Goal: Task Accomplishment & Management: Use online tool/utility

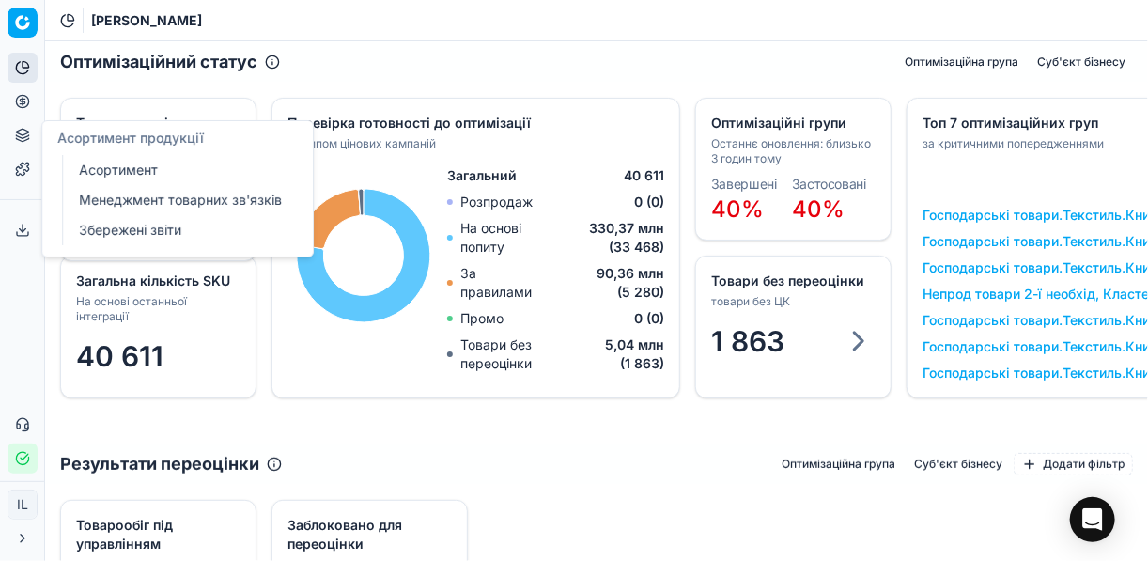
click at [163, 205] on link "Менеджмент товарних зв'язків" at bounding box center [180, 200] width 219 height 26
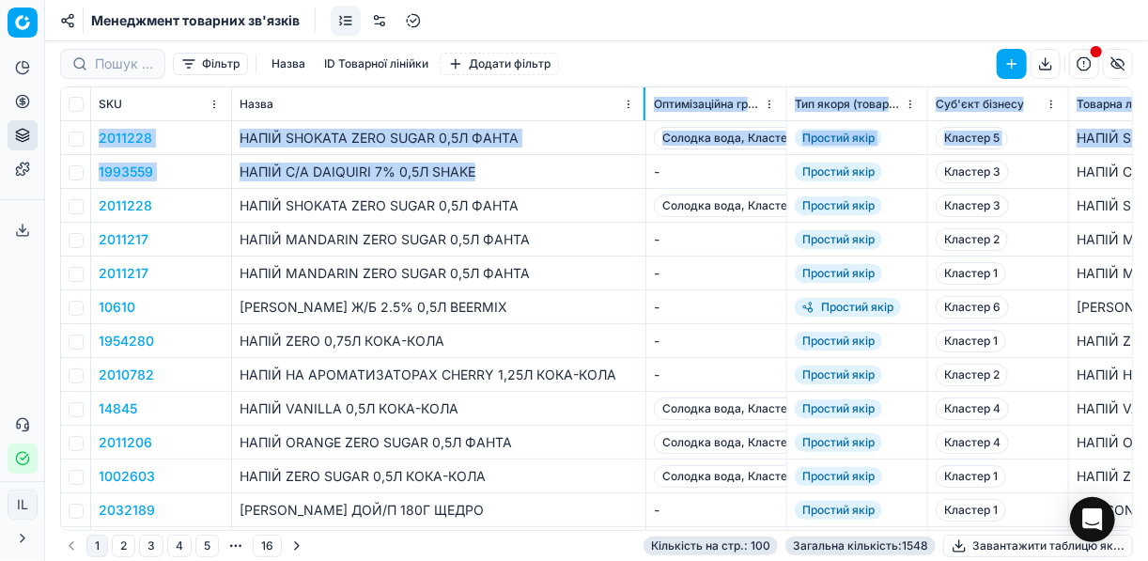
drag, startPoint x: 371, startPoint y: 105, endPoint x: 644, endPoint y: 155, distance: 277.8
click at [644, 155] on div "SKU Назва Оптимізаційна група Тип якоря (товарної залежності) Суб'єкт бізнесу Т…" at bounding box center [596, 308] width 1071 height 442
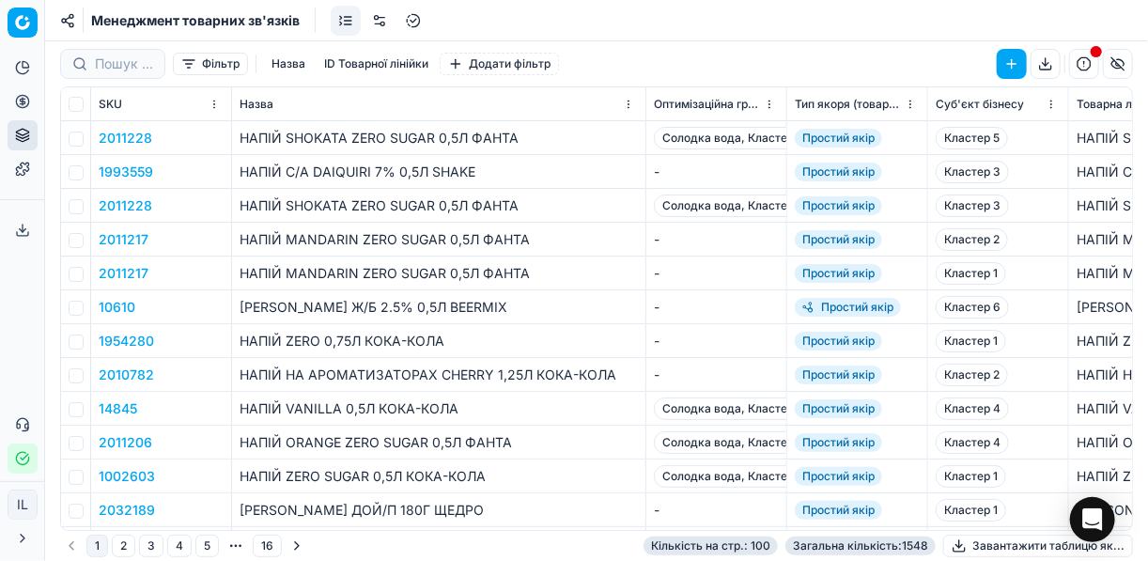
click at [188, 278] on td "2011217" at bounding box center [161, 273] width 141 height 34
click at [75, 141] on input "checkbox" at bounding box center [76, 138] width 15 height 15
checkbox input "true"
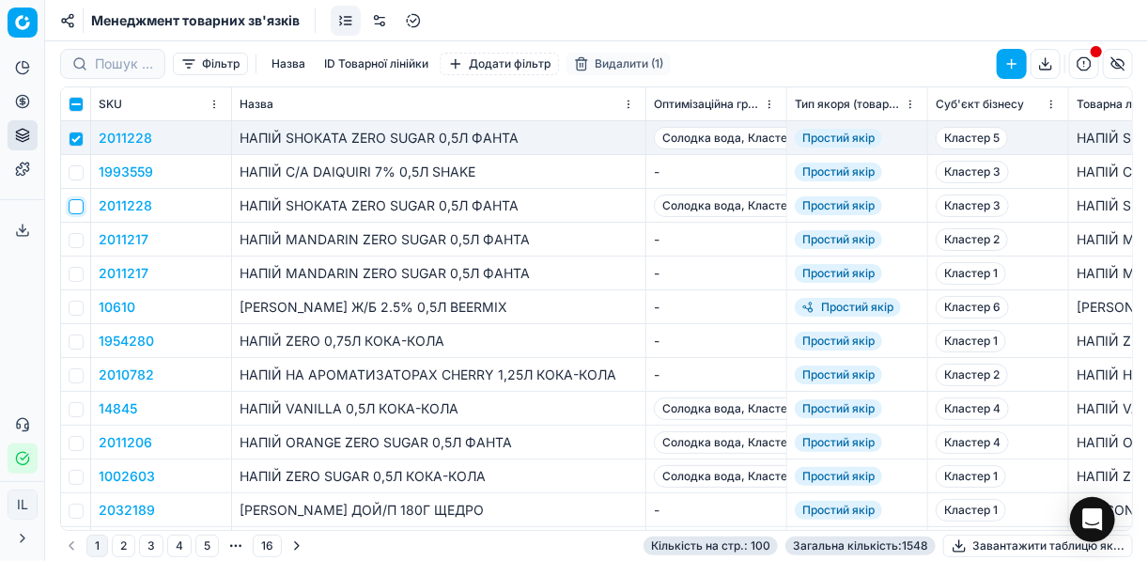
click at [77, 205] on input "checkbox" at bounding box center [76, 206] width 15 height 15
checkbox input "true"
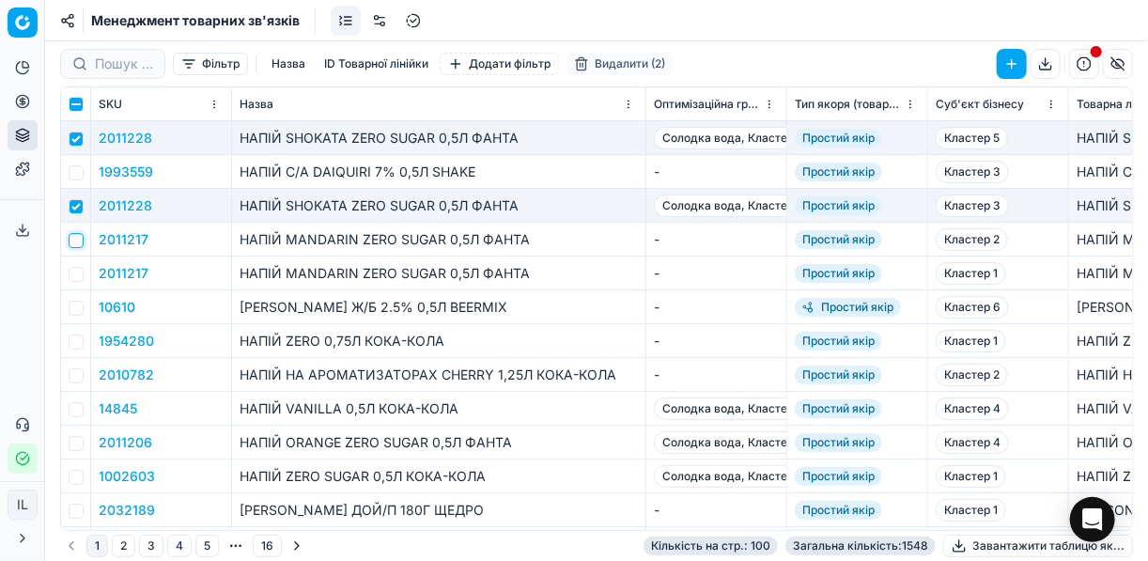
click at [76, 239] on input "checkbox" at bounding box center [76, 240] width 15 height 15
checkbox input "true"
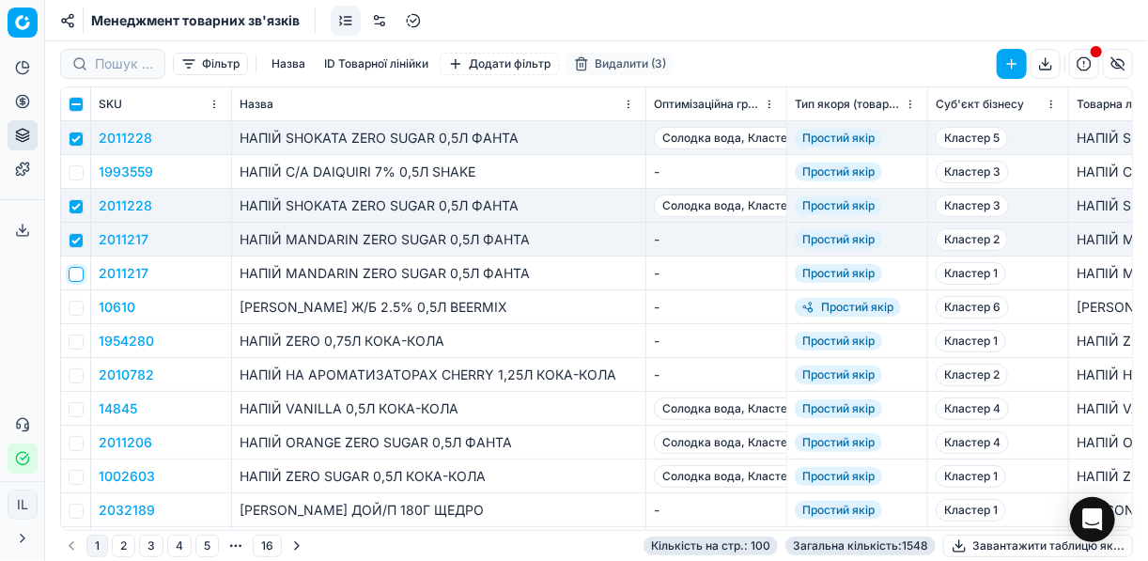
click at [75, 272] on input "checkbox" at bounding box center [76, 274] width 15 height 15
checkbox input "true"
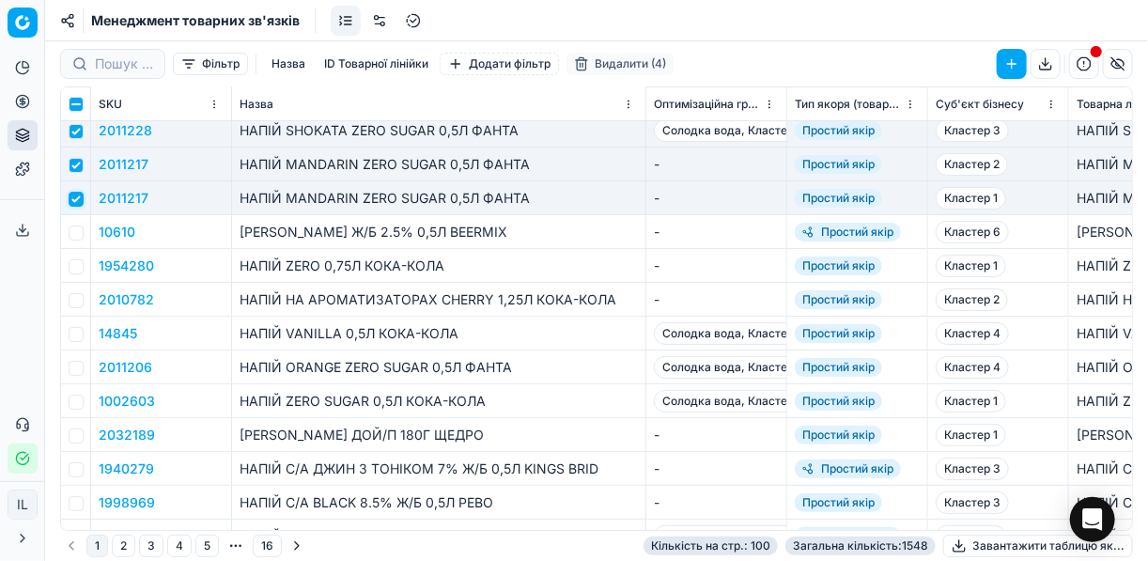
scroll to position [150, 0]
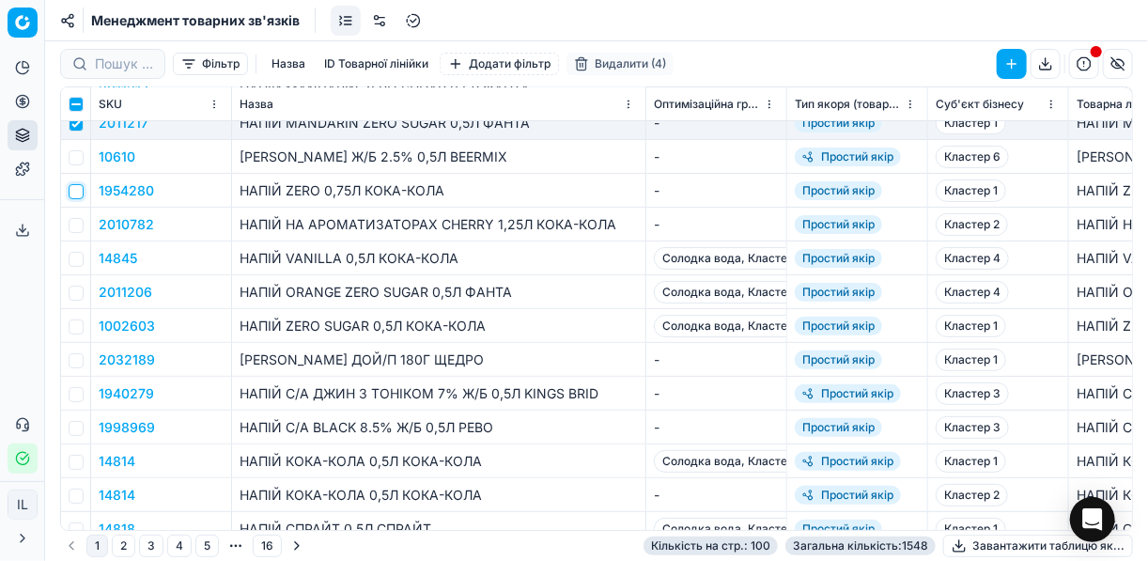
click at [73, 188] on input "checkbox" at bounding box center [76, 191] width 15 height 15
checkbox input "true"
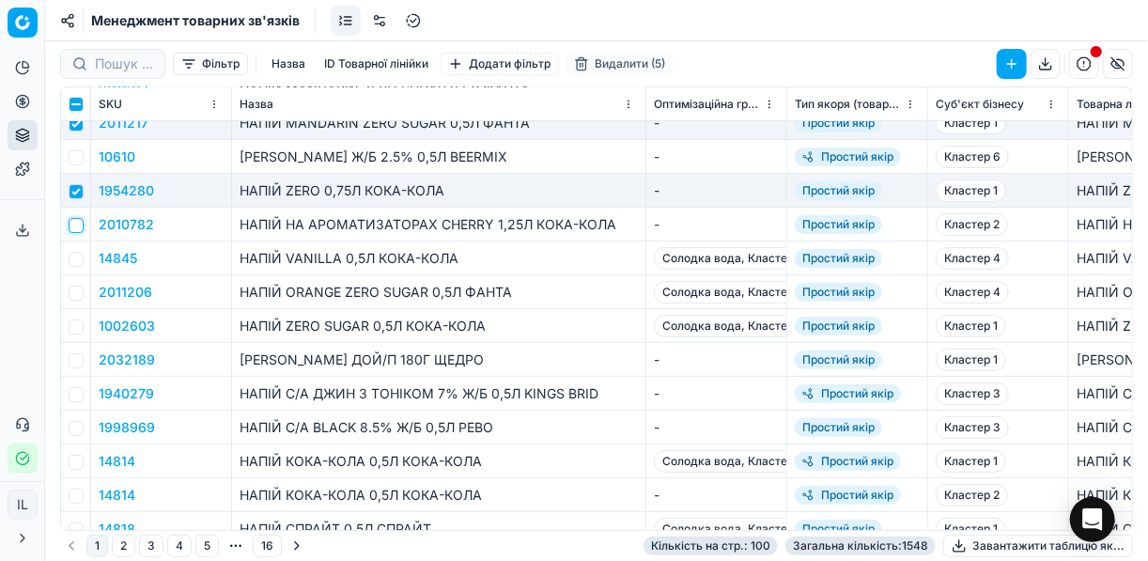
click at [78, 226] on input "checkbox" at bounding box center [76, 225] width 15 height 15
checkbox input "true"
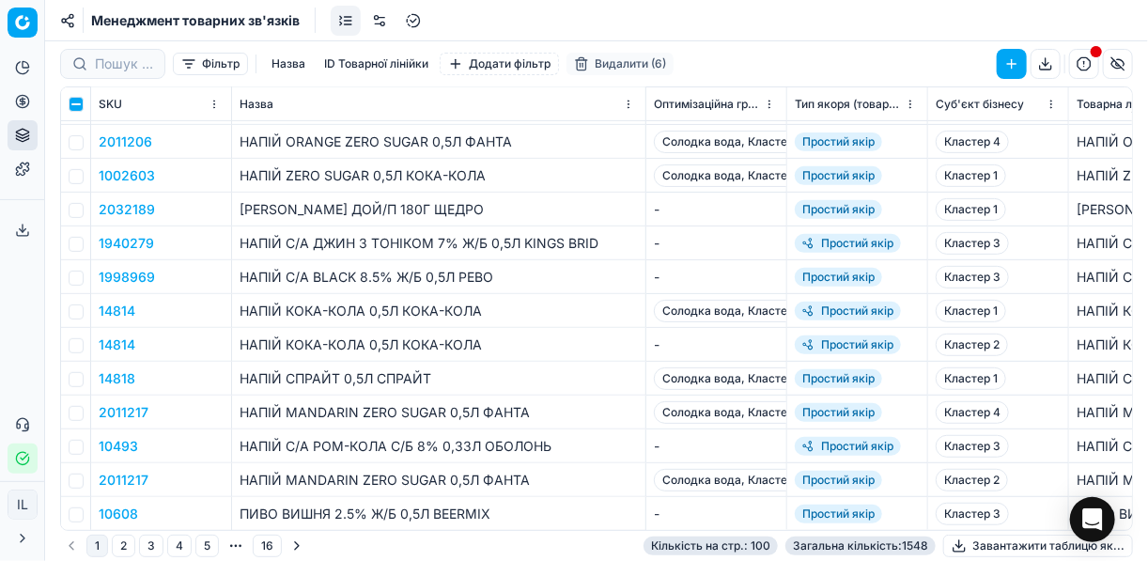
scroll to position [225, 0]
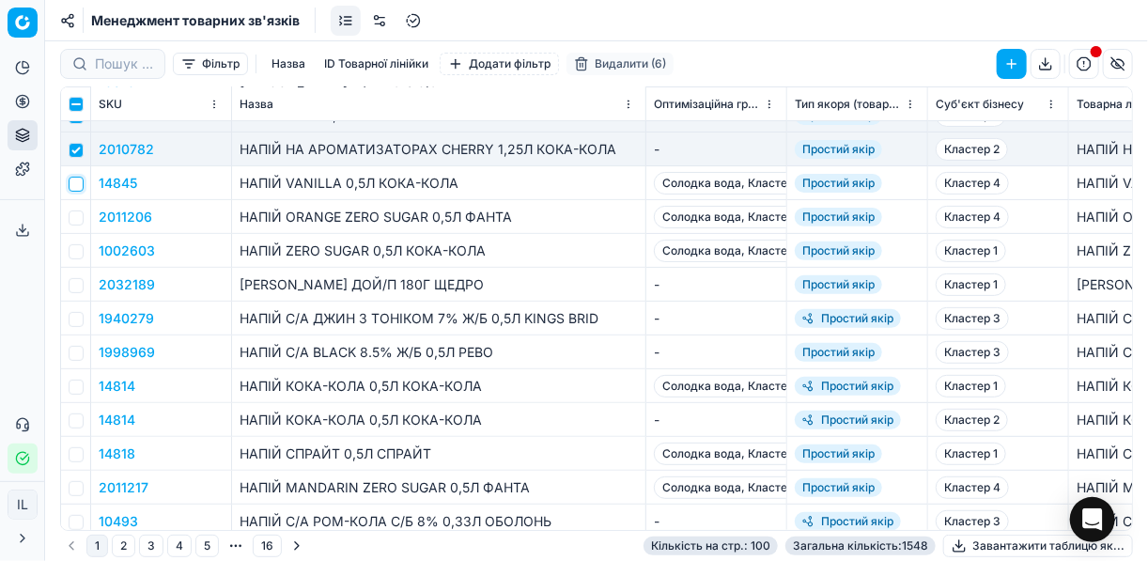
click at [75, 184] on input "checkbox" at bounding box center [76, 184] width 15 height 15
checkbox input "true"
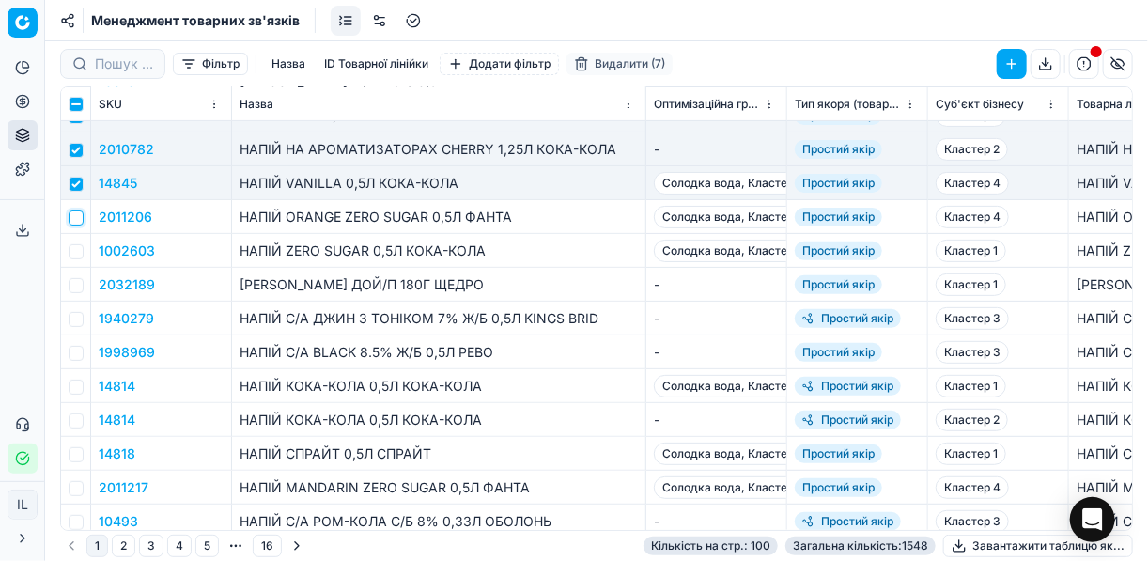
click at [78, 216] on input "checkbox" at bounding box center [76, 217] width 15 height 15
checkbox input "true"
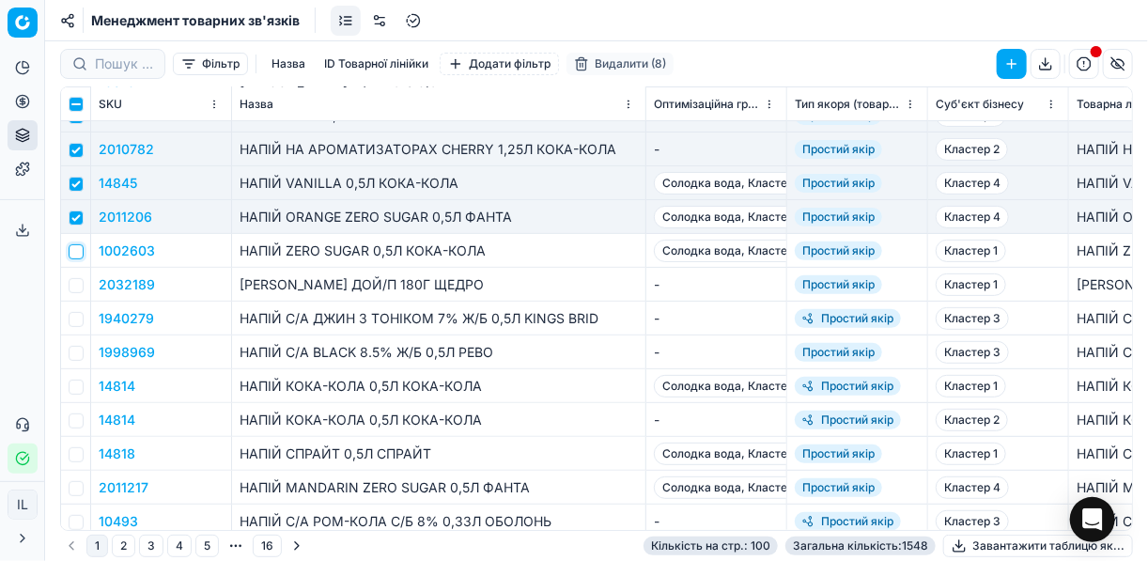
click at [76, 251] on input "checkbox" at bounding box center [76, 251] width 15 height 15
checkbox input "true"
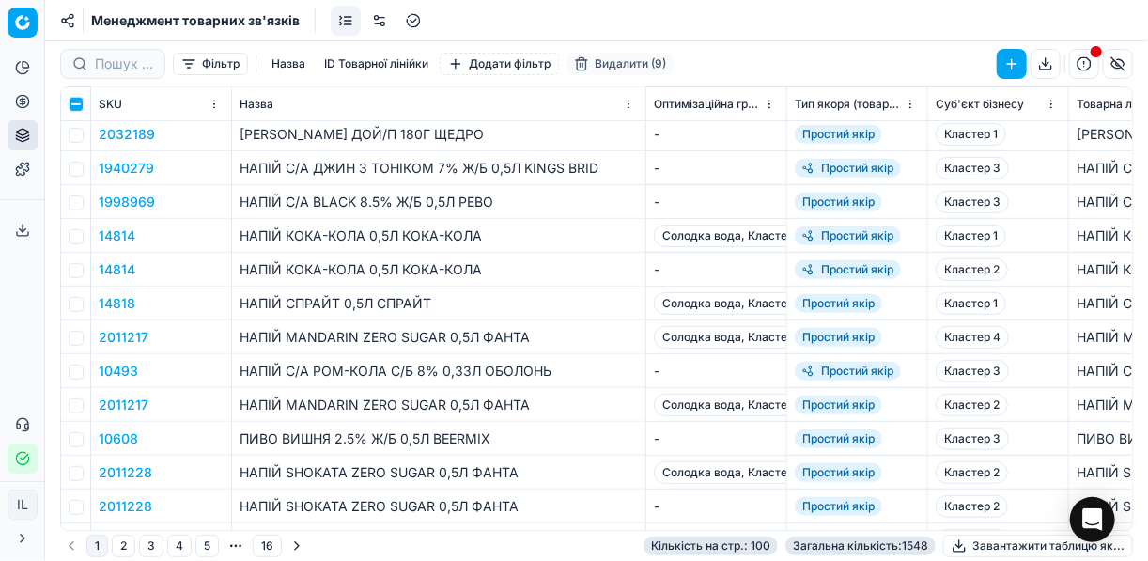
scroll to position [451, 0]
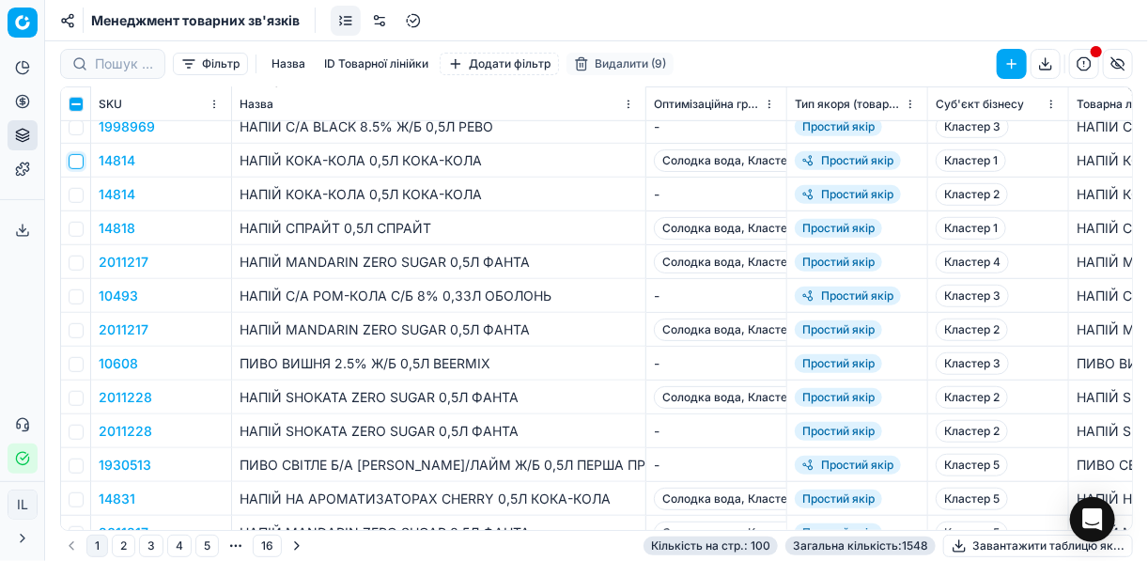
click at [77, 162] on input "checkbox" at bounding box center [76, 161] width 15 height 15
checkbox input "true"
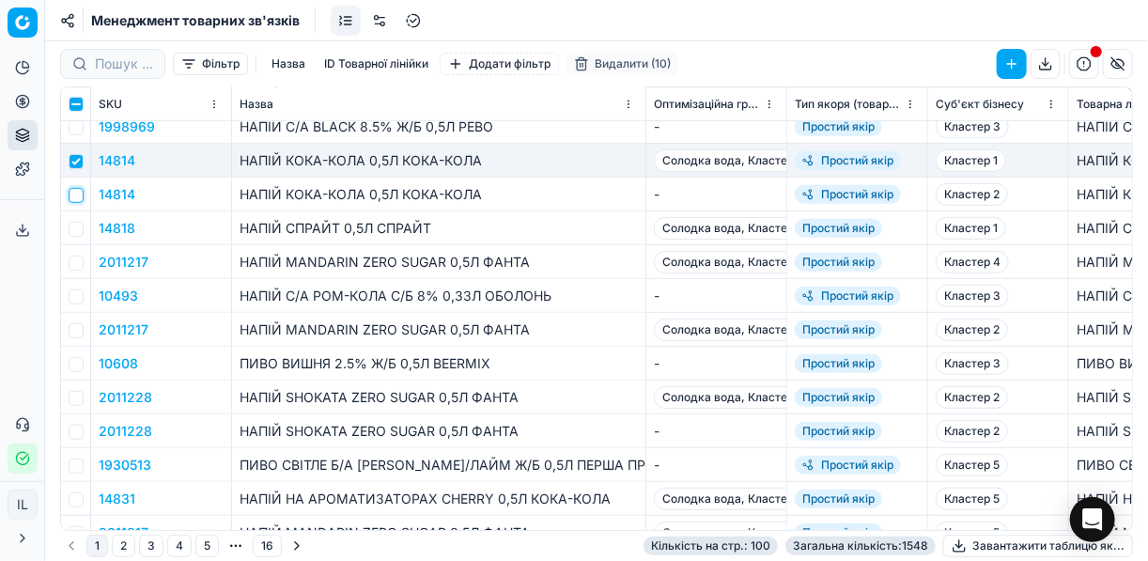
click at [78, 193] on input "checkbox" at bounding box center [76, 195] width 15 height 15
checkbox input "true"
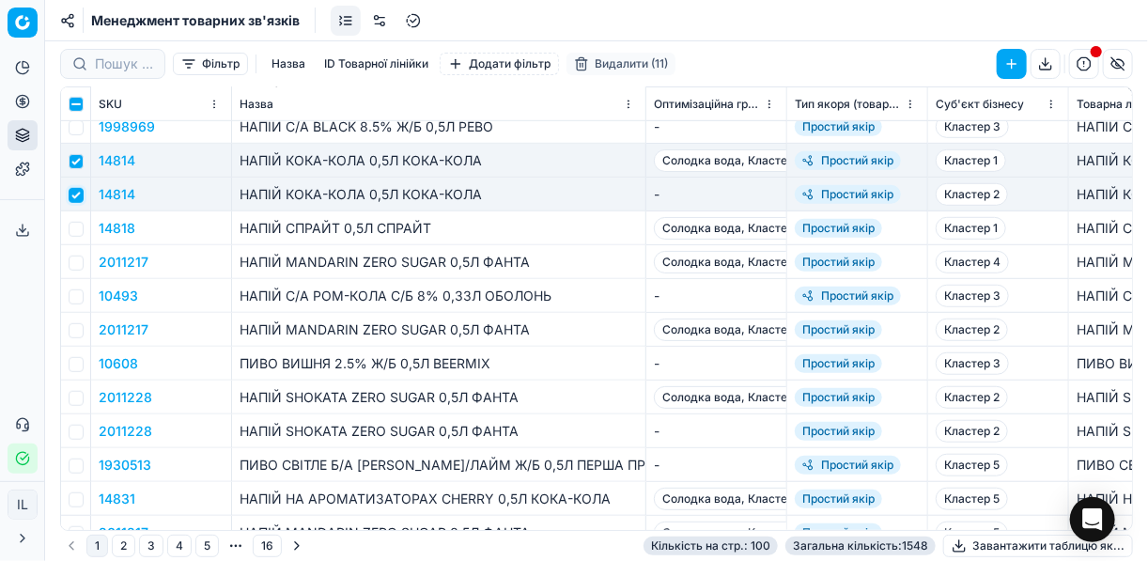
scroll to position [526, 0]
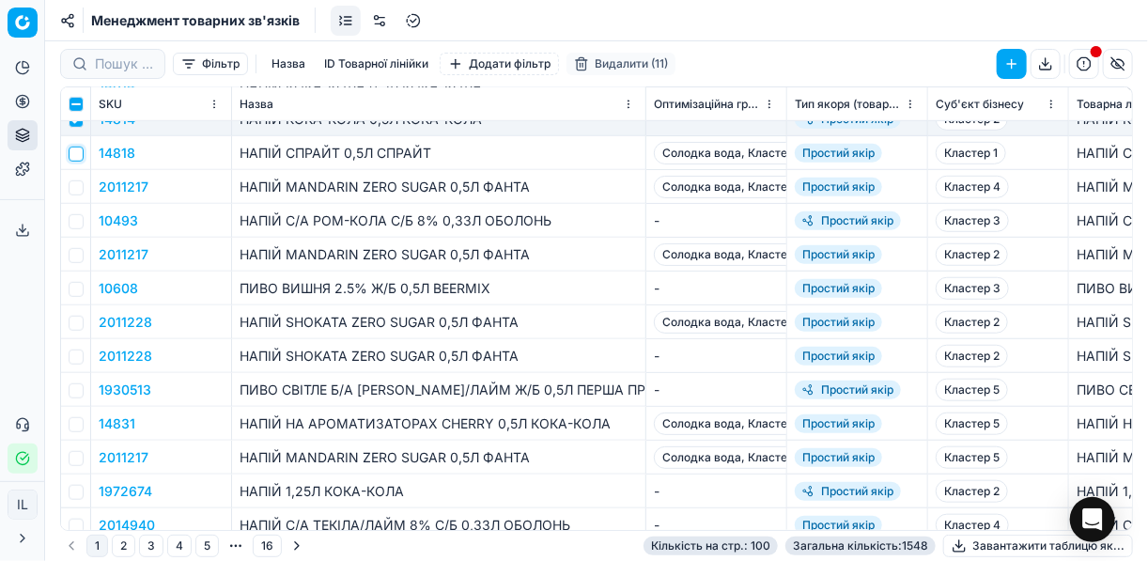
click at [76, 152] on input "checkbox" at bounding box center [76, 154] width 15 height 15
checkbox input "true"
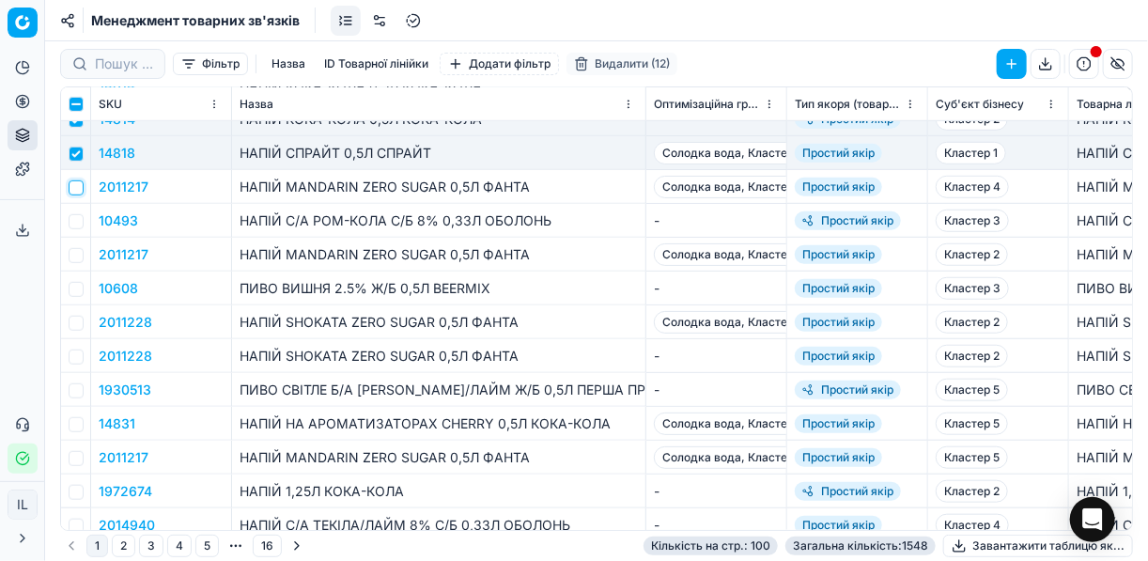
click at [77, 186] on input "checkbox" at bounding box center [76, 187] width 15 height 15
checkbox input "true"
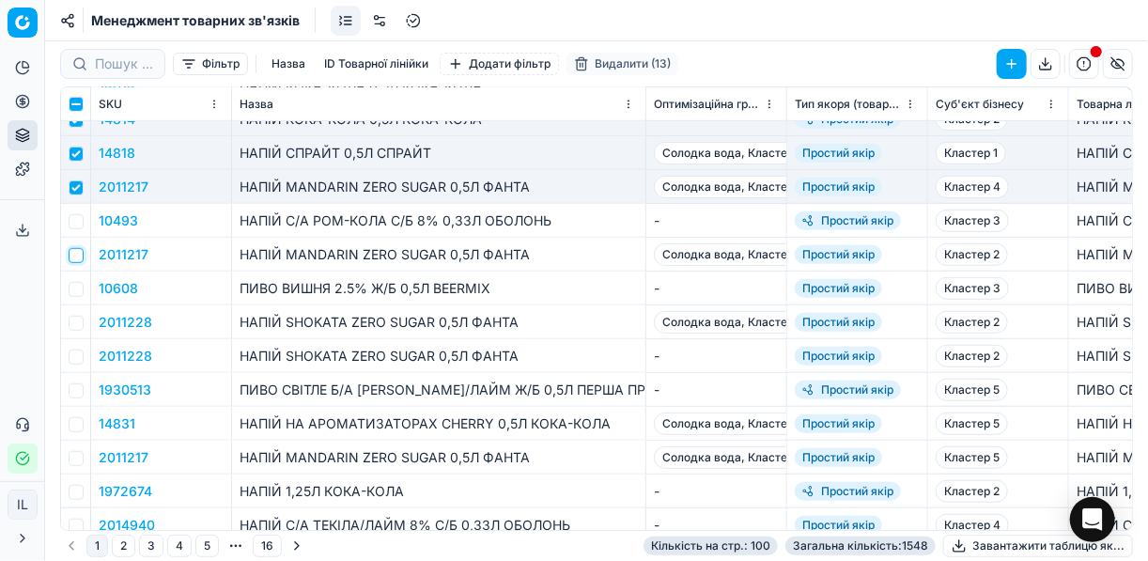
click at [74, 255] on input "checkbox" at bounding box center [76, 255] width 15 height 15
checkbox input "true"
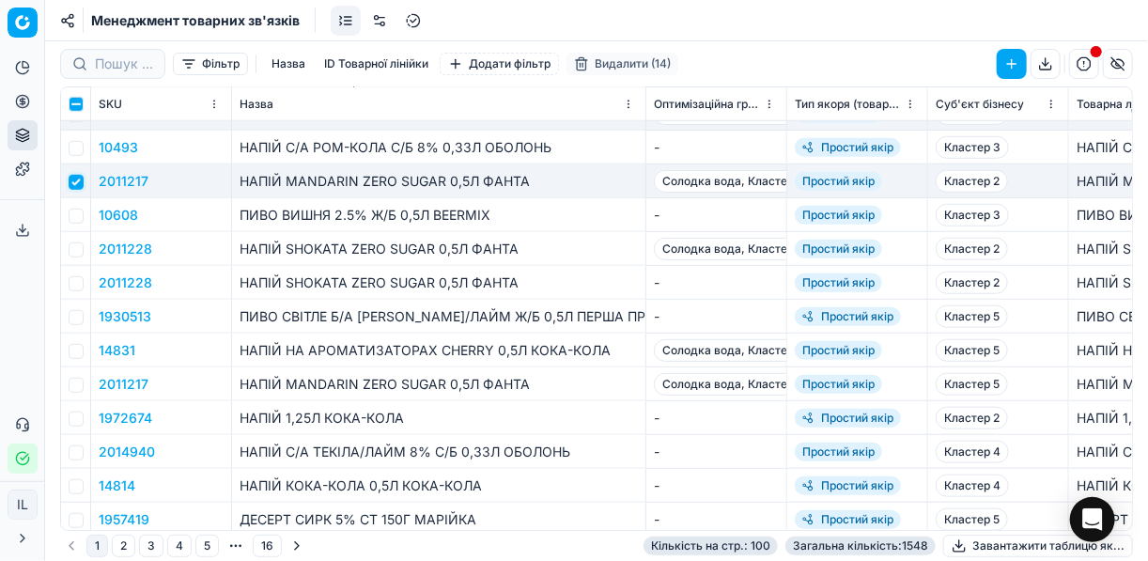
scroll to position [601, 0]
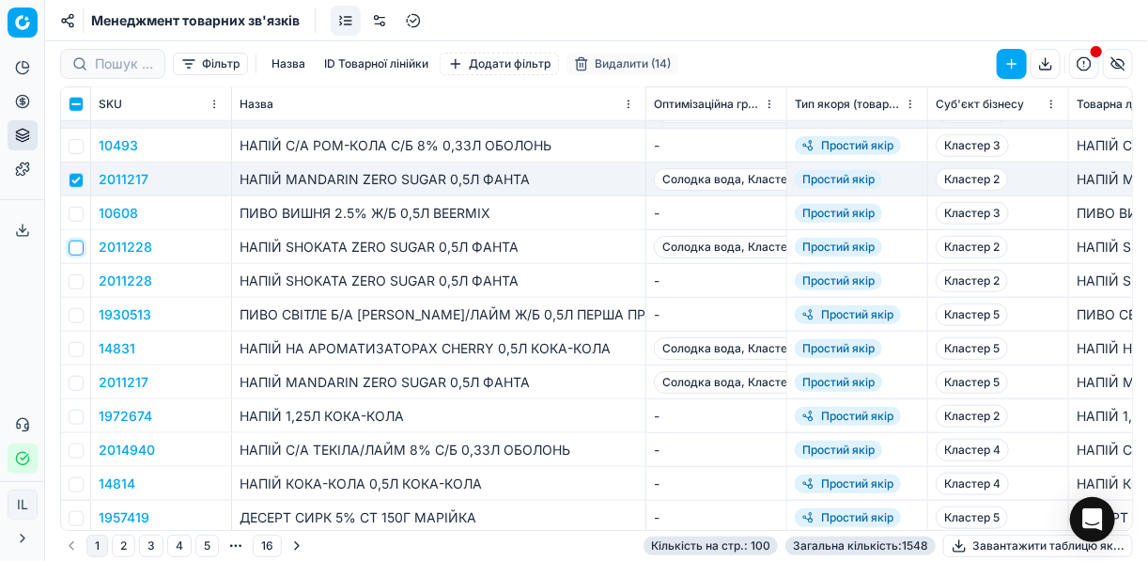
click at [78, 251] on input "checkbox" at bounding box center [76, 247] width 15 height 15
checkbox input "true"
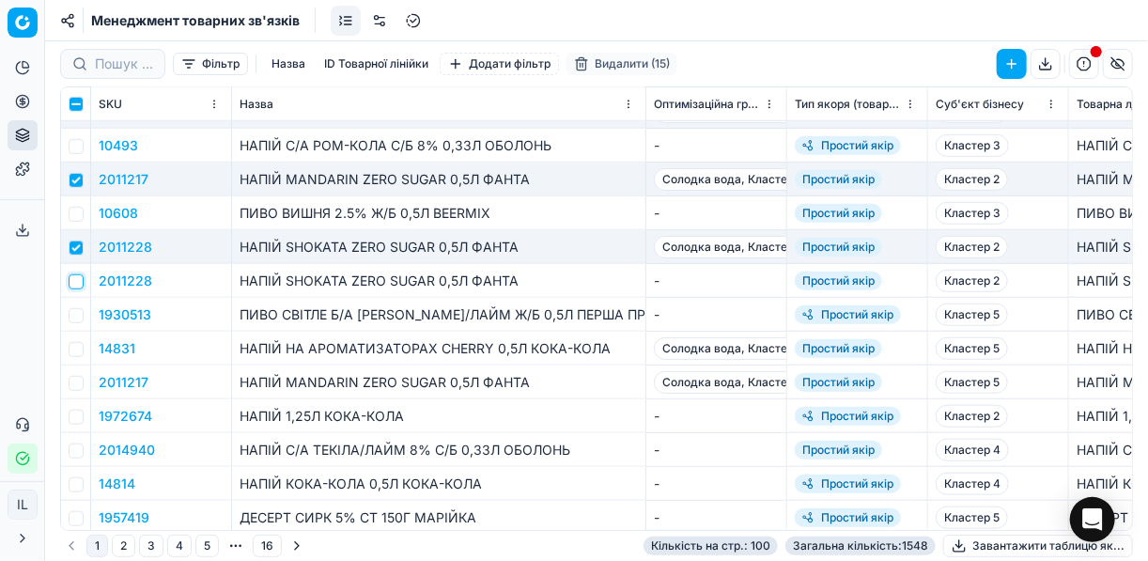
click at [76, 281] on input "checkbox" at bounding box center [76, 281] width 15 height 15
checkbox input "true"
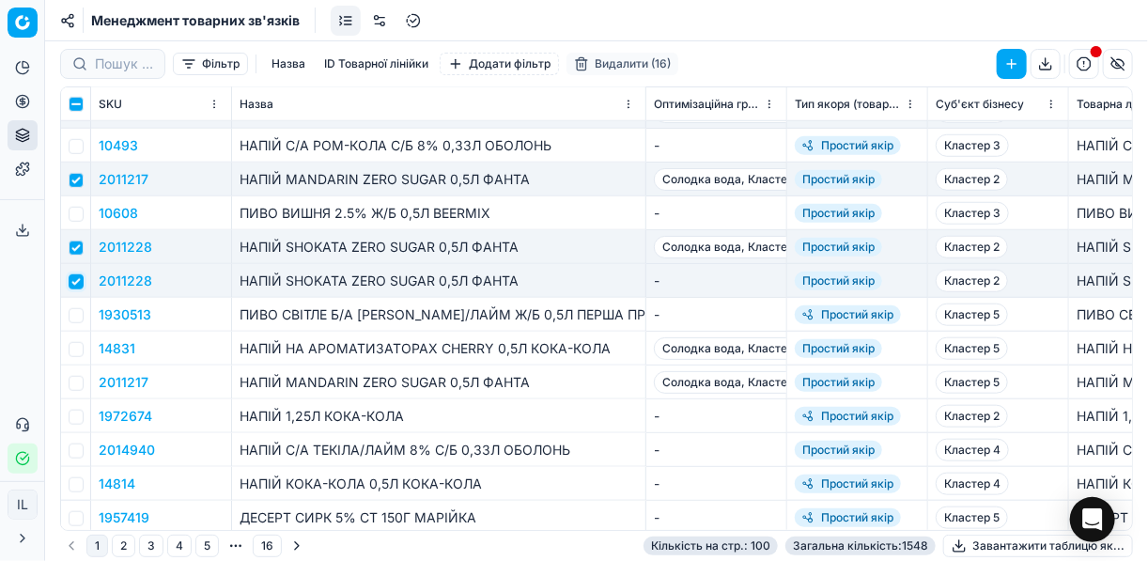
scroll to position [751, 0]
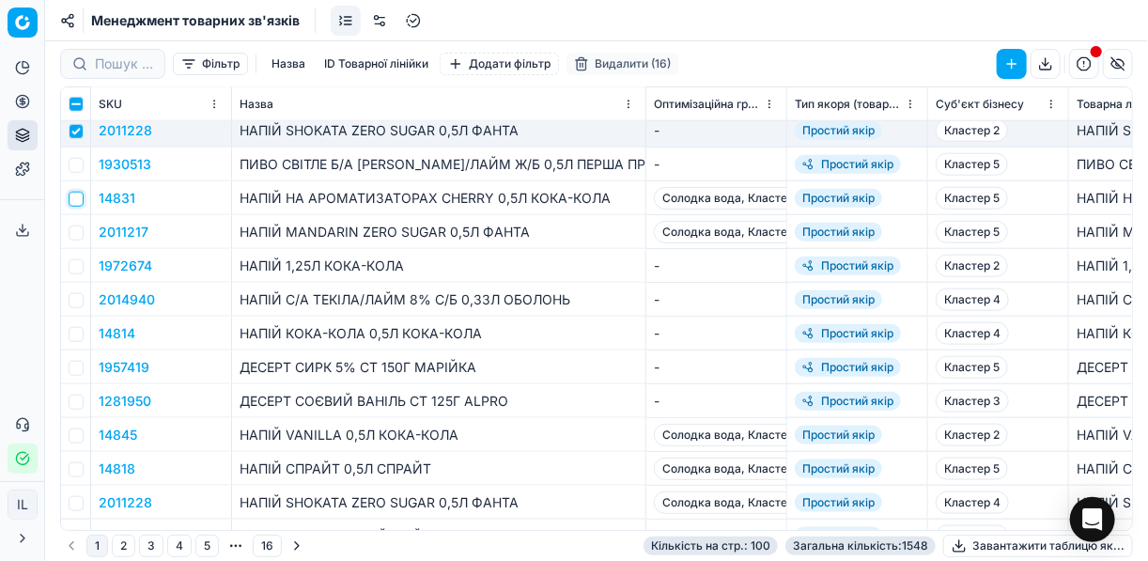
click at [78, 199] on input "checkbox" at bounding box center [76, 199] width 15 height 15
checkbox input "true"
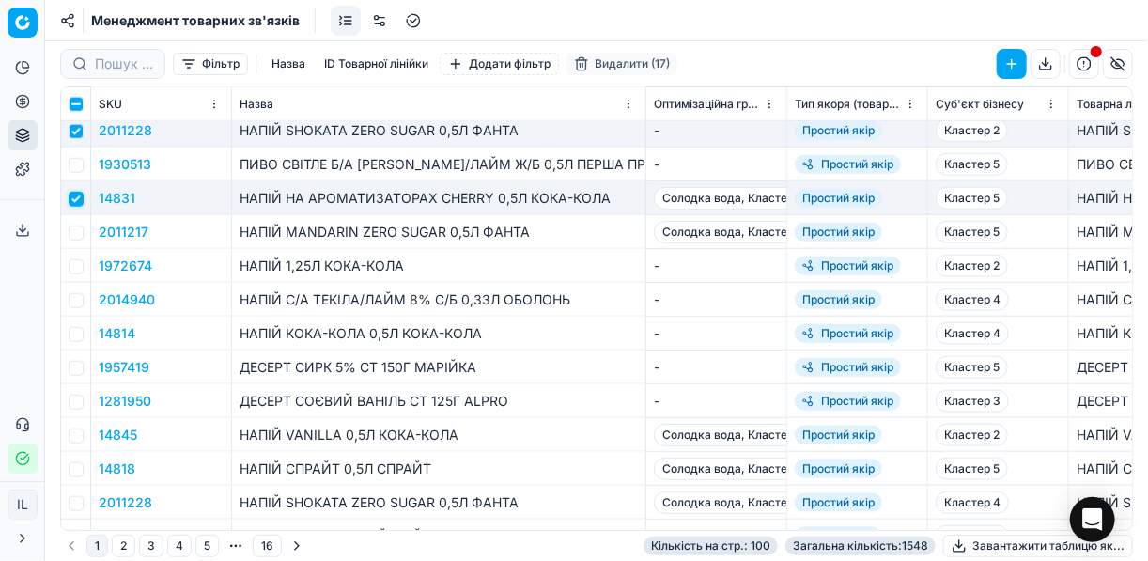
scroll to position [826, 0]
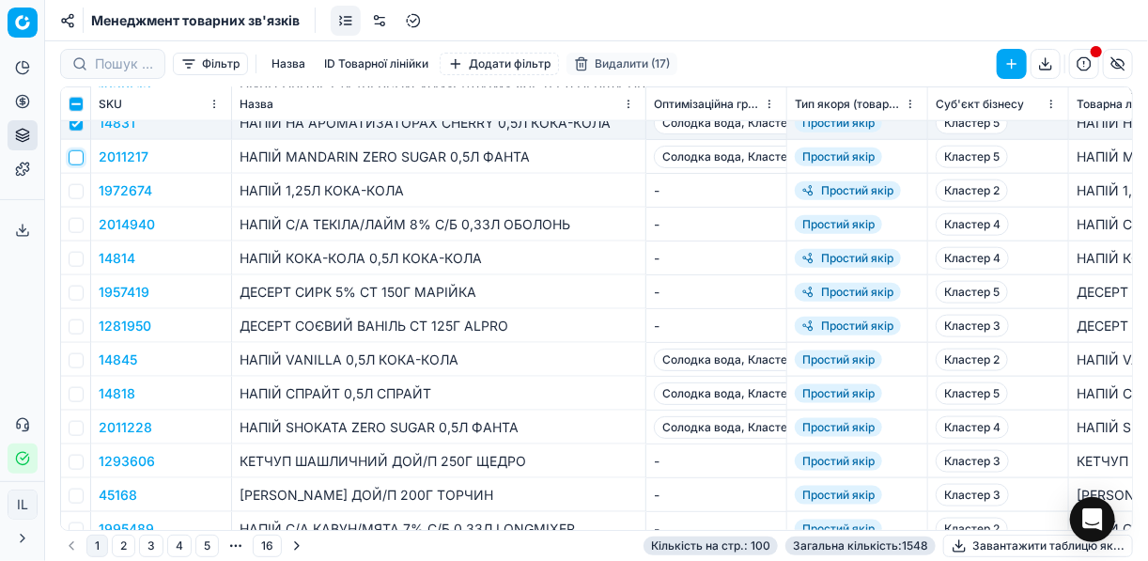
click at [76, 159] on input "checkbox" at bounding box center [76, 157] width 15 height 15
checkbox input "true"
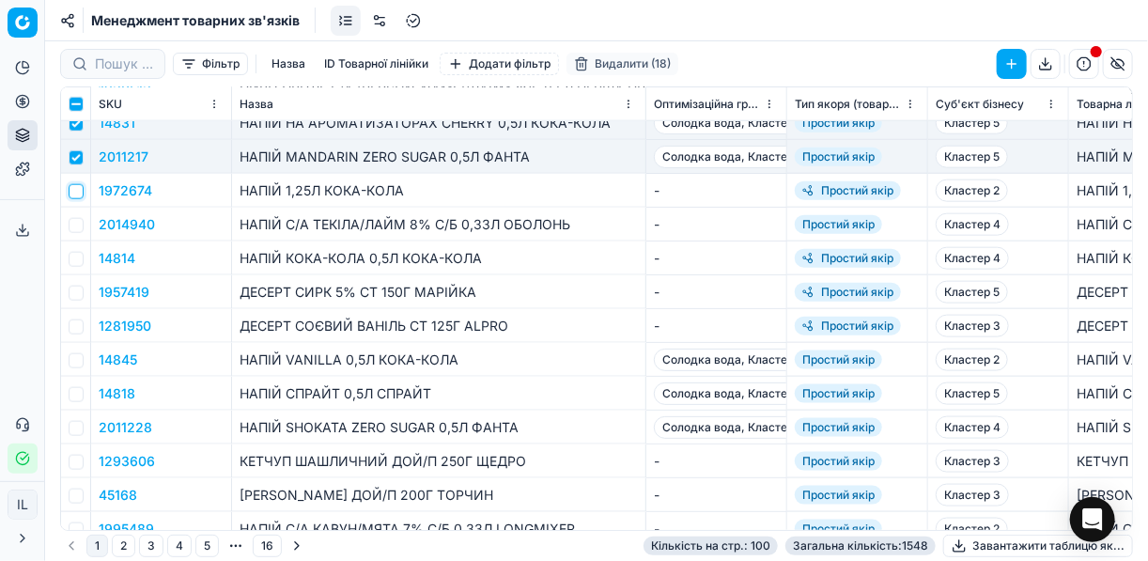
click at [81, 193] on input "checkbox" at bounding box center [76, 191] width 15 height 15
checkbox input "true"
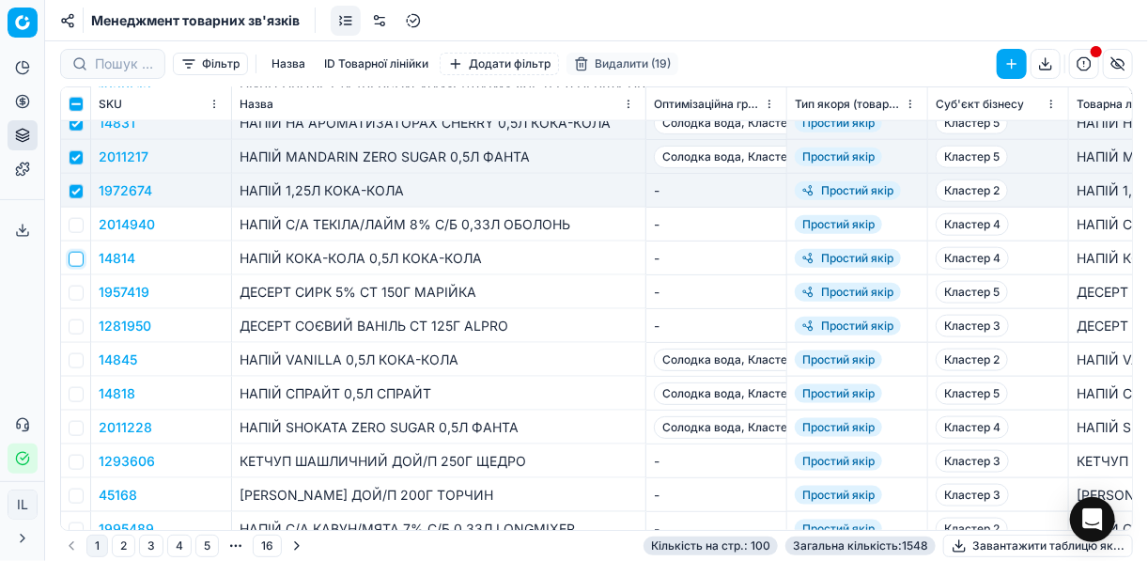
click at [75, 260] on input "checkbox" at bounding box center [76, 259] width 15 height 15
checkbox input "true"
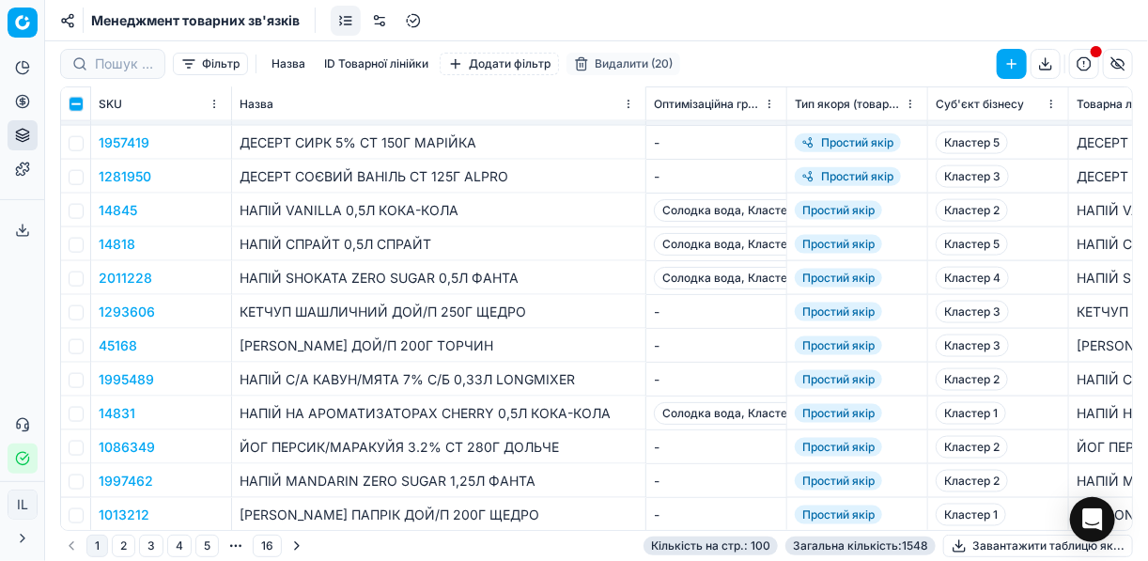
scroll to position [977, 0]
click at [82, 210] on input "checkbox" at bounding box center [76, 210] width 15 height 15
checkbox input "true"
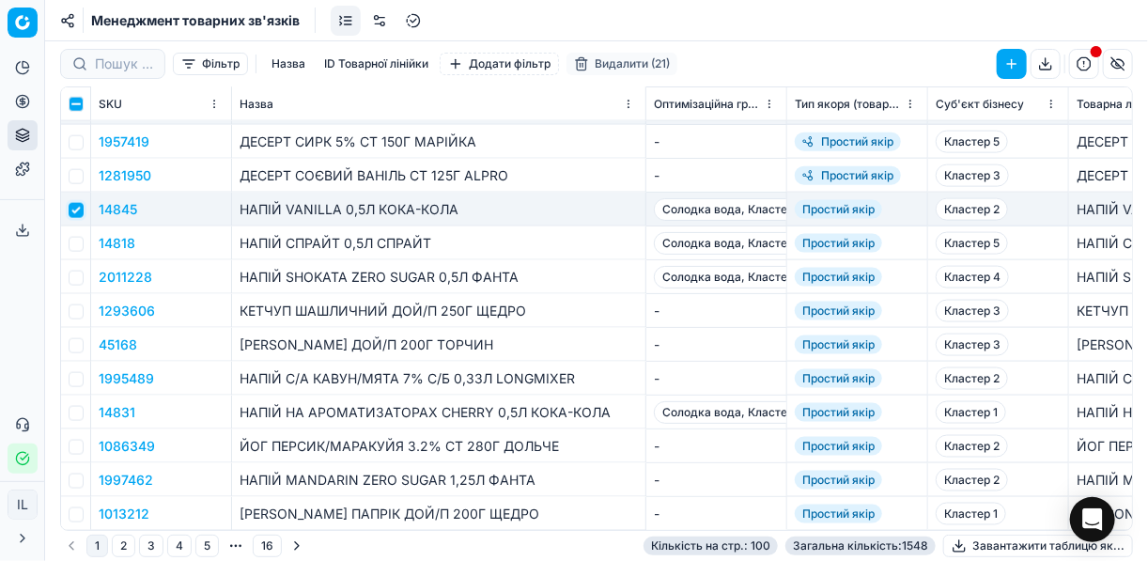
scroll to position [1052, 0]
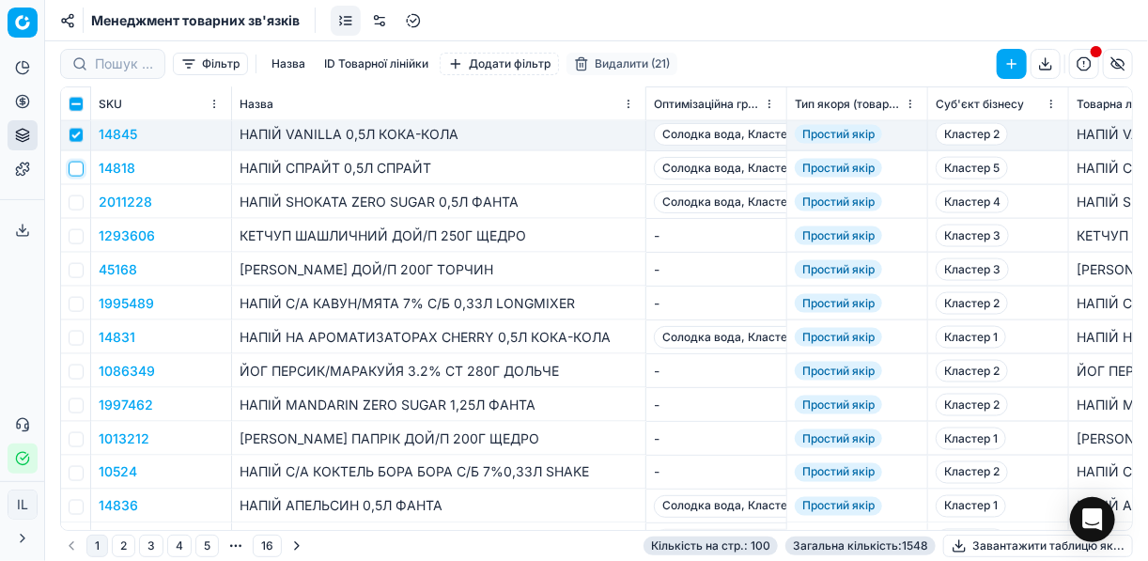
click at [78, 169] on input "checkbox" at bounding box center [76, 169] width 15 height 15
checkbox input "true"
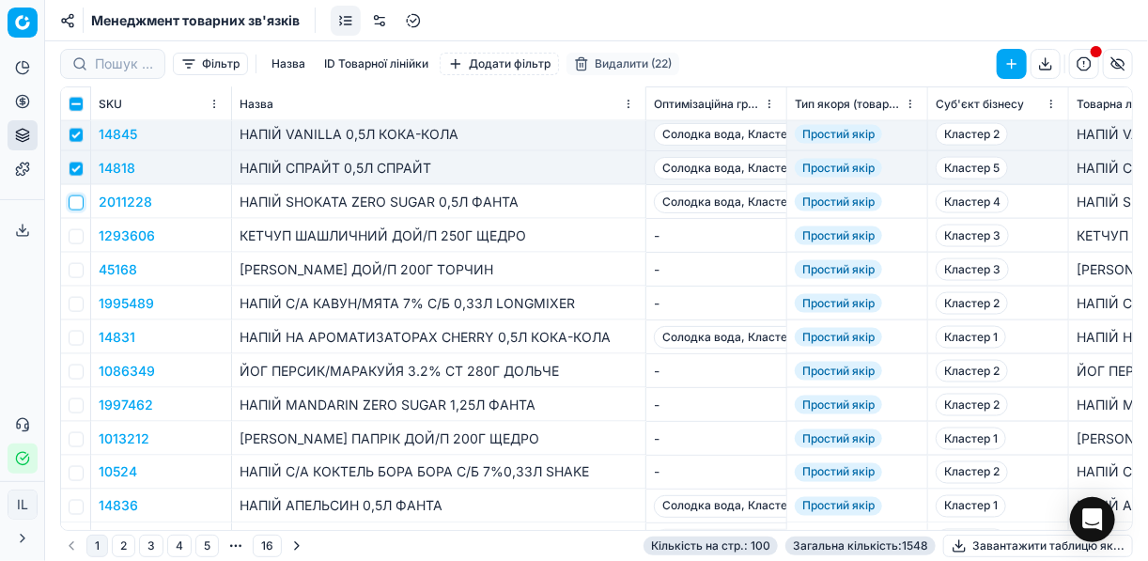
click at [74, 204] on input "checkbox" at bounding box center [76, 202] width 15 height 15
checkbox input "true"
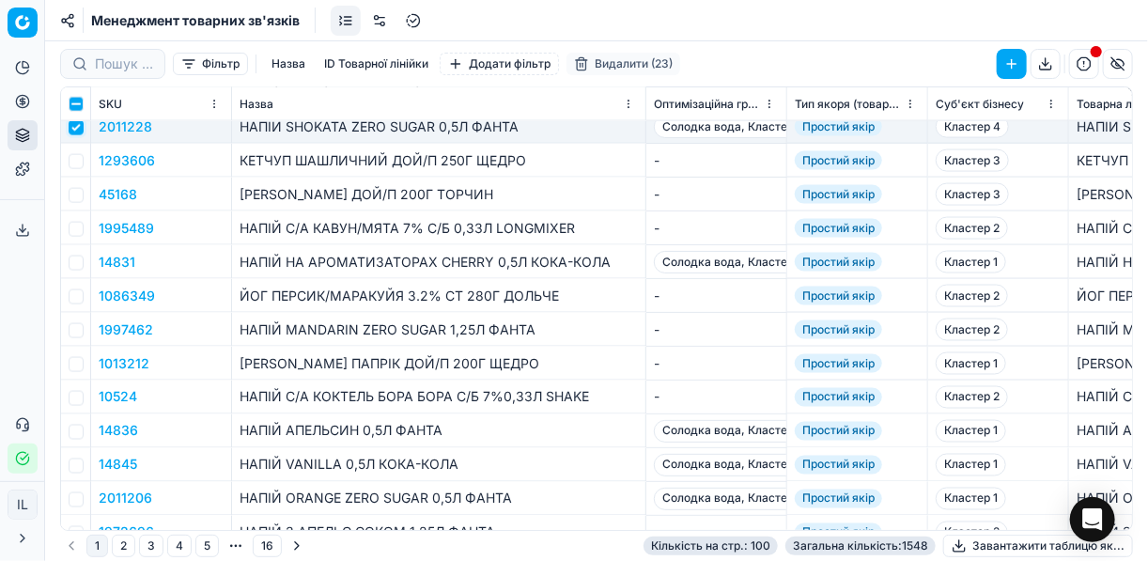
scroll to position [1202, 0]
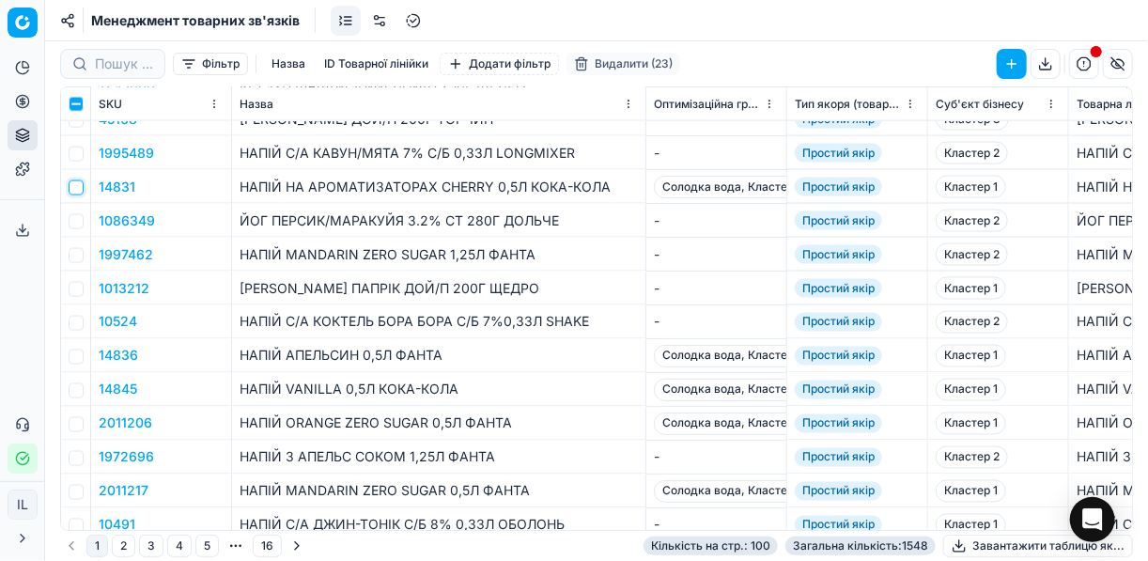
click at [72, 192] on input "checkbox" at bounding box center [76, 187] width 15 height 15
checkbox input "true"
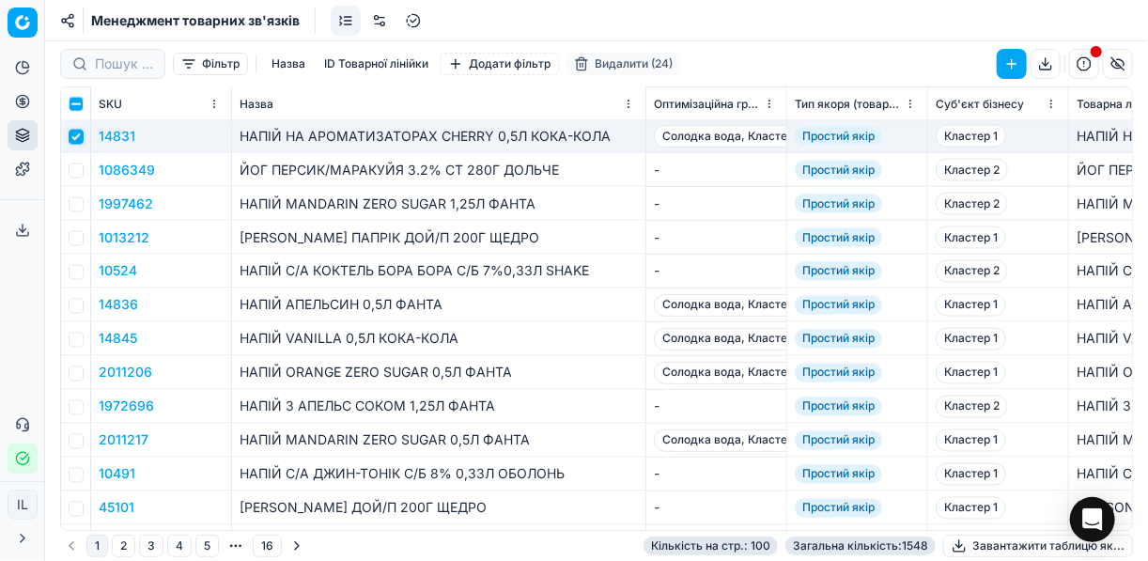
scroll to position [1277, 0]
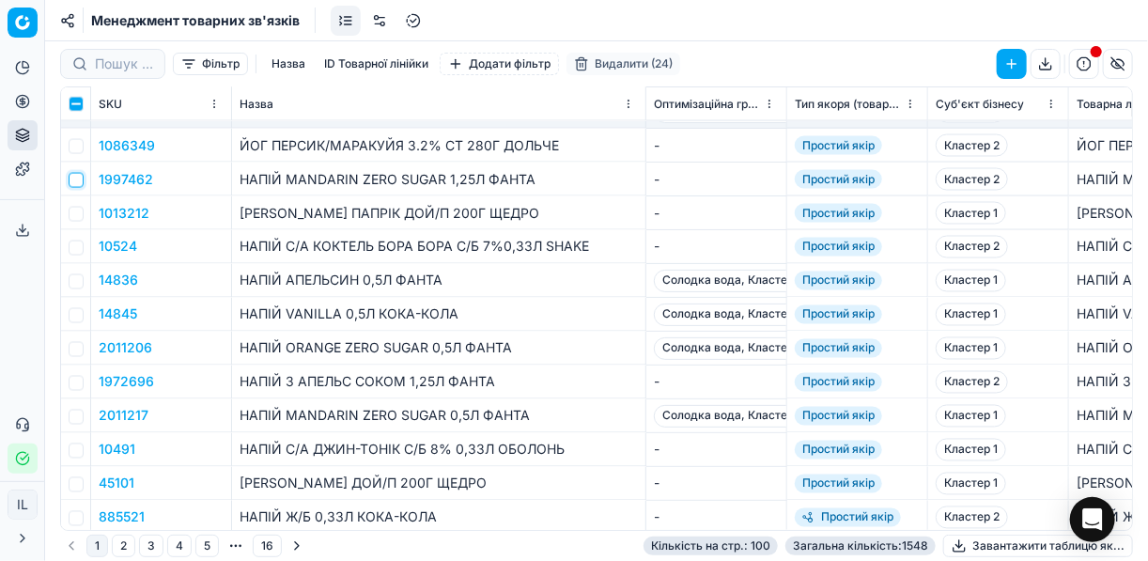
click at [83, 180] on input "checkbox" at bounding box center [76, 180] width 15 height 15
checkbox input "true"
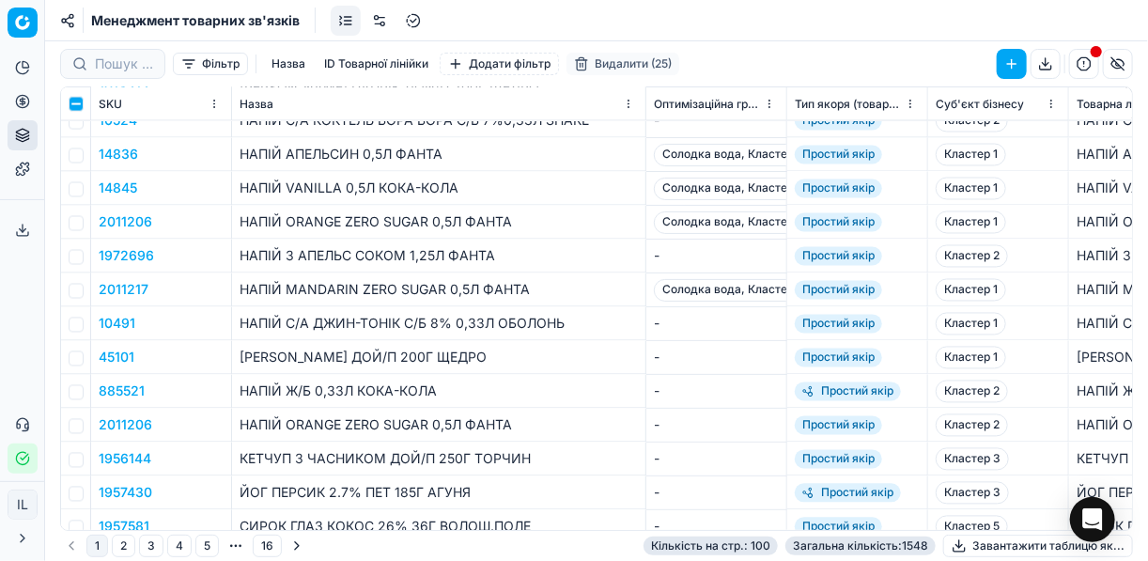
scroll to position [1428, 0]
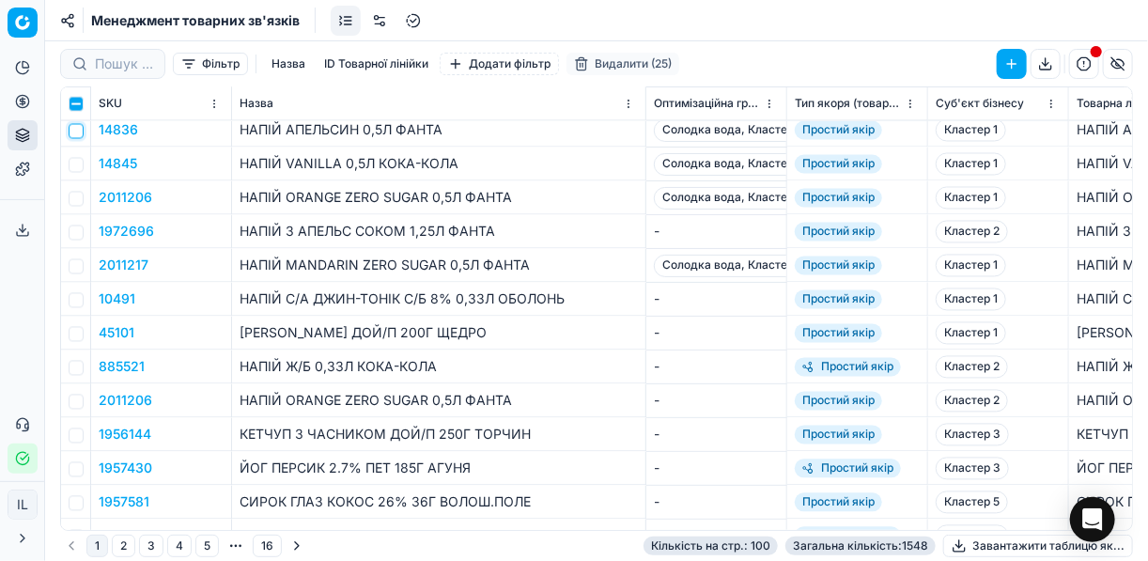
click at [80, 132] on input "checkbox" at bounding box center [76, 131] width 15 height 15
checkbox input "true"
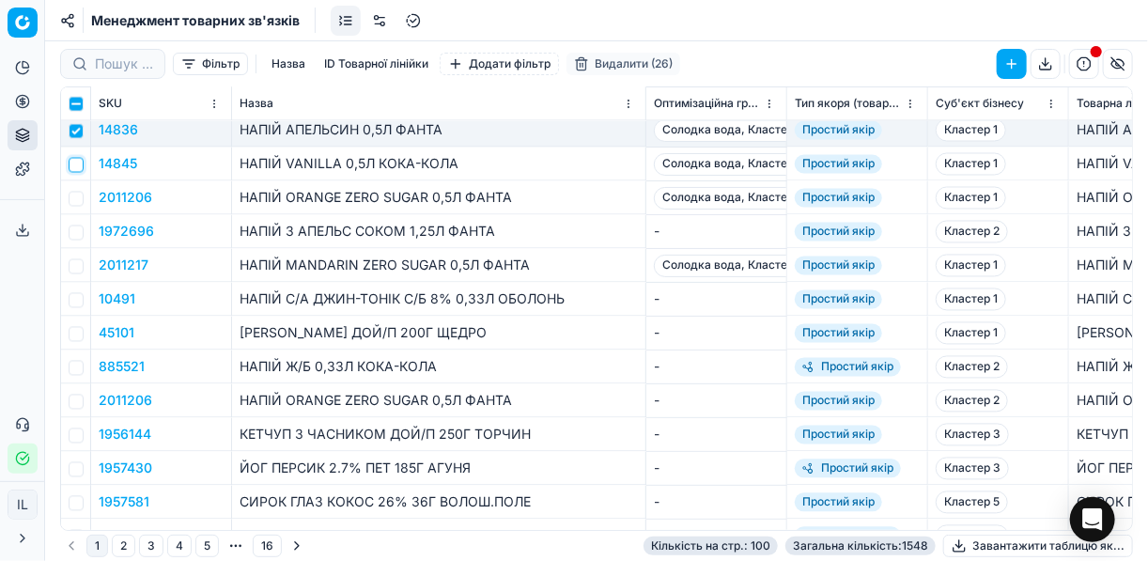
click at [75, 167] on input "checkbox" at bounding box center [76, 165] width 15 height 15
checkbox input "true"
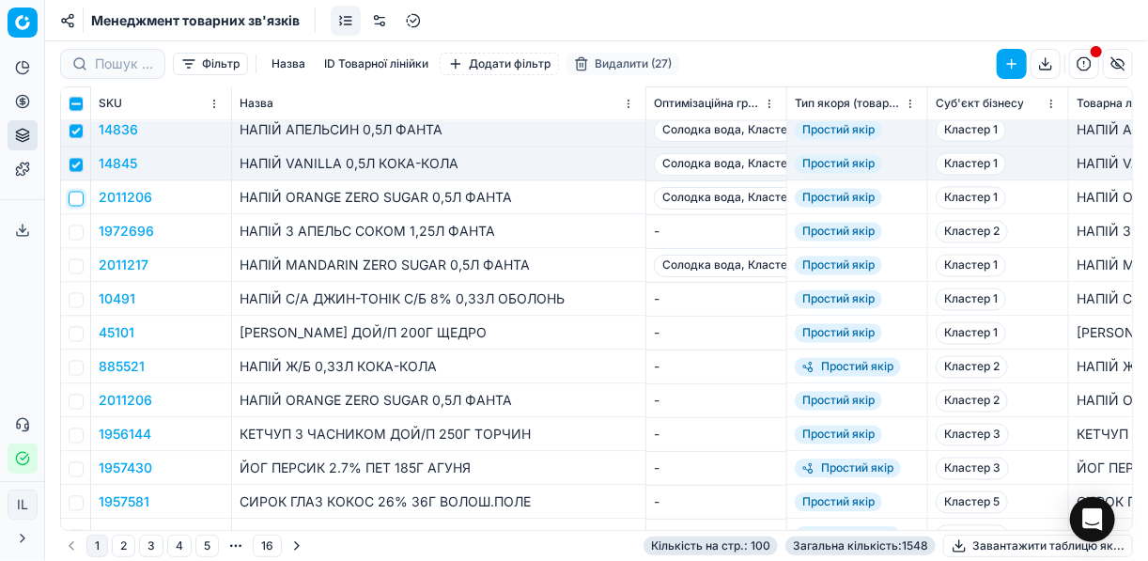
click at [76, 197] on input "checkbox" at bounding box center [76, 199] width 15 height 15
checkbox input "true"
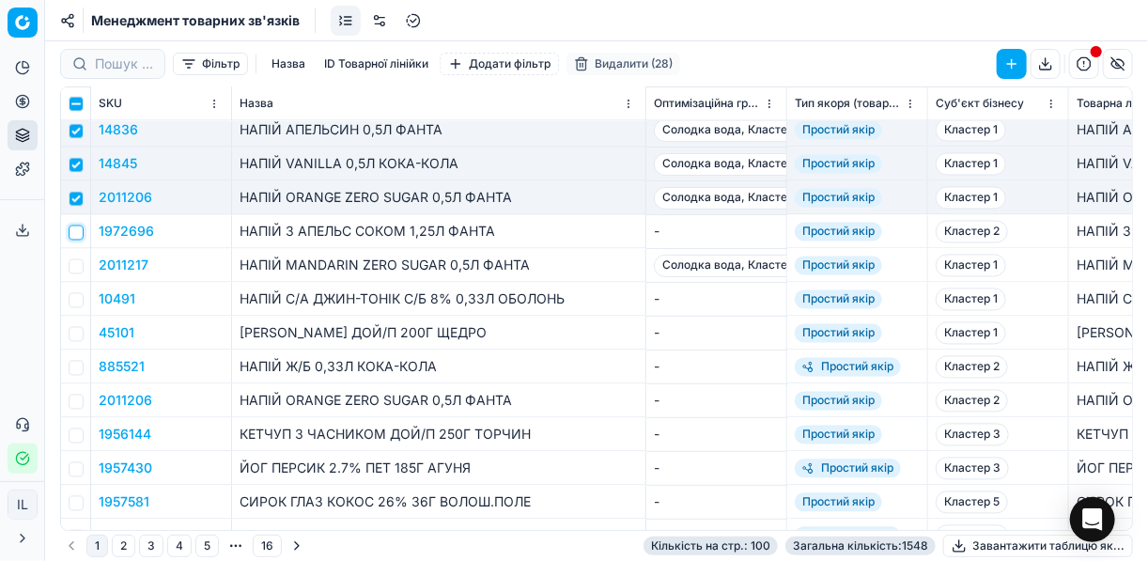
click at [69, 234] on input "checkbox" at bounding box center [76, 232] width 15 height 15
checkbox input "true"
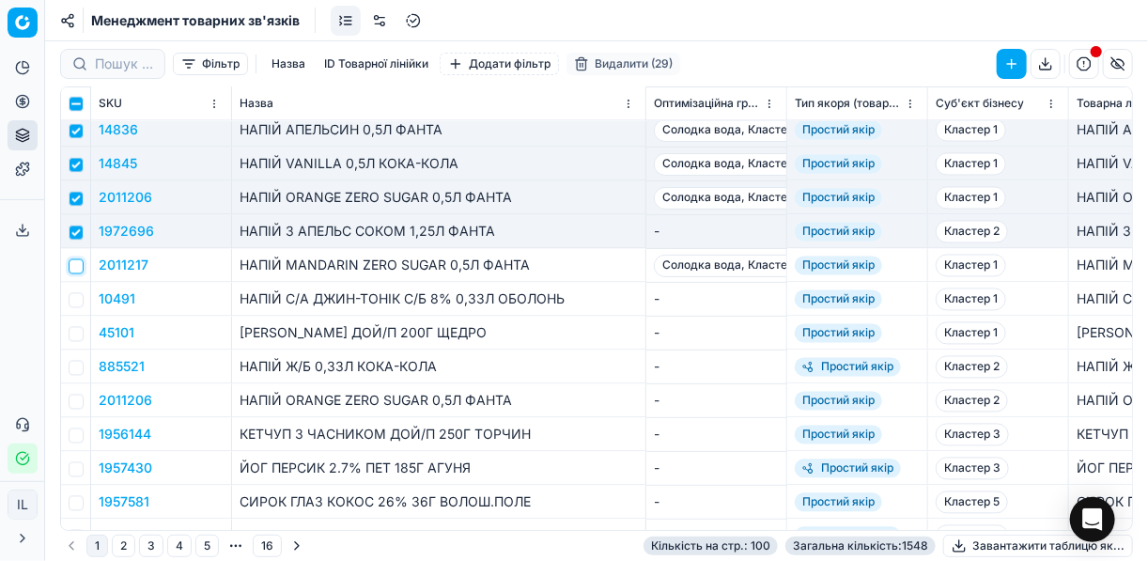
click at [79, 264] on input "checkbox" at bounding box center [76, 266] width 15 height 15
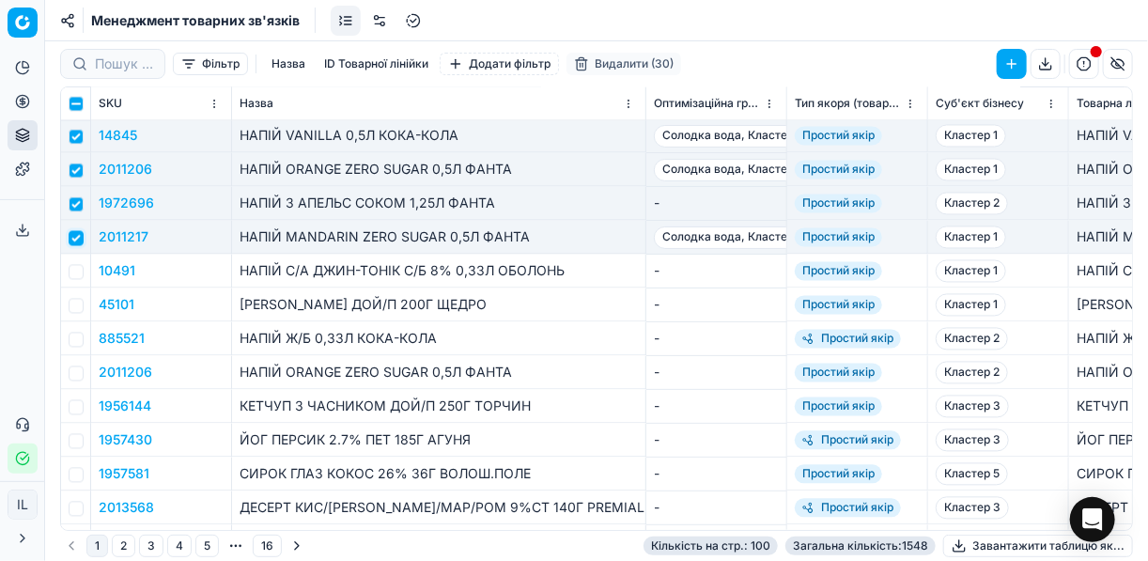
scroll to position [1503, 0]
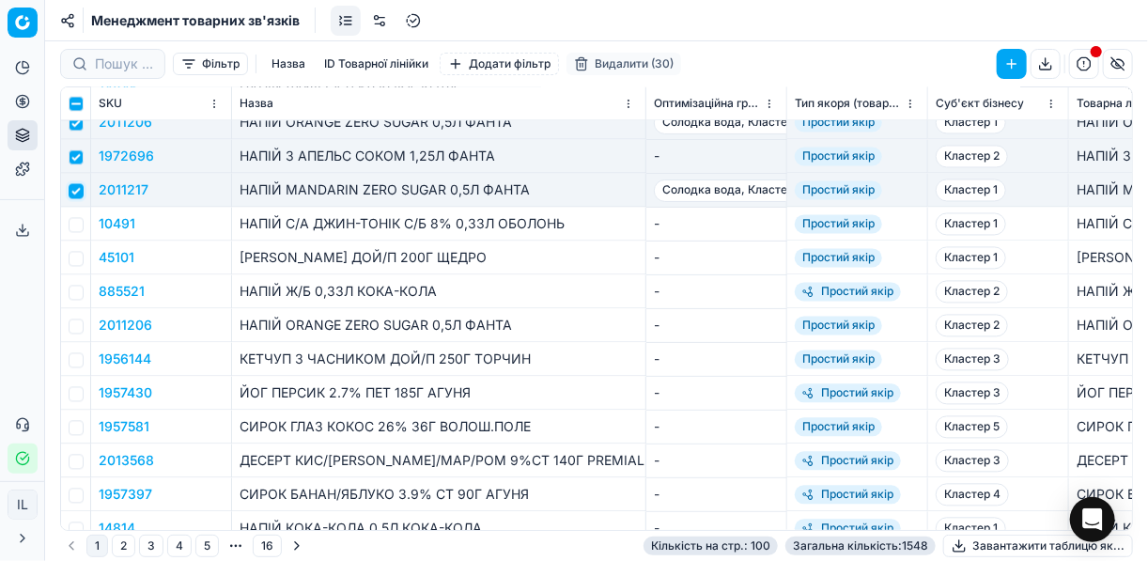
click at [80, 189] on input "checkbox" at bounding box center [76, 191] width 15 height 15
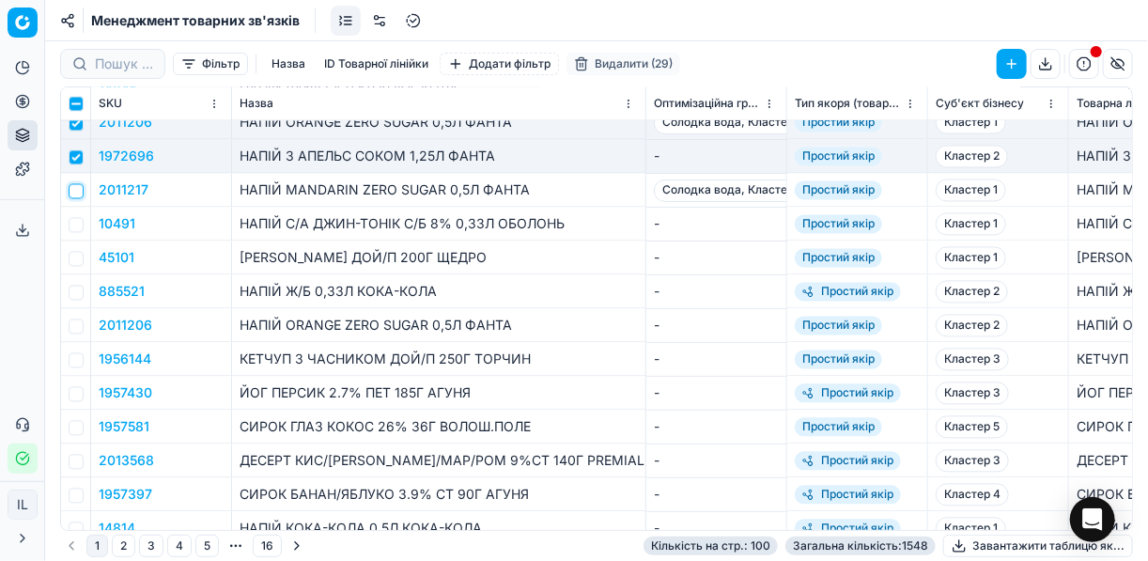
click at [76, 189] on input "checkbox" at bounding box center [76, 191] width 15 height 15
checkbox input "true"
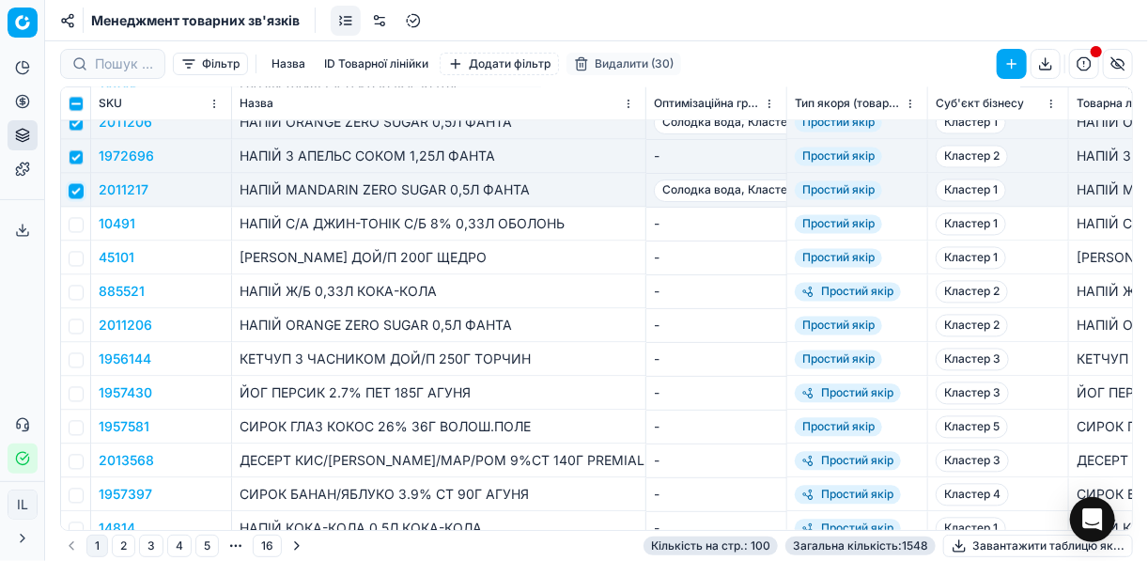
scroll to position [1578, 0]
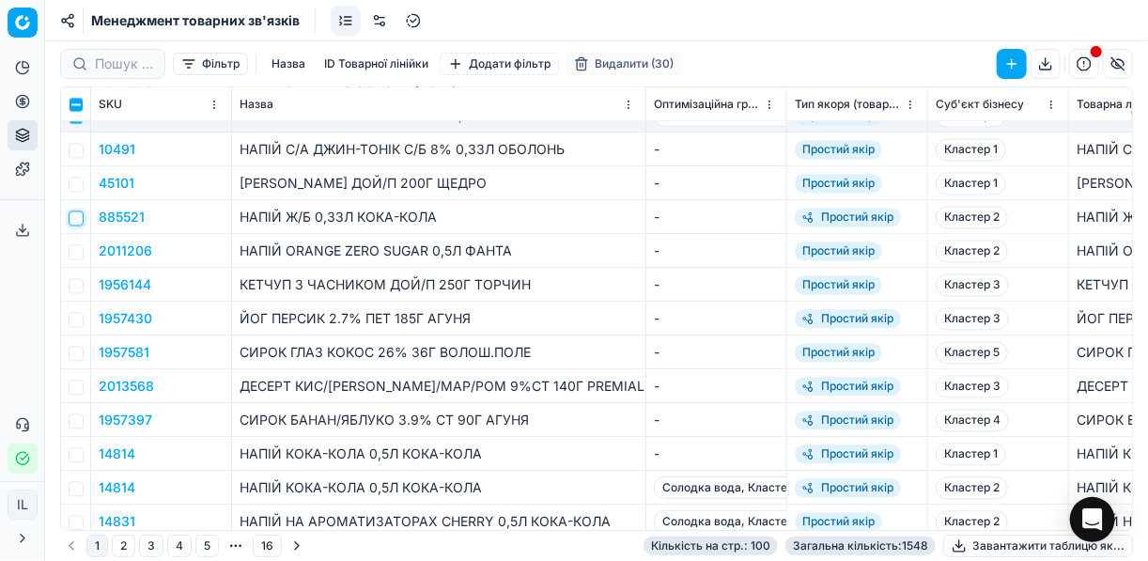
click at [72, 219] on input "checkbox" at bounding box center [76, 217] width 15 height 15
checkbox input "true"
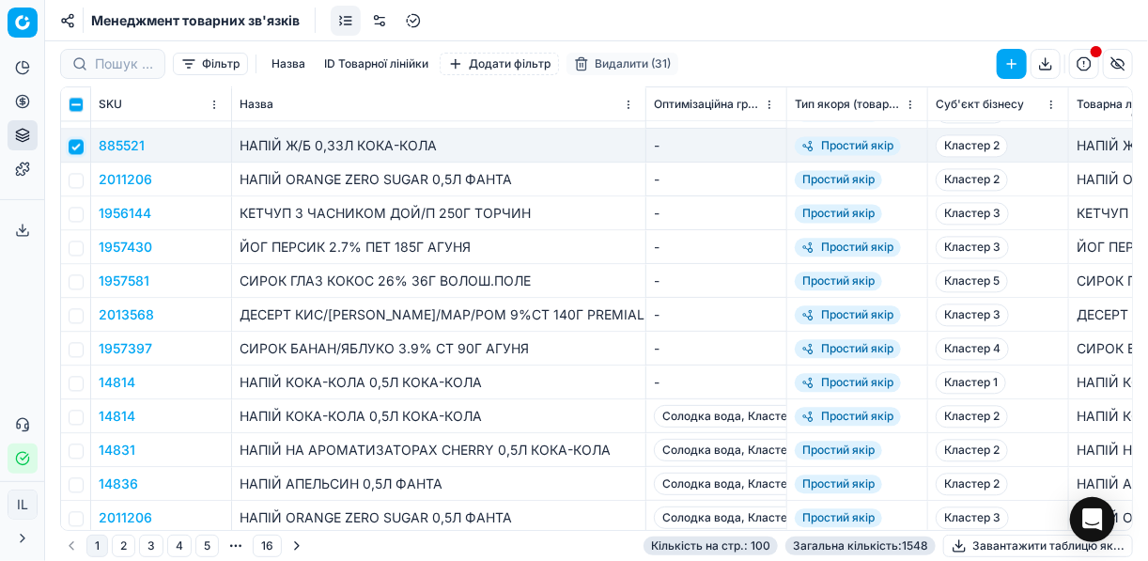
scroll to position [1653, 0]
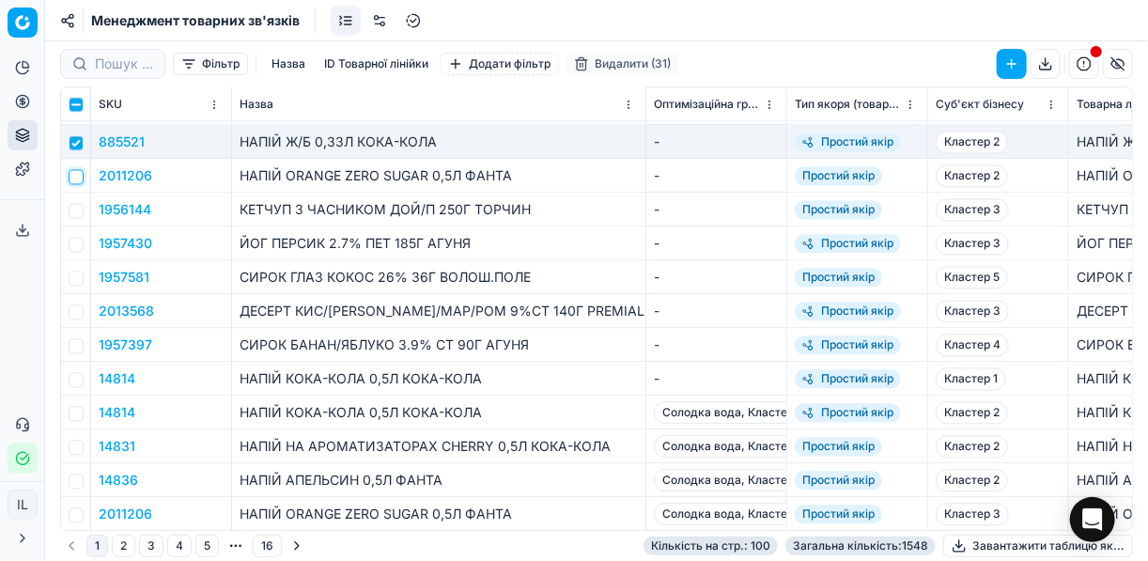
click at [80, 176] on input "checkbox" at bounding box center [76, 176] width 15 height 15
checkbox input "true"
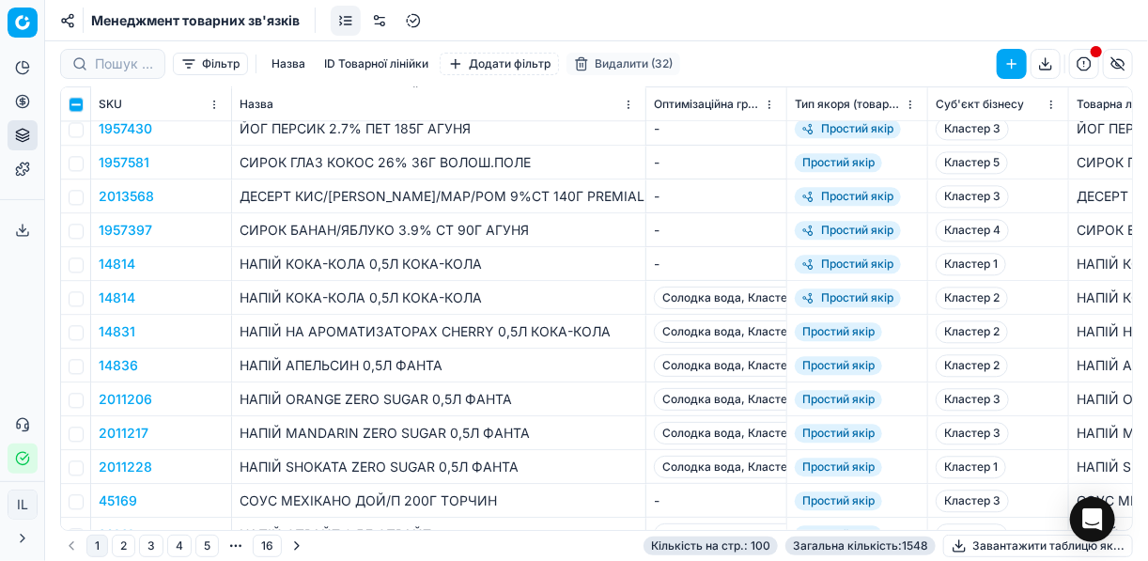
scroll to position [1803, 0]
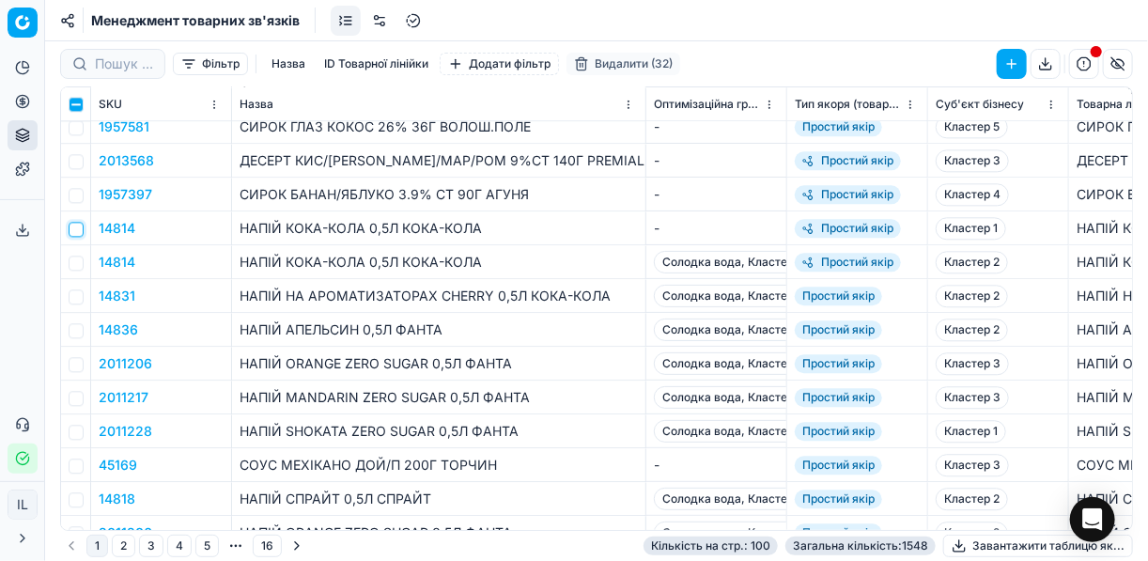
click at [73, 228] on input "checkbox" at bounding box center [76, 229] width 15 height 15
checkbox input "true"
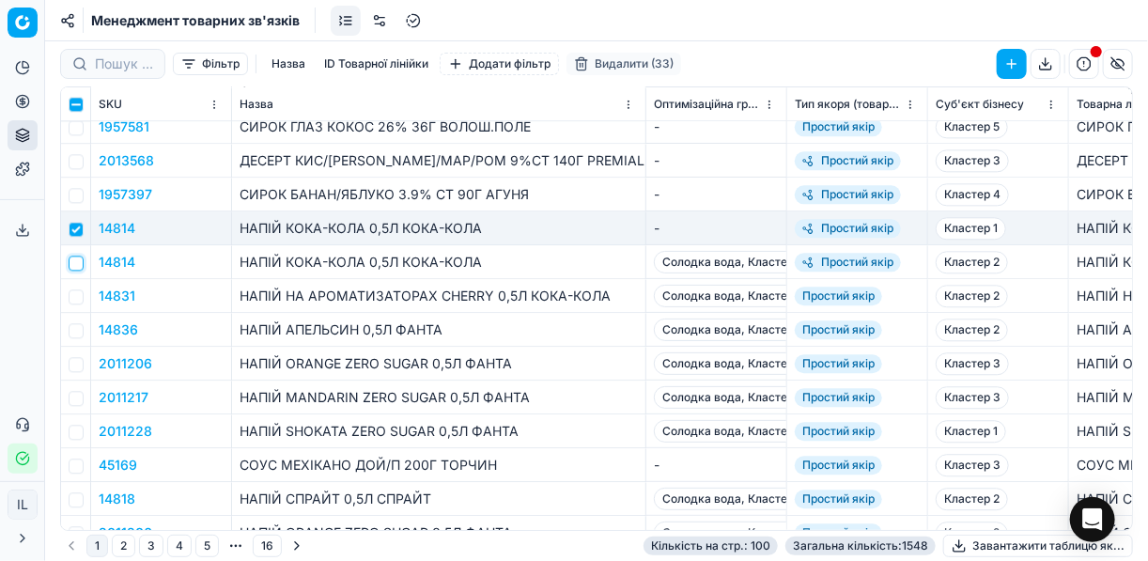
click at [75, 263] on input "checkbox" at bounding box center [76, 262] width 15 height 15
checkbox input "true"
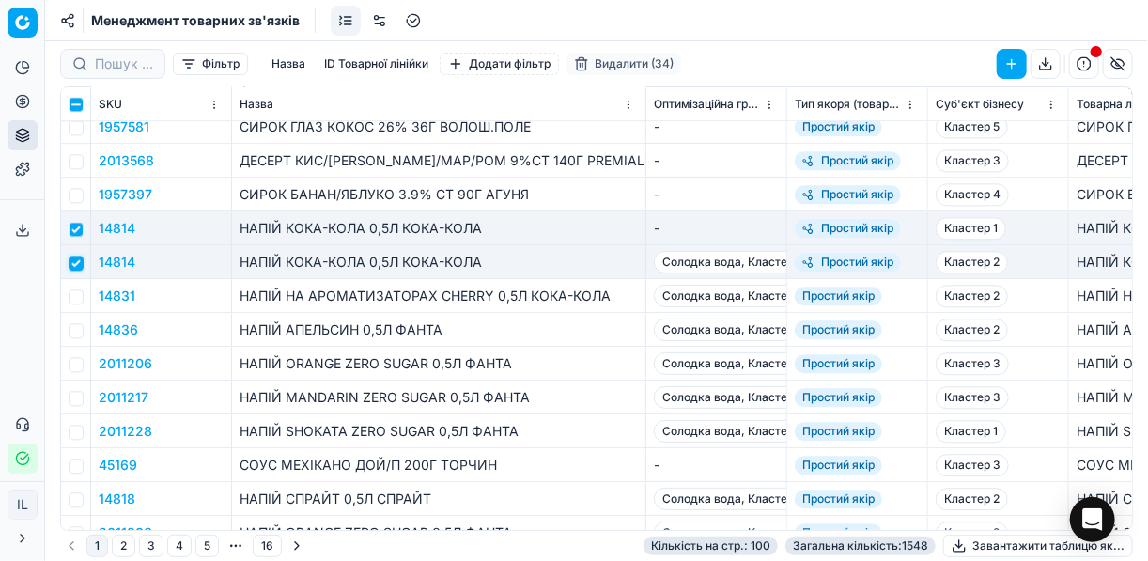
scroll to position [1878, 0]
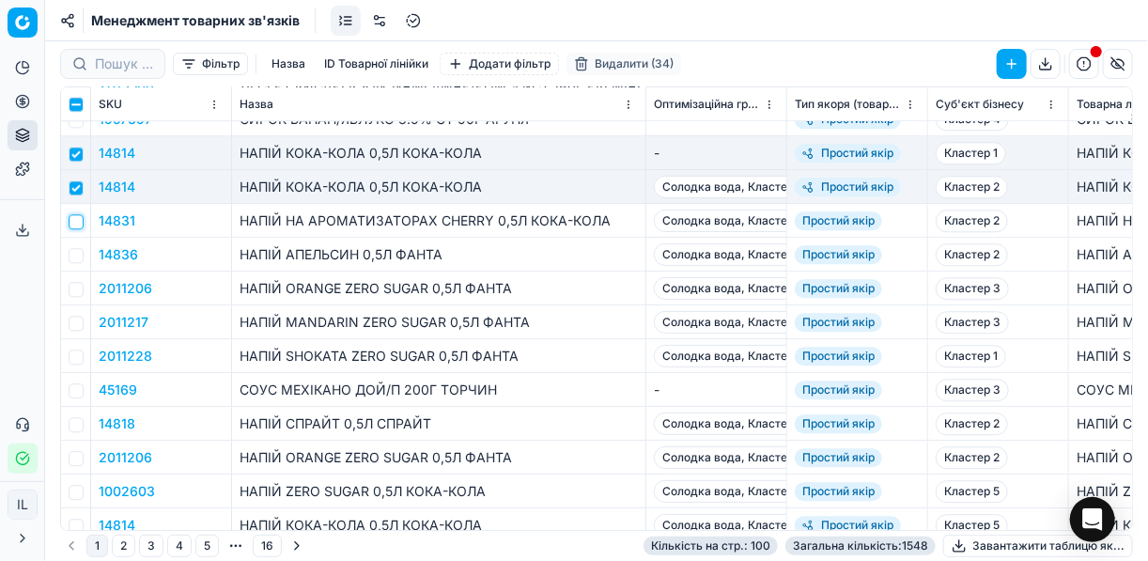
click at [75, 223] on input "checkbox" at bounding box center [76, 221] width 15 height 15
checkbox input "true"
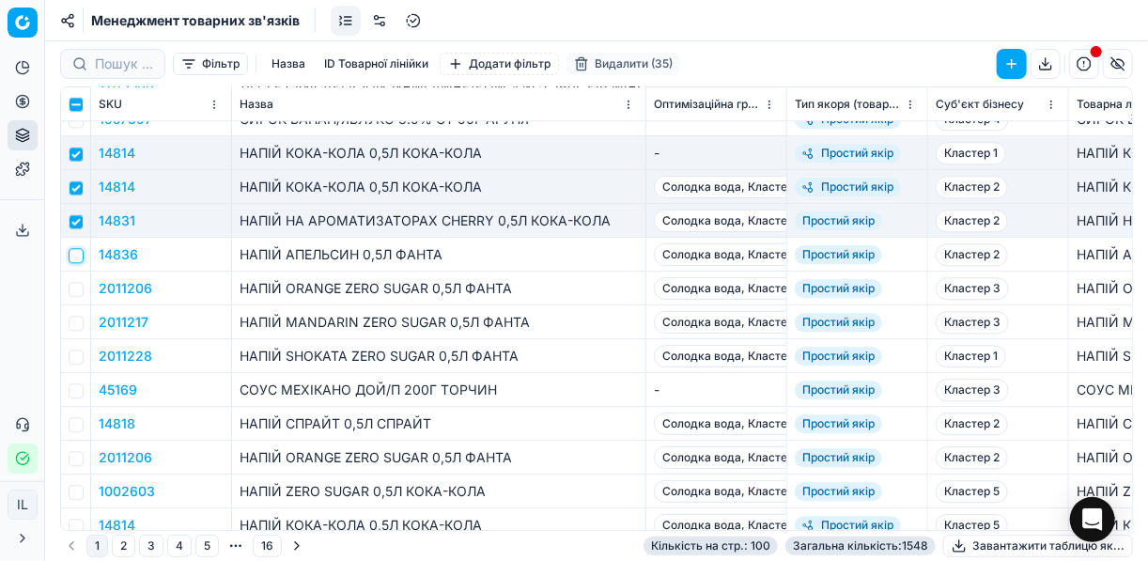
click at [79, 253] on input "checkbox" at bounding box center [76, 255] width 15 height 15
checkbox input "true"
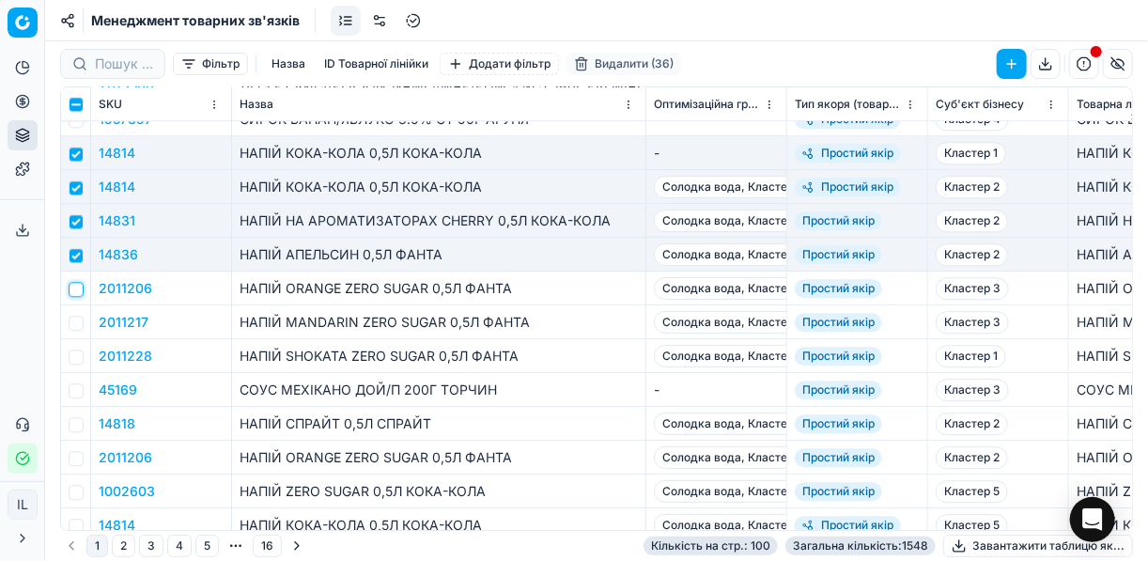
click at [73, 288] on input "checkbox" at bounding box center [76, 289] width 15 height 15
checkbox input "true"
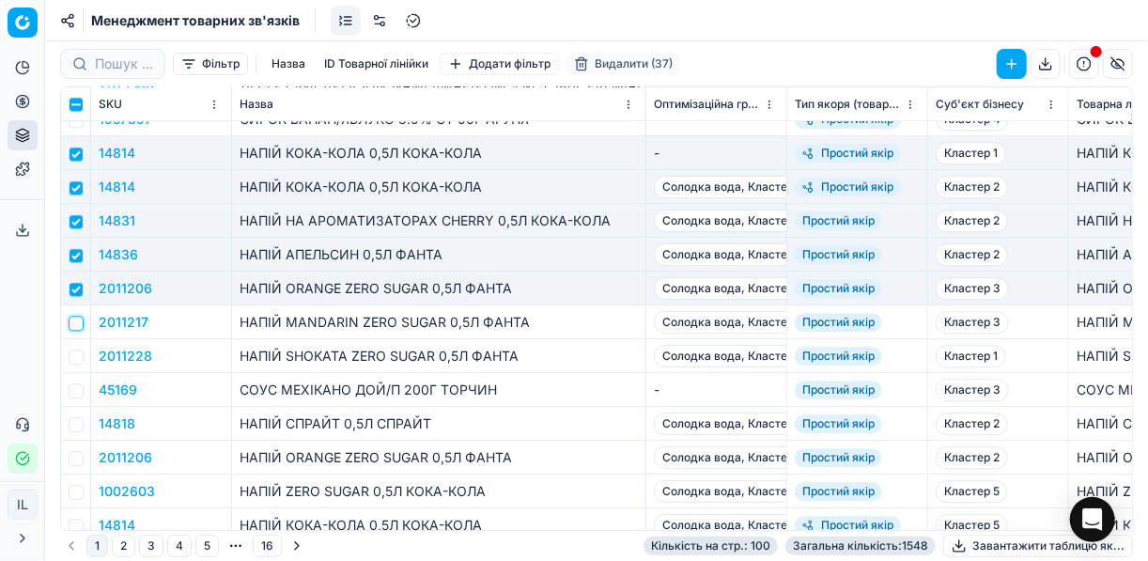
click at [73, 321] on input "checkbox" at bounding box center [76, 323] width 15 height 15
checkbox input "true"
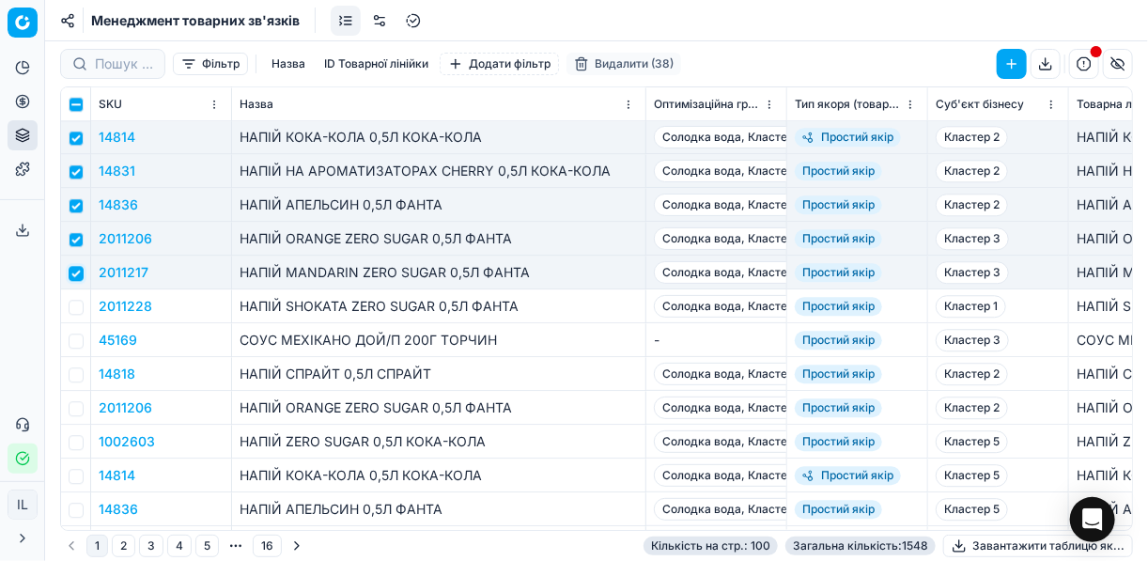
scroll to position [2029, 0]
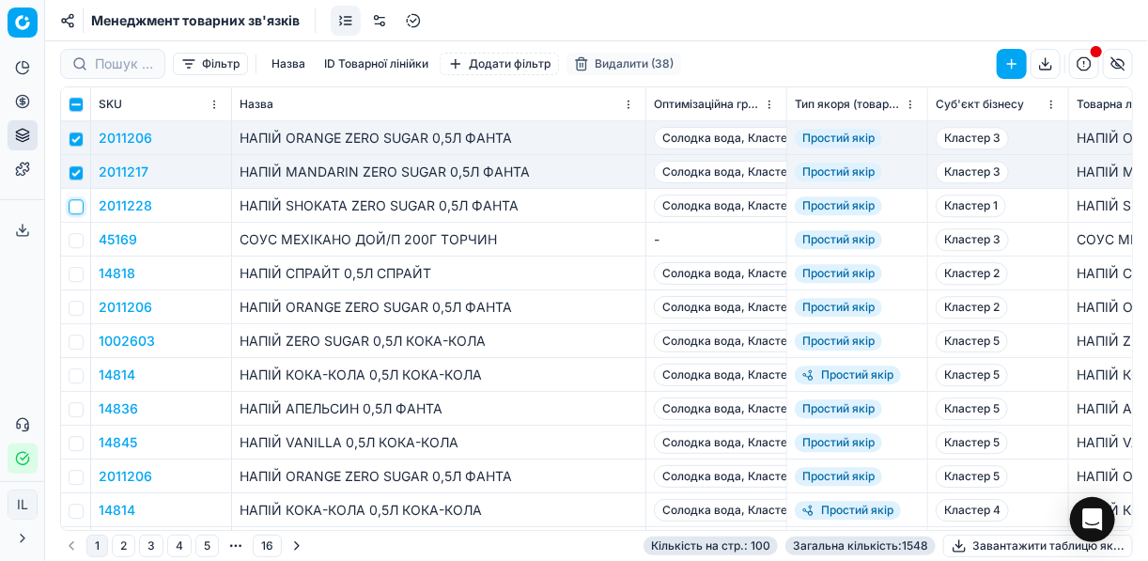
click at [70, 206] on input "checkbox" at bounding box center [76, 206] width 15 height 15
checkbox input "true"
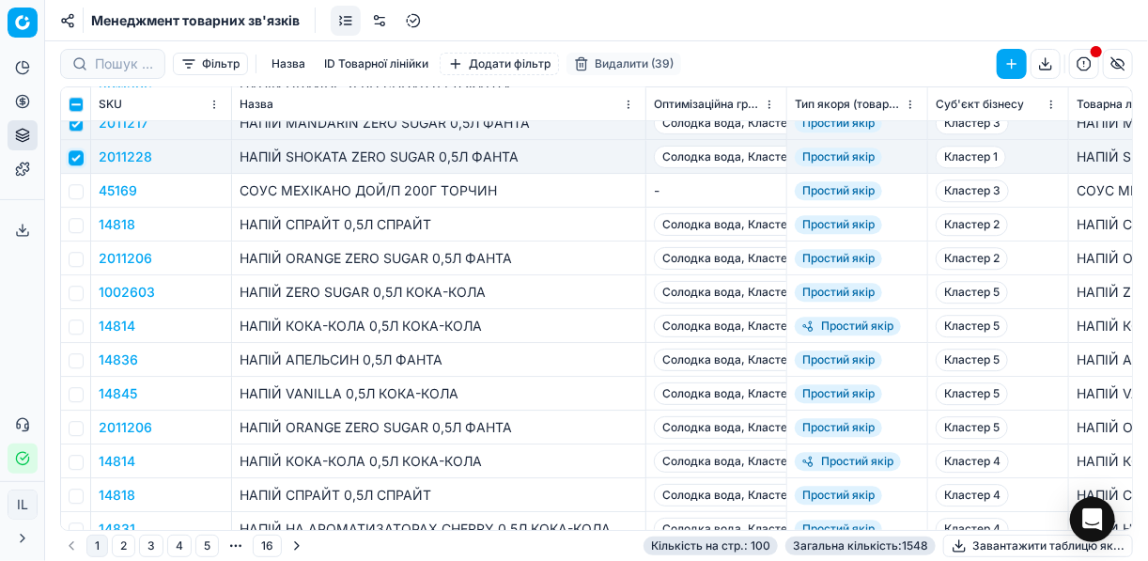
scroll to position [2104, 0]
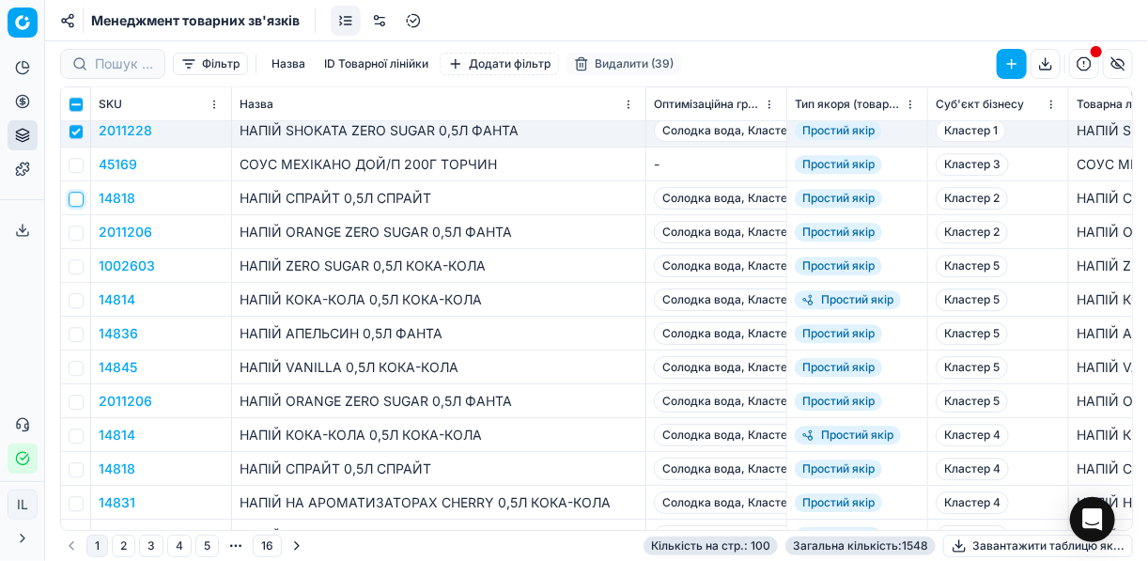
click at [76, 199] on input "checkbox" at bounding box center [76, 199] width 15 height 15
checkbox input "true"
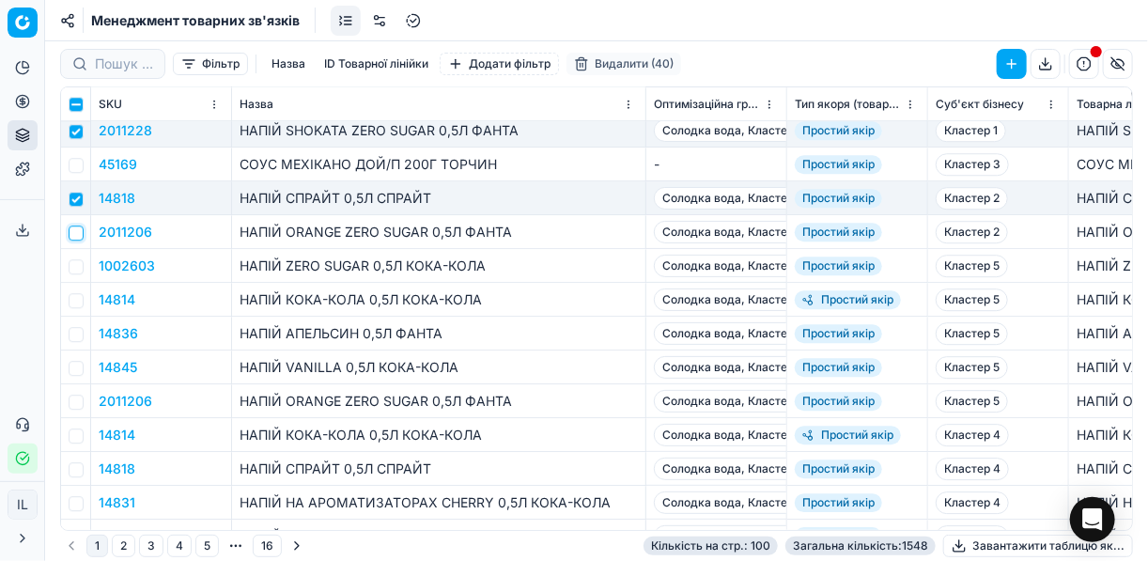
click at [78, 234] on input "checkbox" at bounding box center [76, 232] width 15 height 15
checkbox input "true"
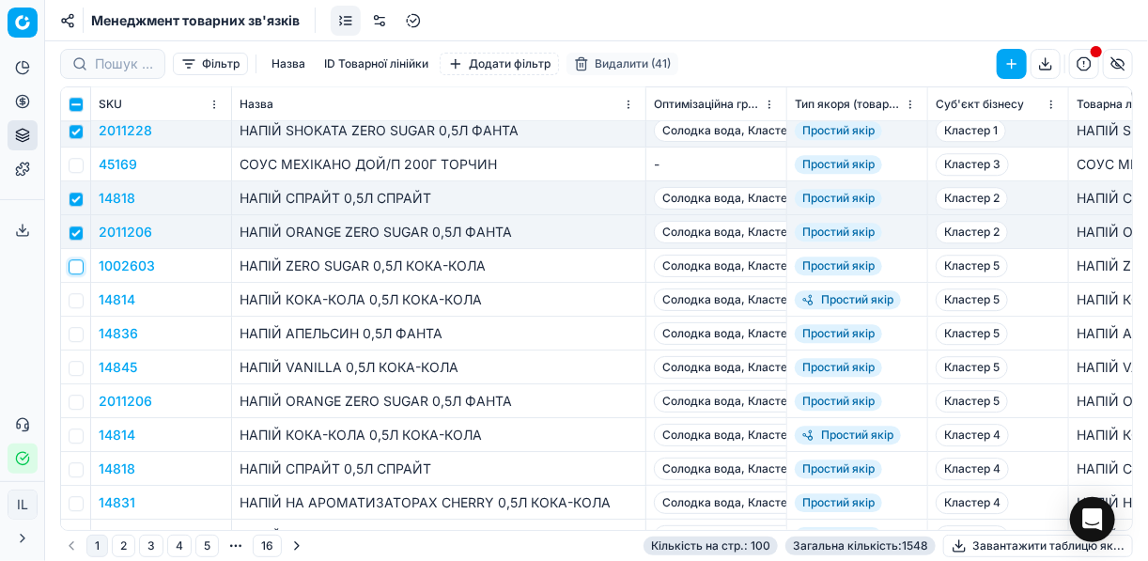
click at [80, 266] on input "checkbox" at bounding box center [76, 266] width 15 height 15
checkbox input "true"
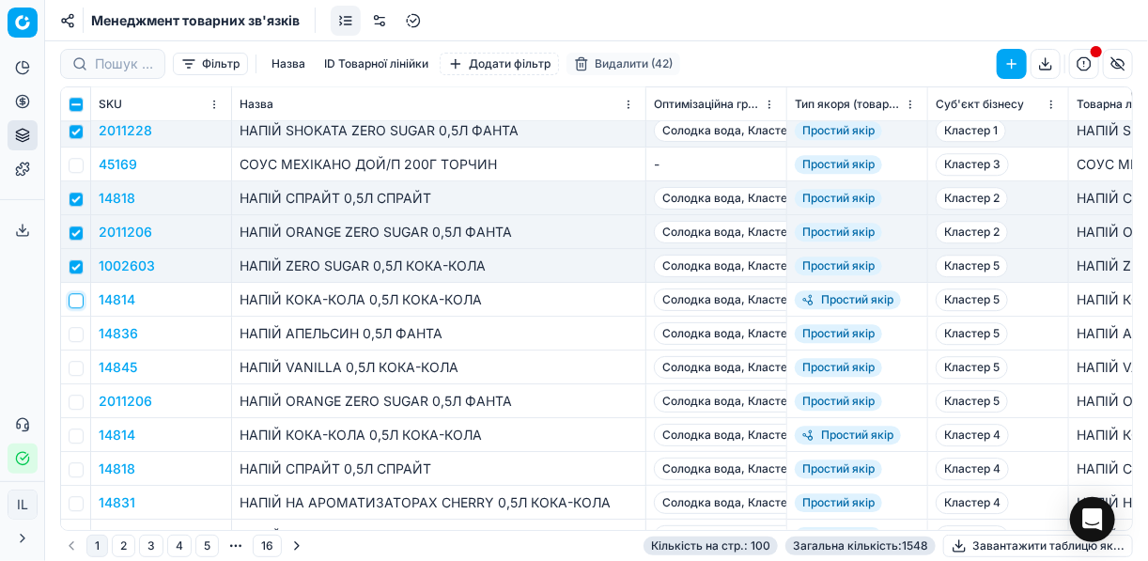
click at [71, 301] on input "checkbox" at bounding box center [76, 300] width 15 height 15
checkbox input "true"
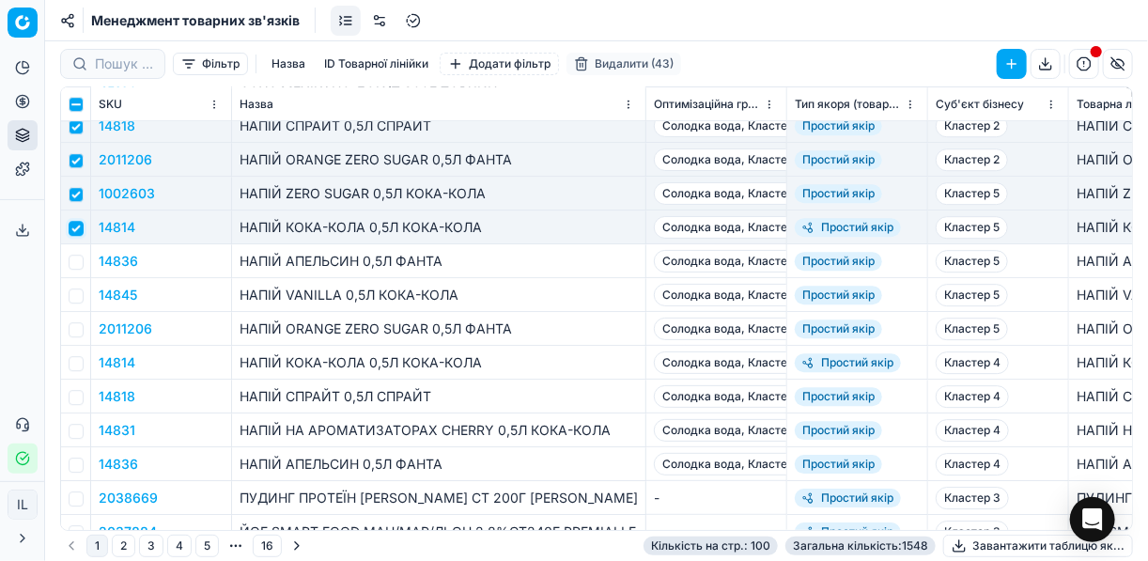
scroll to position [2179, 0]
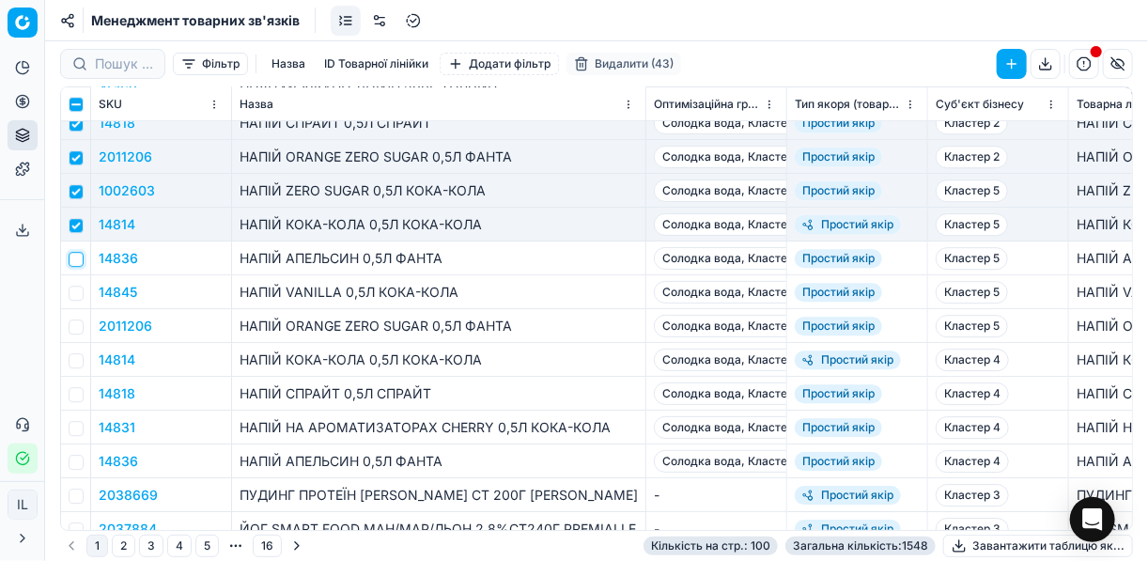
click at [75, 259] on input "checkbox" at bounding box center [76, 259] width 15 height 15
checkbox input "true"
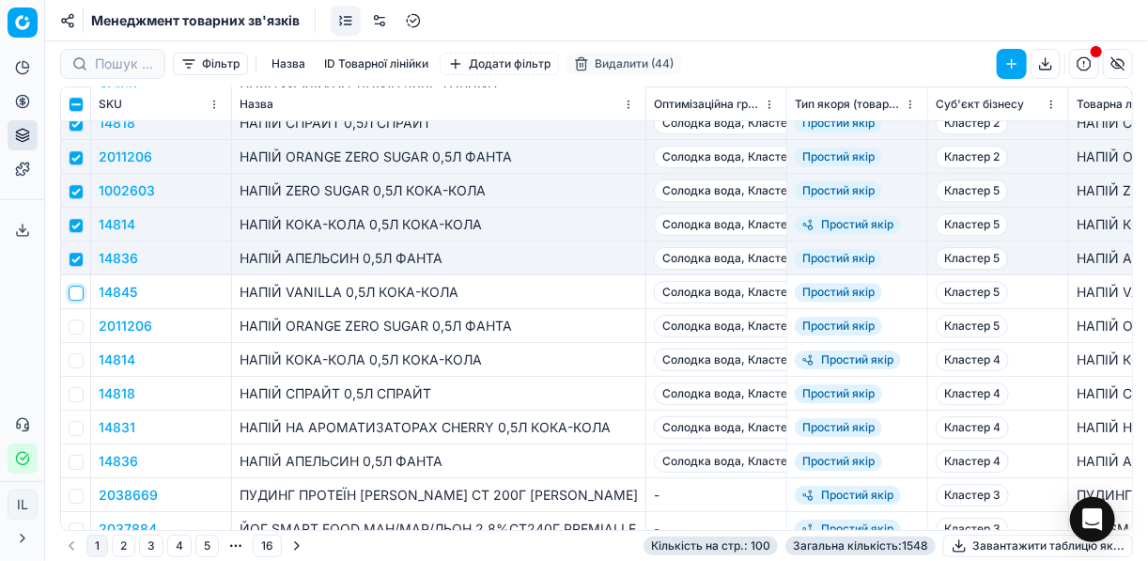
click at [73, 293] on input "checkbox" at bounding box center [76, 293] width 15 height 15
checkbox input "true"
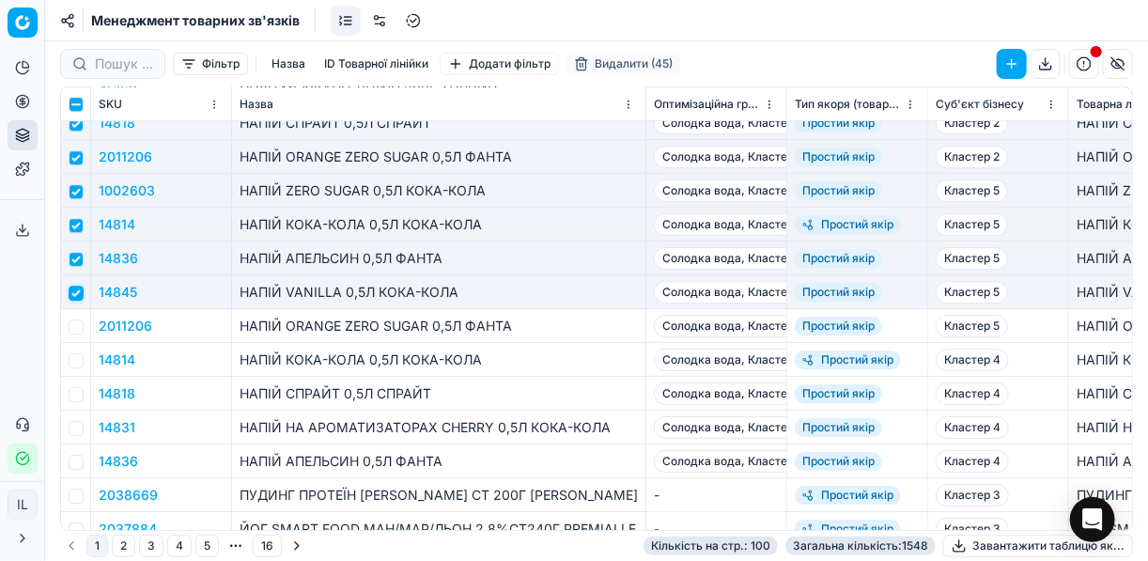
scroll to position [2254, 0]
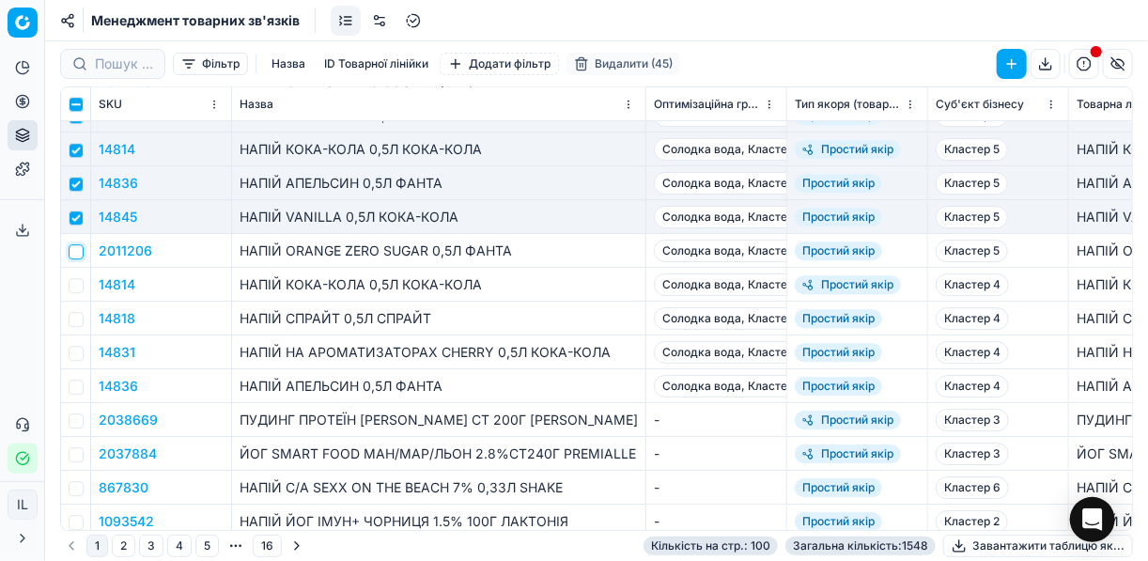
click at [74, 251] on input "checkbox" at bounding box center [76, 251] width 15 height 15
checkbox input "true"
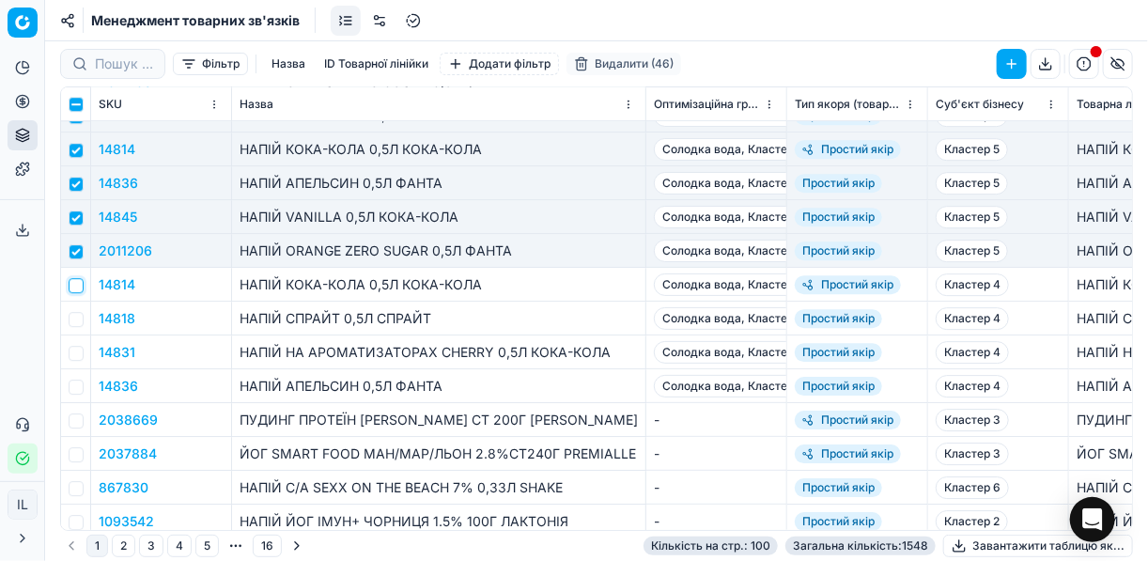
click at [73, 286] on input "checkbox" at bounding box center [76, 285] width 15 height 15
checkbox input "true"
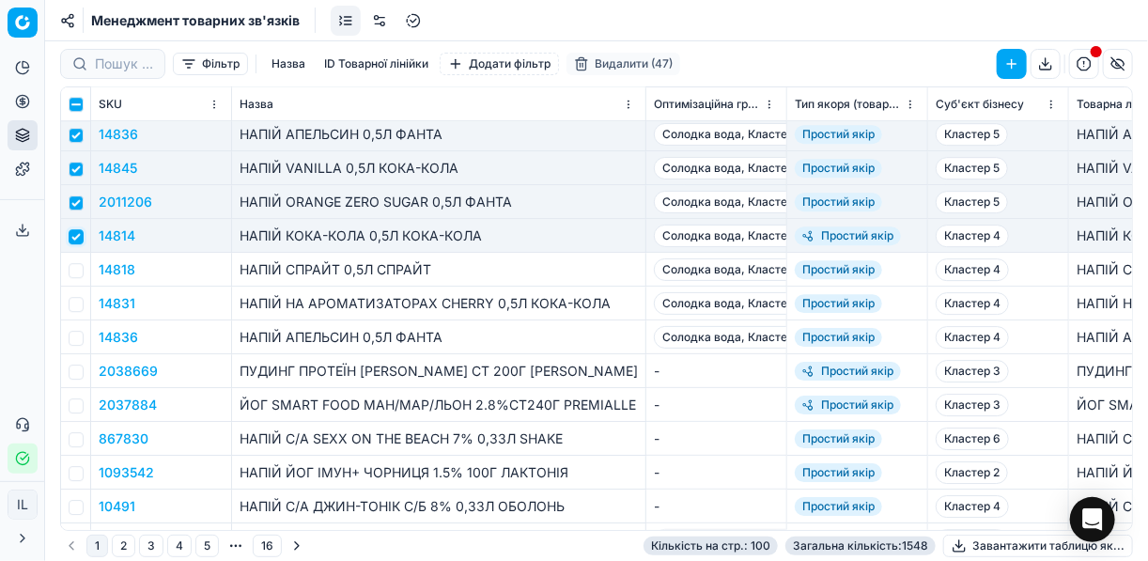
scroll to position [2329, 0]
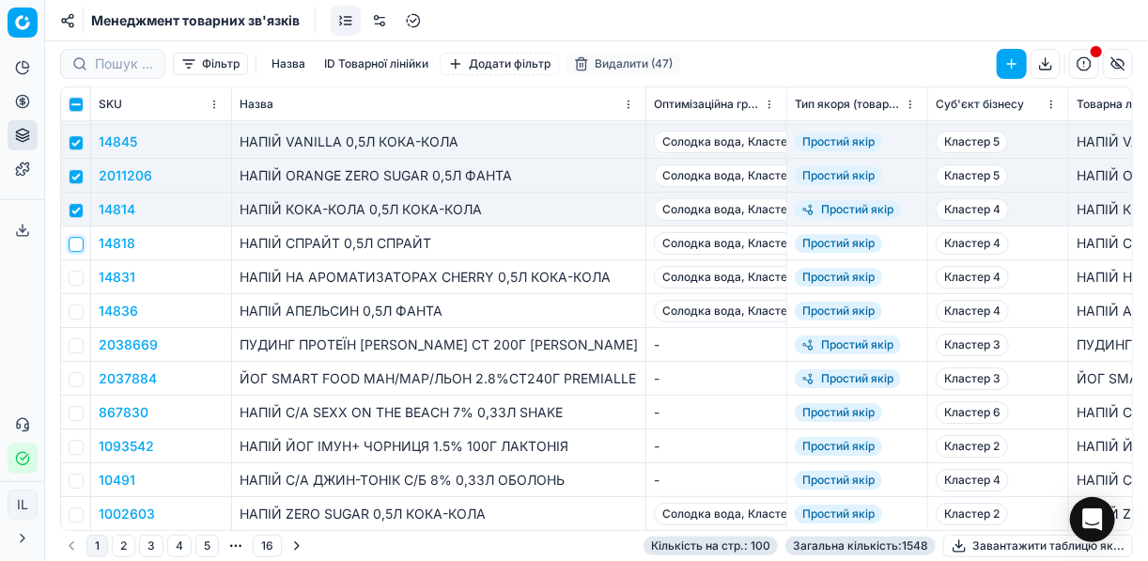
click at [77, 245] on input "checkbox" at bounding box center [76, 244] width 15 height 15
checkbox input "true"
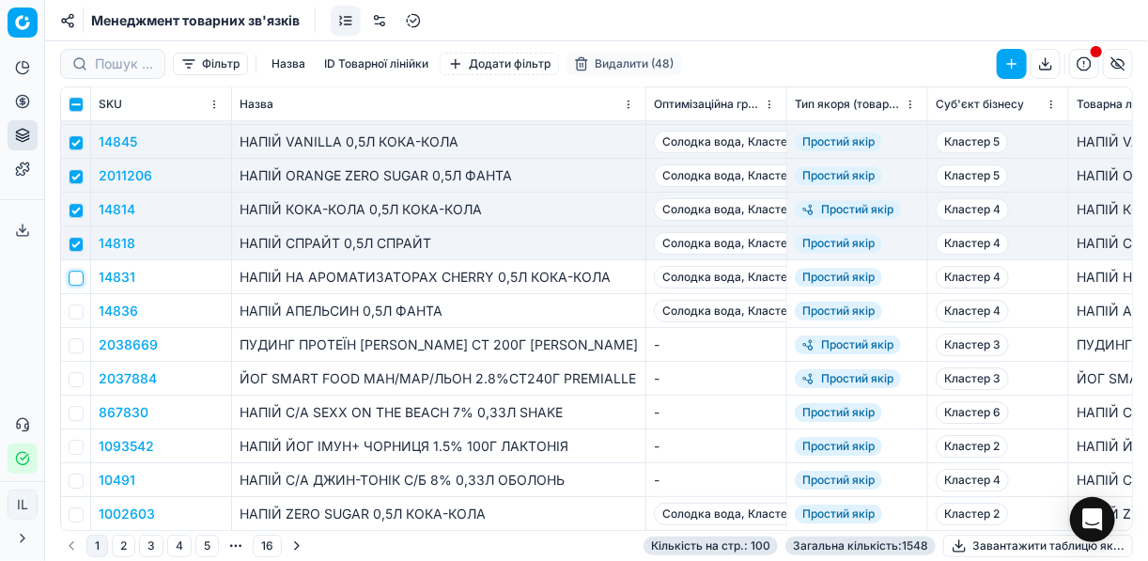
click at [81, 279] on input "checkbox" at bounding box center [76, 277] width 15 height 15
checkbox input "true"
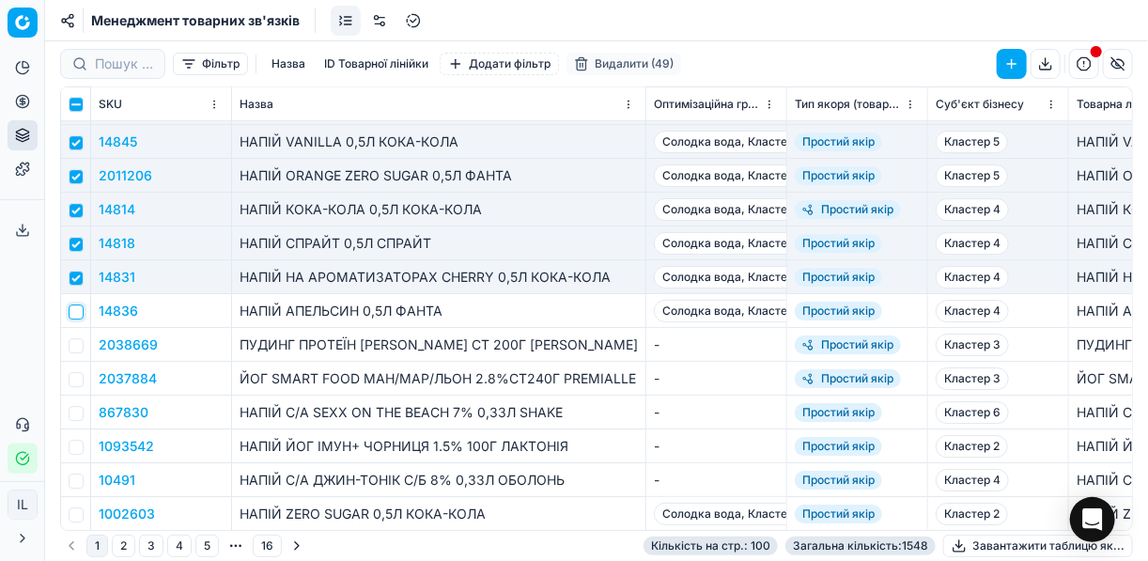
click at [77, 312] on input "checkbox" at bounding box center [76, 311] width 15 height 15
checkbox input "true"
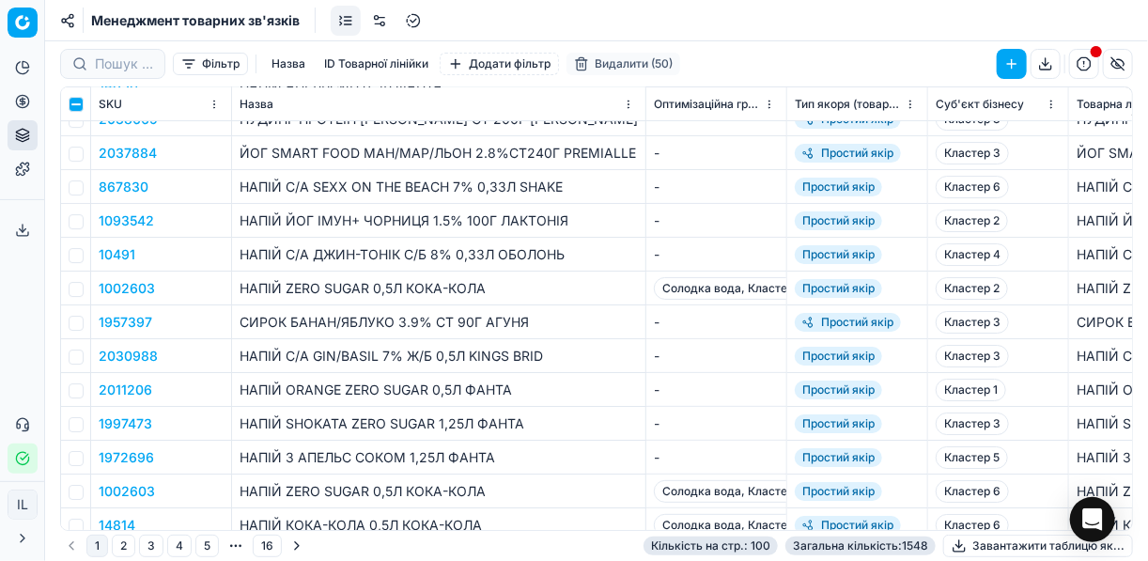
scroll to position [2630, 0]
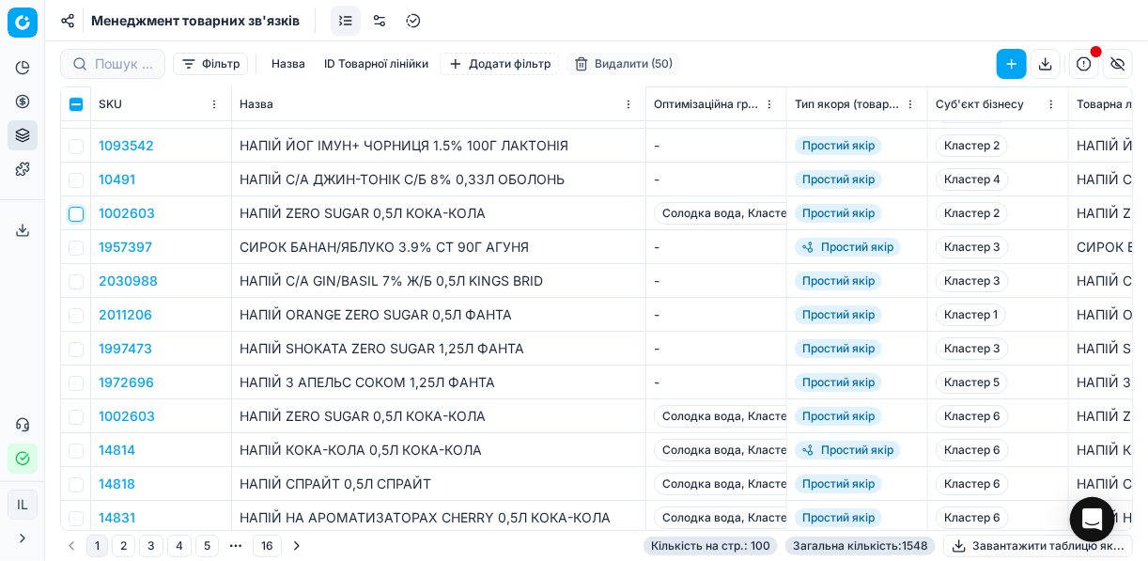
click at [78, 212] on input "checkbox" at bounding box center [76, 214] width 15 height 15
checkbox input "true"
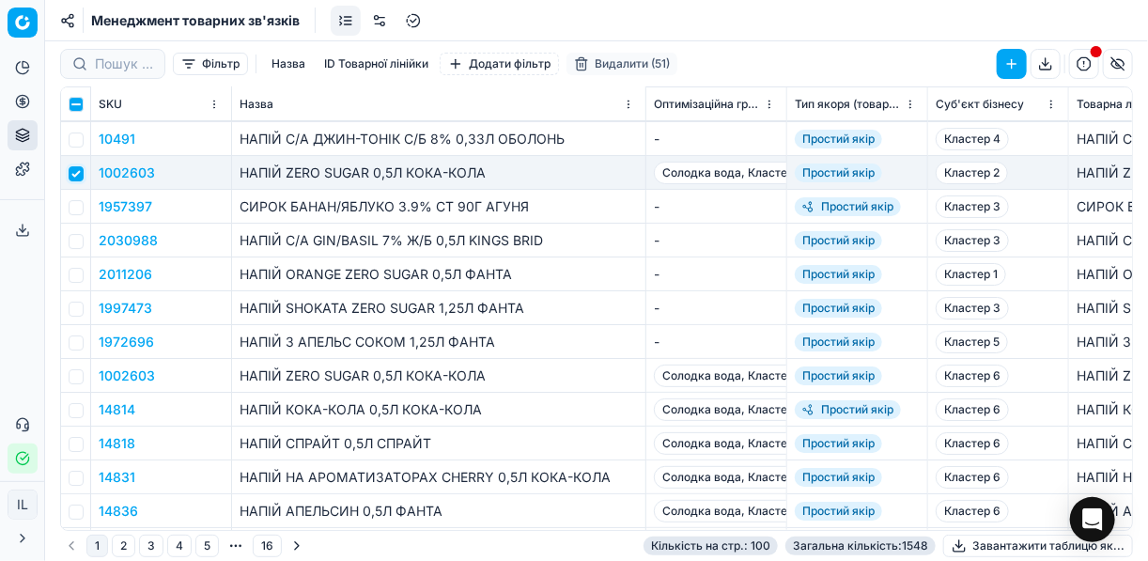
scroll to position [2705, 0]
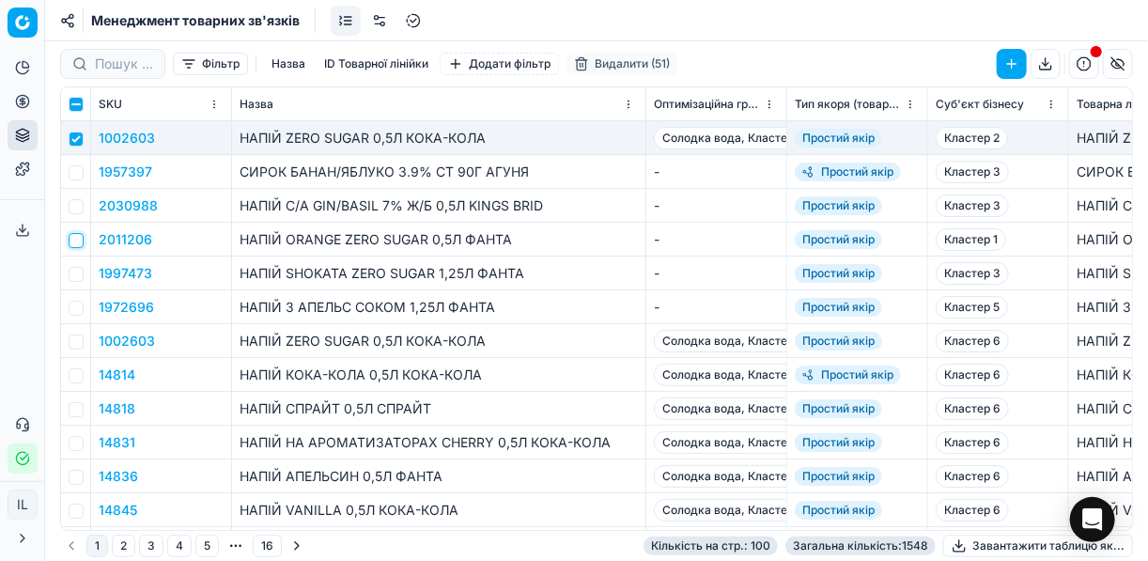
click at [80, 240] on input "checkbox" at bounding box center [76, 240] width 15 height 15
checkbox input "true"
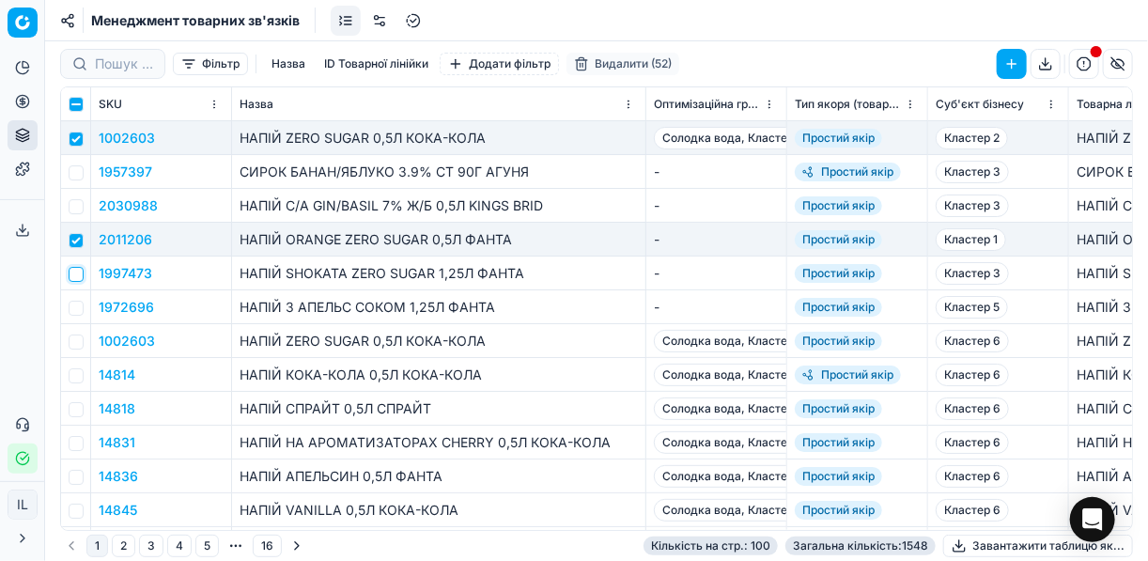
click at [76, 274] on input "checkbox" at bounding box center [76, 274] width 15 height 15
checkbox input "true"
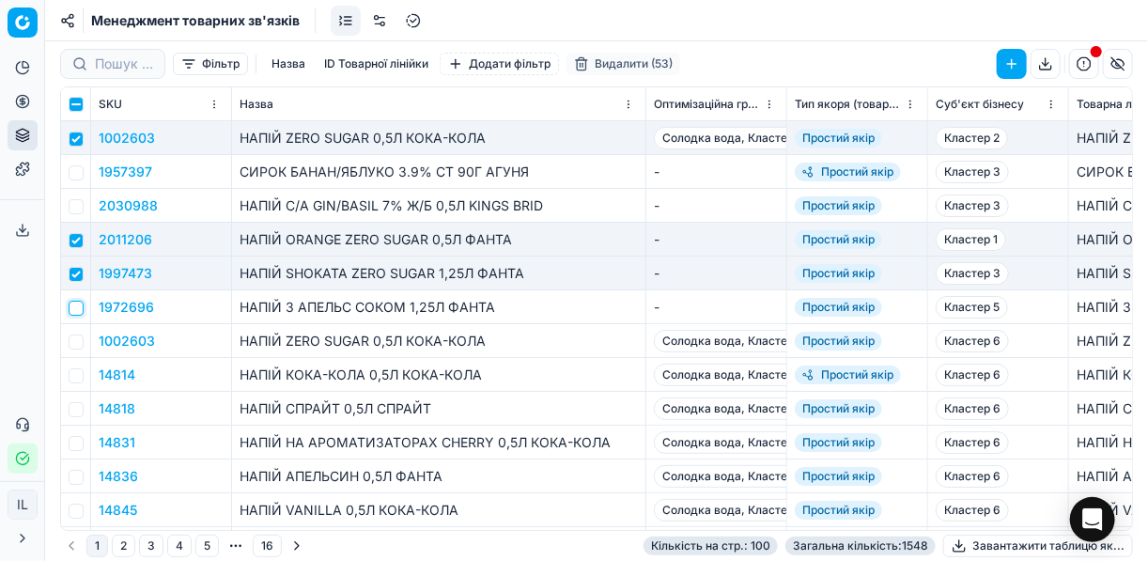
click at [78, 309] on input "checkbox" at bounding box center [76, 308] width 15 height 15
checkbox input "true"
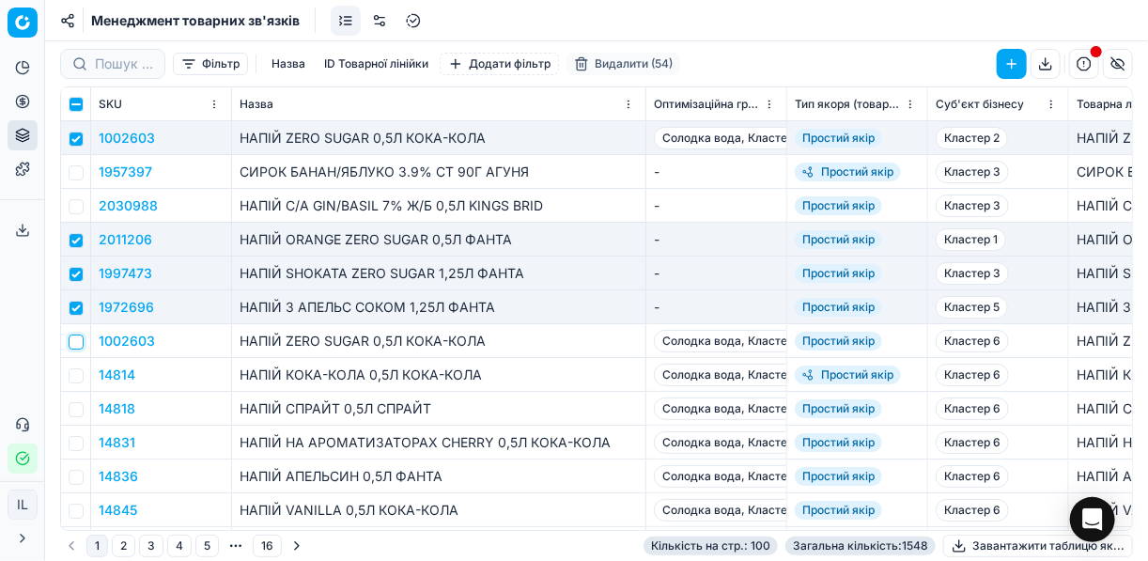
click at [83, 340] on input "checkbox" at bounding box center [76, 341] width 15 height 15
checkbox input "true"
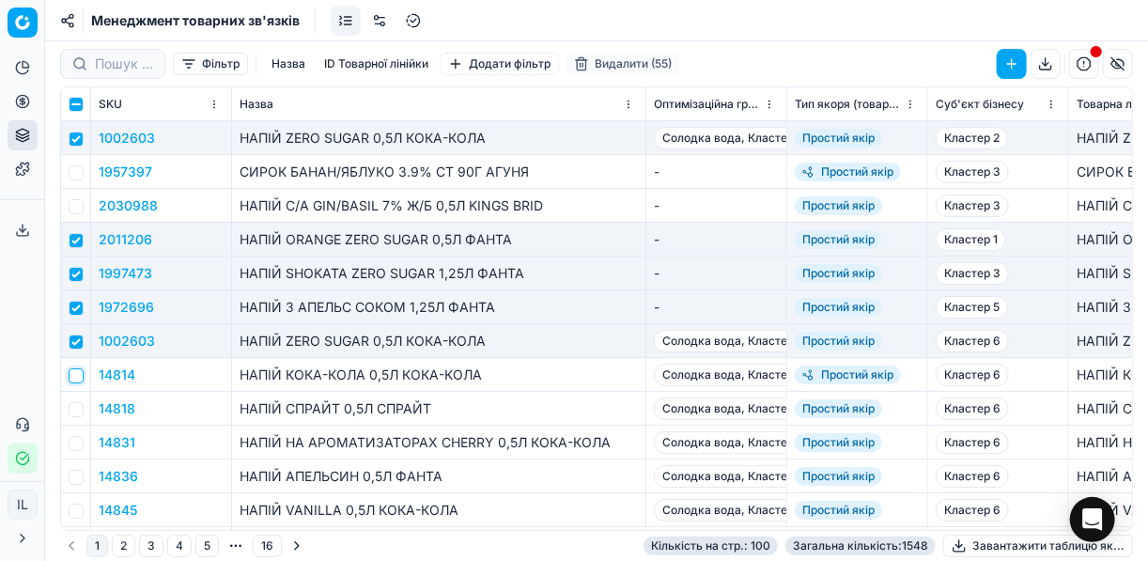
click at [78, 378] on input "checkbox" at bounding box center [76, 375] width 15 height 15
checkbox input "true"
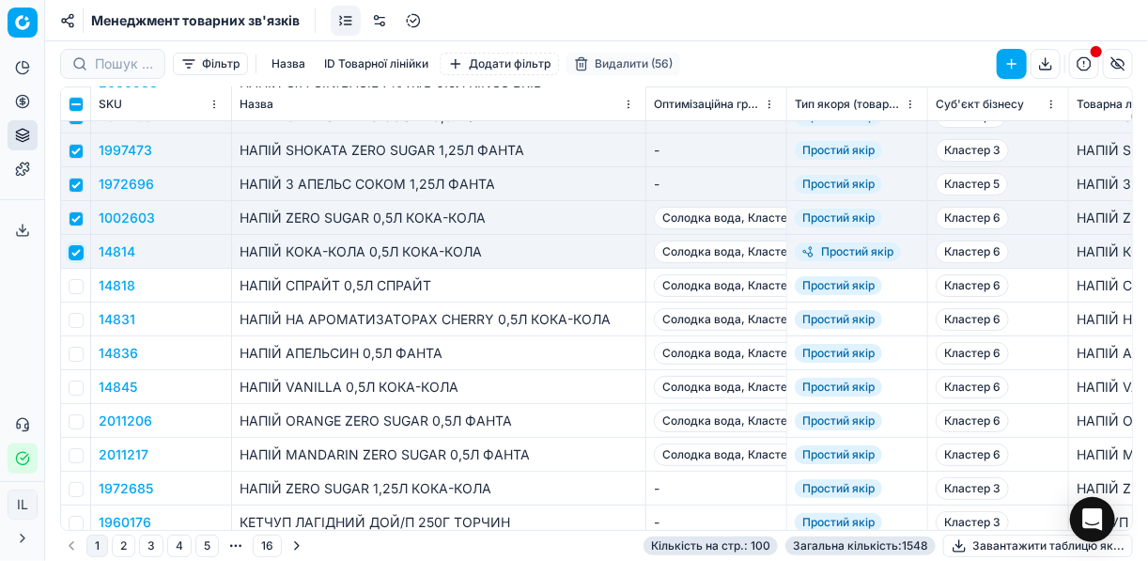
scroll to position [2855, 0]
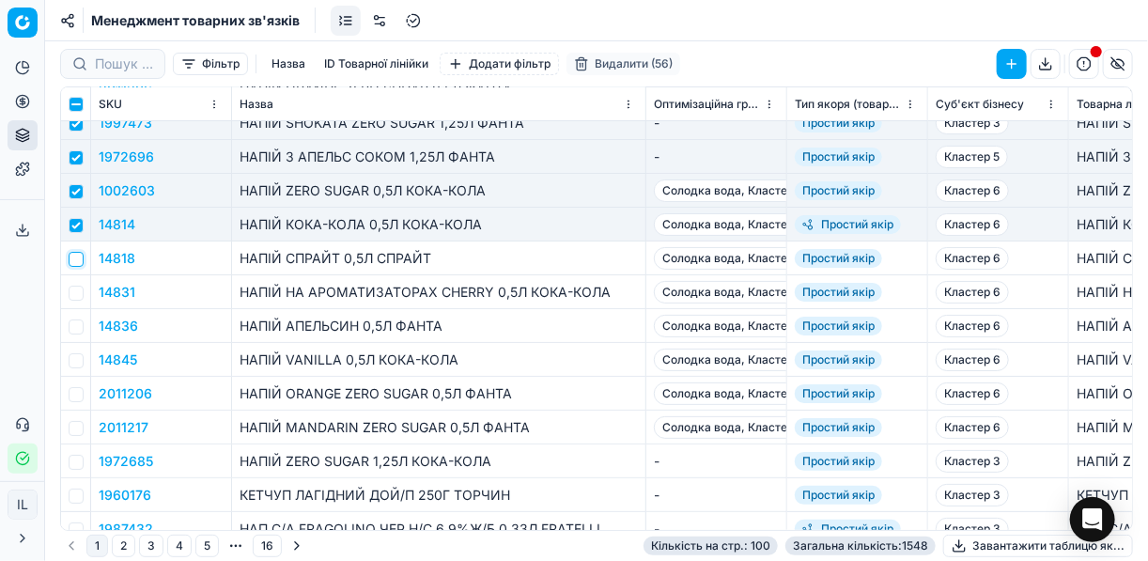
click at [76, 257] on input "checkbox" at bounding box center [76, 259] width 15 height 15
checkbox input "true"
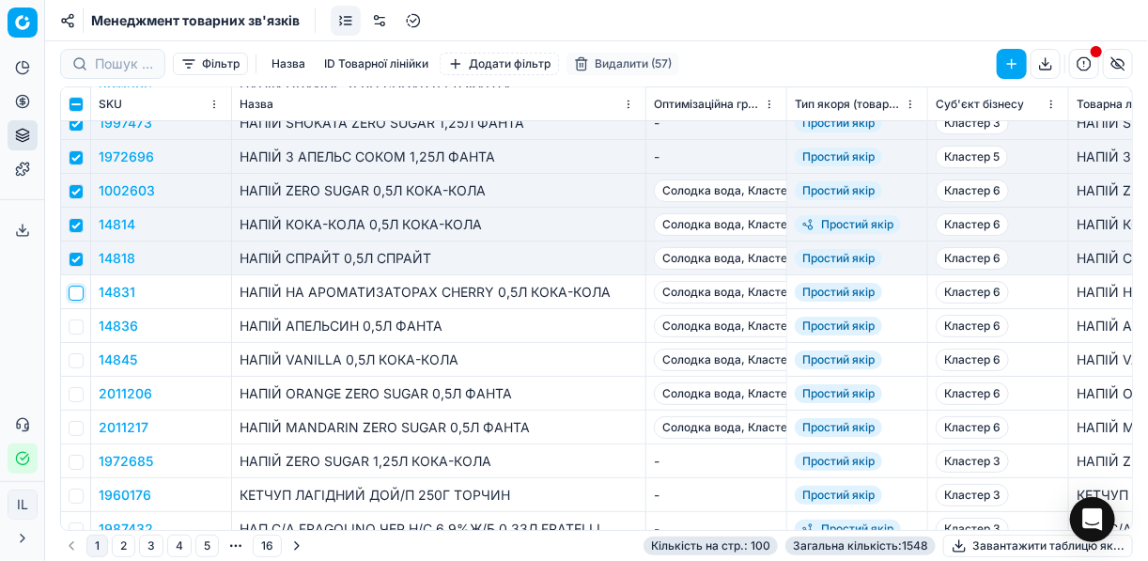
click at [69, 286] on input "checkbox" at bounding box center [76, 293] width 15 height 15
checkbox input "true"
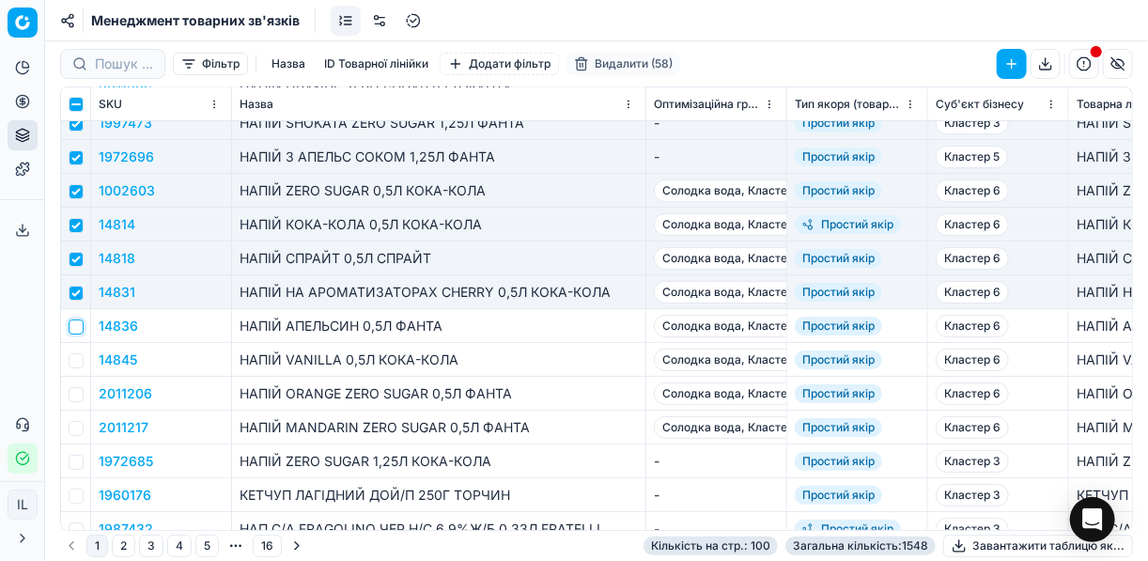
click at [78, 330] on input "checkbox" at bounding box center [76, 326] width 15 height 15
checkbox input "true"
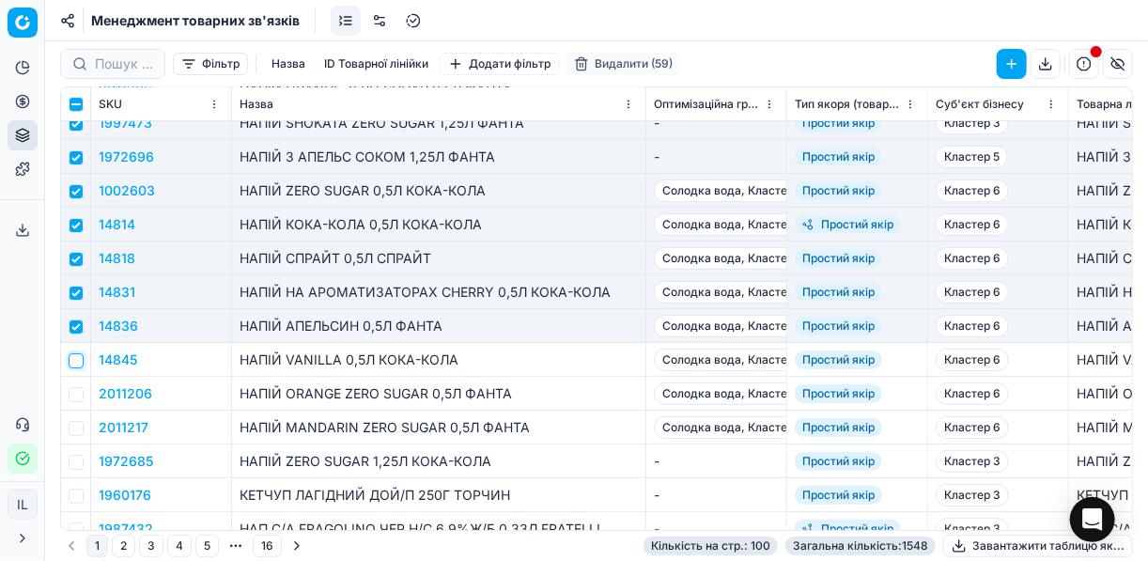
click at [80, 361] on input "checkbox" at bounding box center [76, 360] width 15 height 15
checkbox input "true"
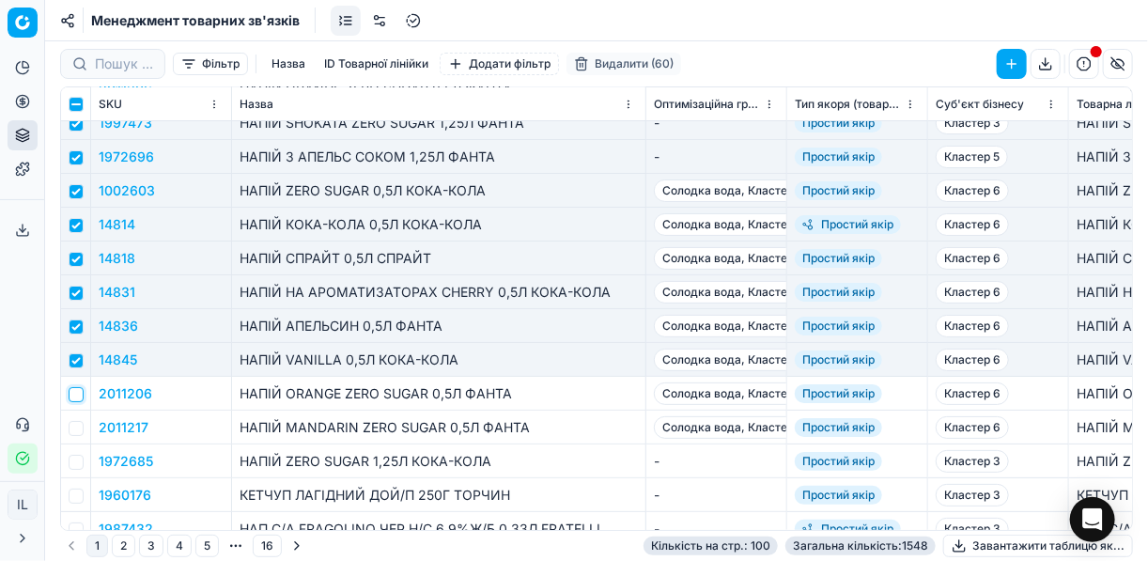
click at [75, 393] on input "checkbox" at bounding box center [76, 394] width 15 height 15
checkbox input "true"
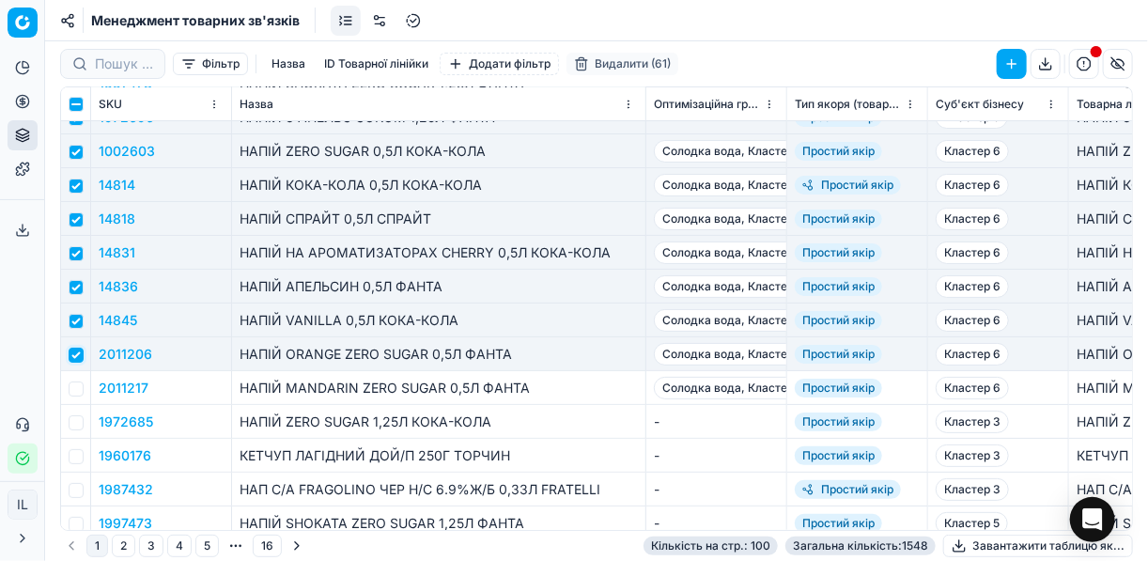
scroll to position [2930, 0]
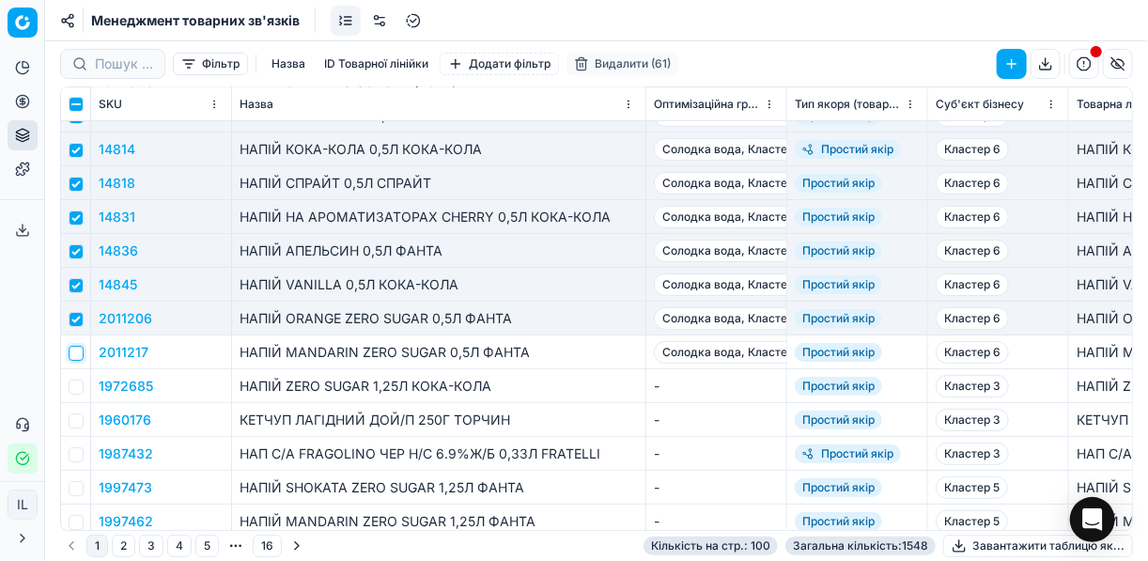
click at [78, 355] on input "checkbox" at bounding box center [76, 353] width 15 height 15
checkbox input "true"
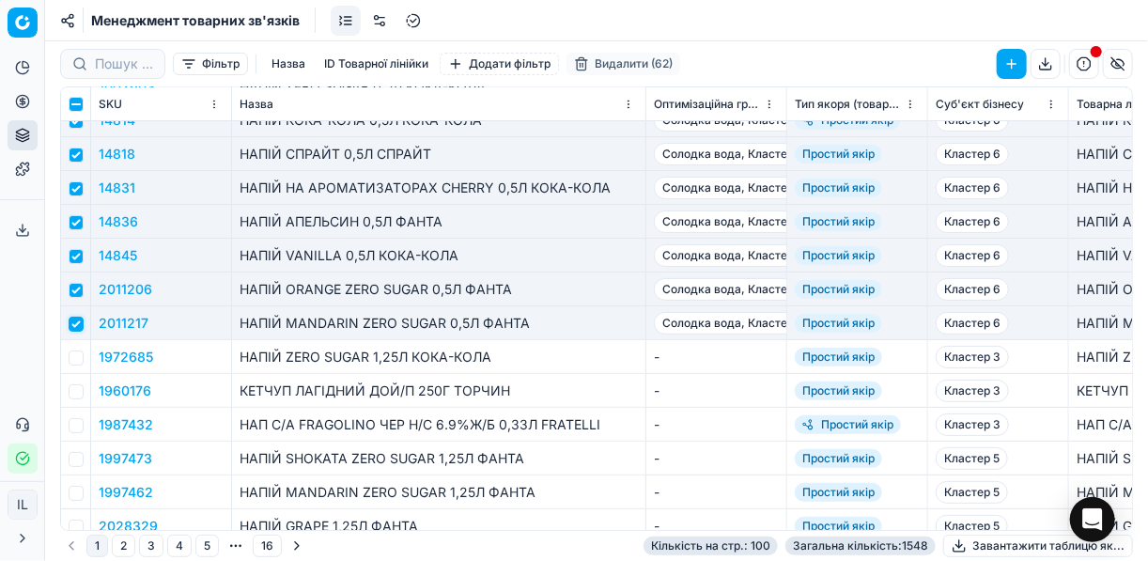
scroll to position [2983, 0]
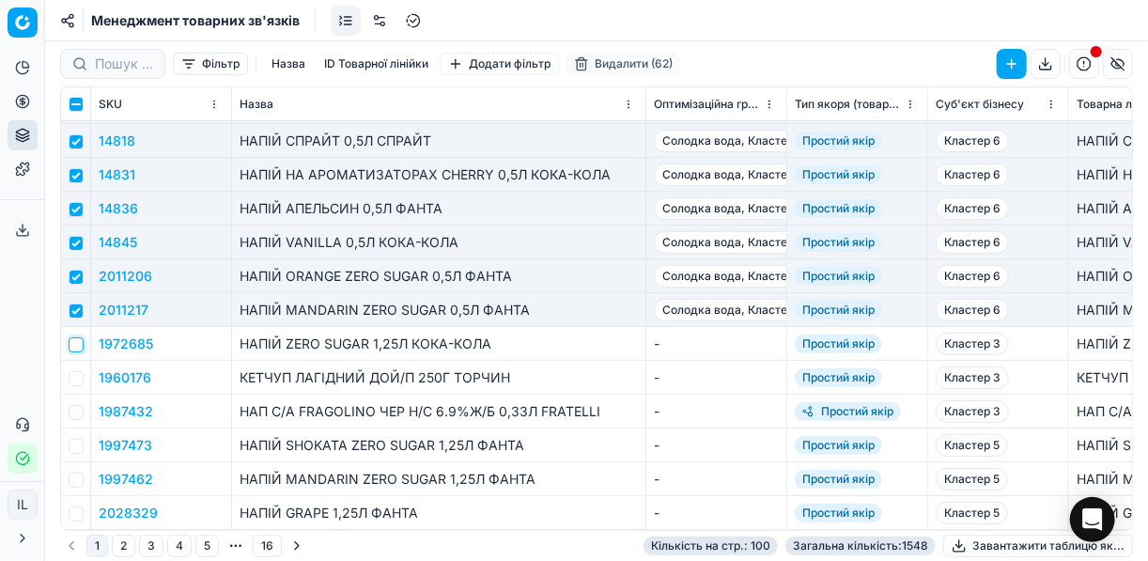
click at [78, 338] on input "checkbox" at bounding box center [76, 344] width 15 height 15
checkbox input "true"
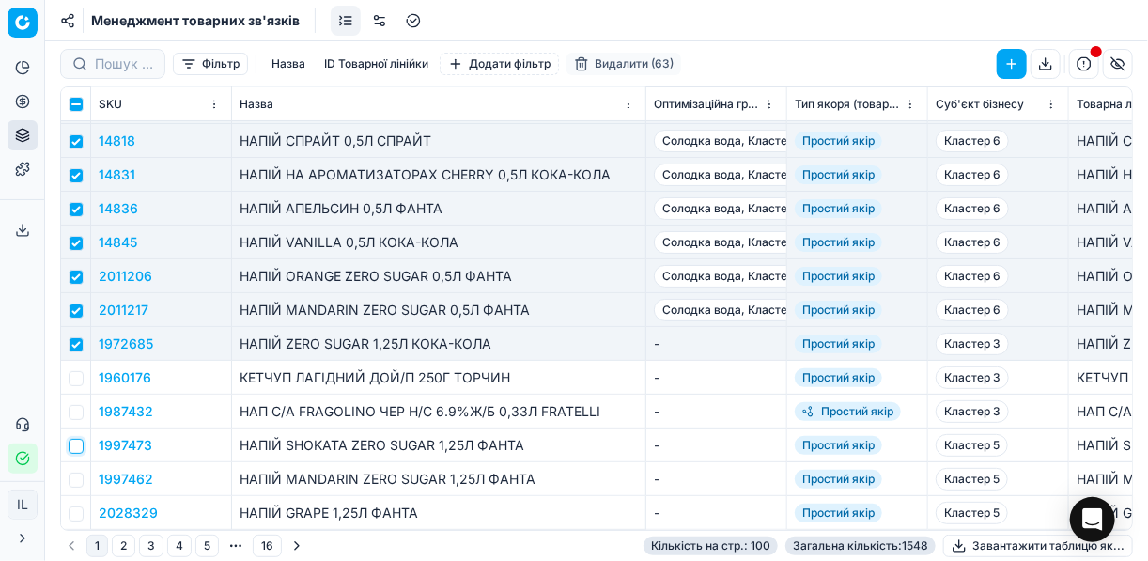
click at [78, 439] on input "checkbox" at bounding box center [76, 446] width 15 height 15
checkbox input "true"
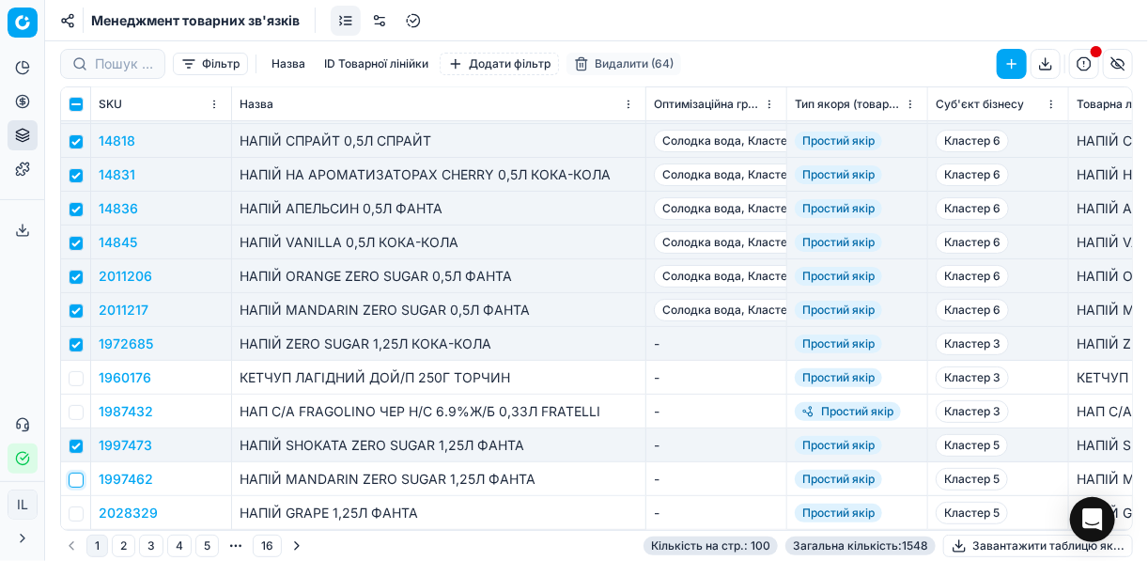
click at [76, 472] on input "checkbox" at bounding box center [76, 479] width 15 height 15
checkbox input "true"
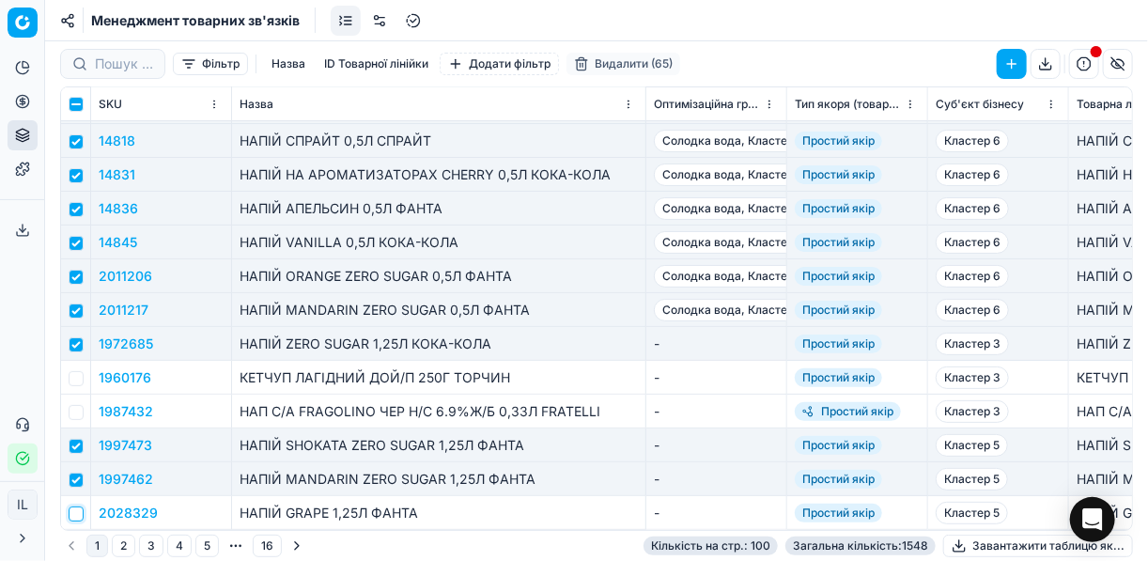
click at [74, 506] on input "checkbox" at bounding box center [76, 513] width 15 height 15
checkbox input "true"
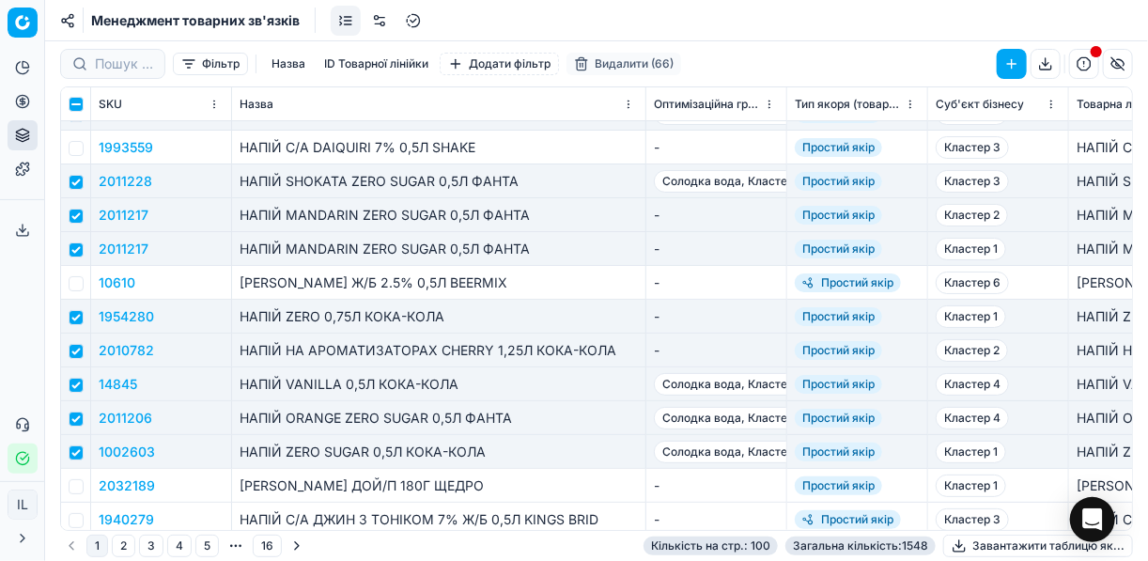
scroll to position [0, 0]
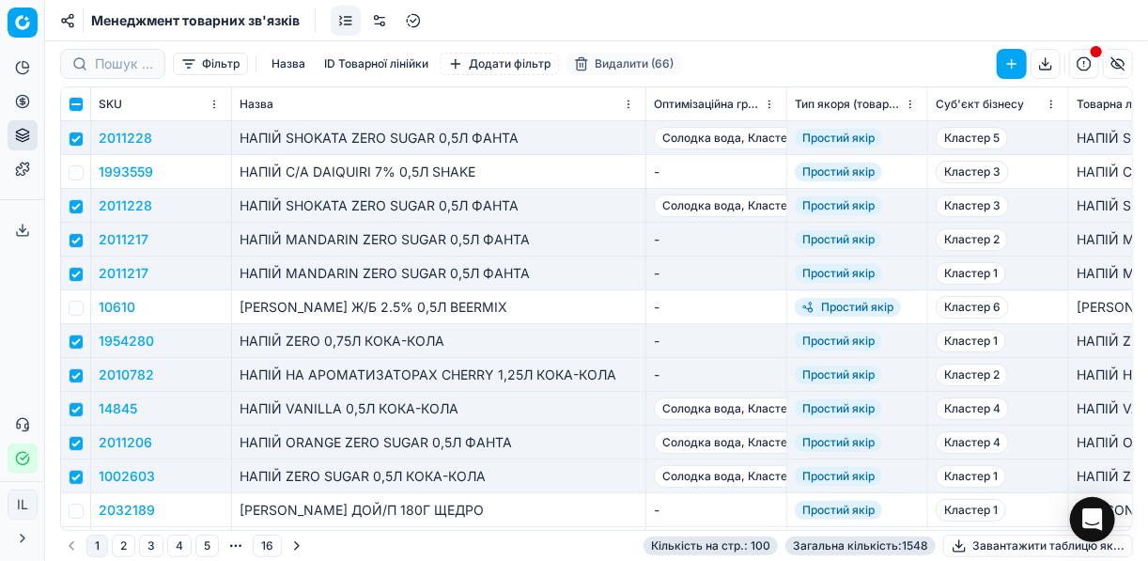
click at [601, 66] on button "Видалити (66)" at bounding box center [623, 64] width 115 height 23
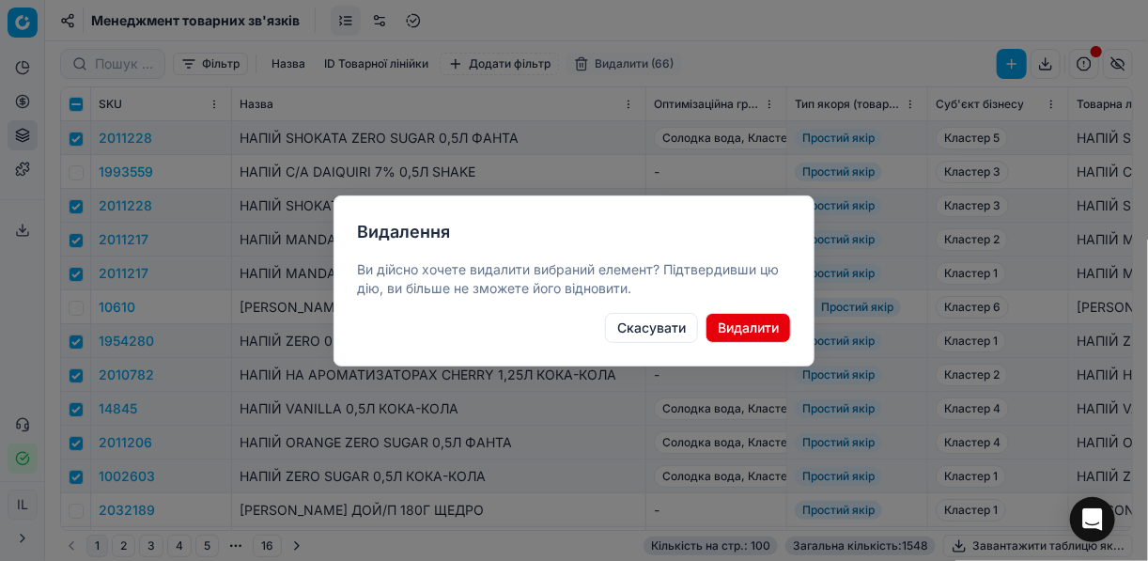
click at [734, 322] on button "Видалити" at bounding box center [747, 328] width 85 height 30
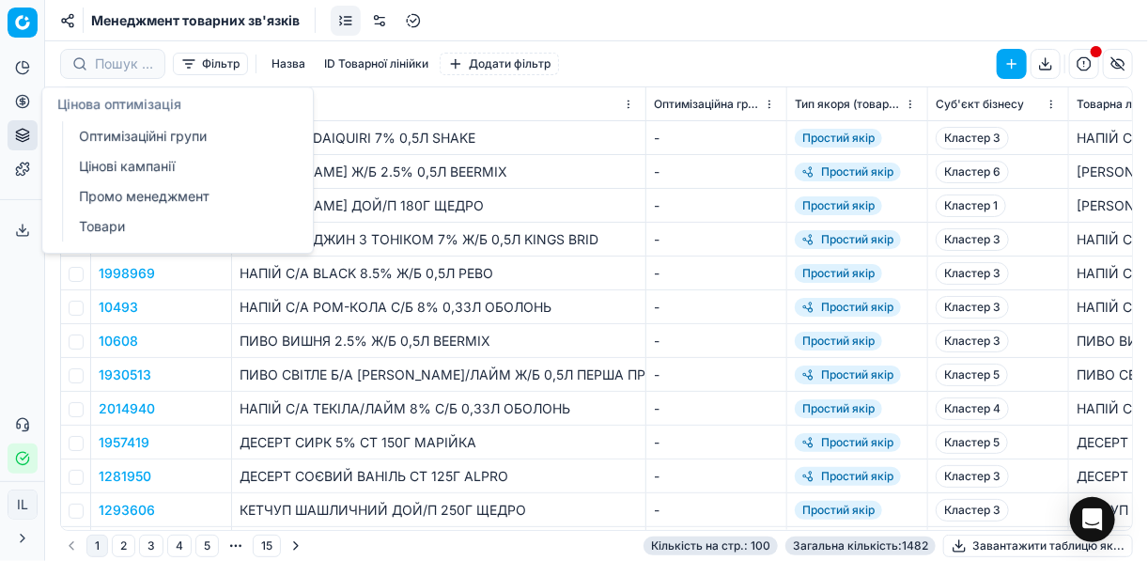
click at [18, 101] on icon at bounding box center [22, 101] width 15 height 15
click at [24, 105] on icon at bounding box center [22, 101] width 15 height 15
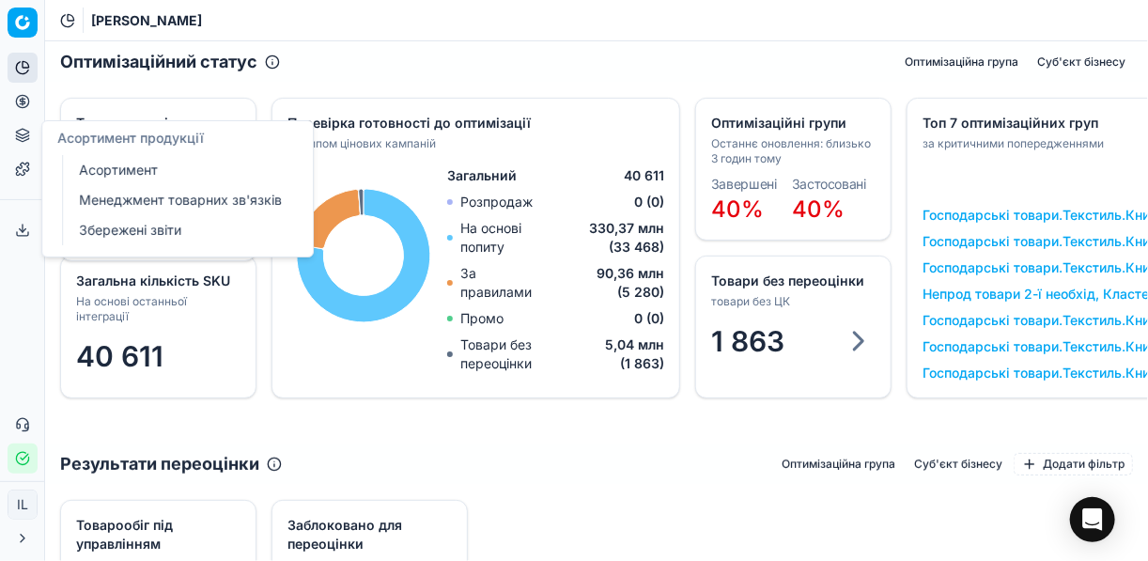
click at [144, 199] on link "Менеджмент товарних зв'язків" at bounding box center [180, 200] width 219 height 26
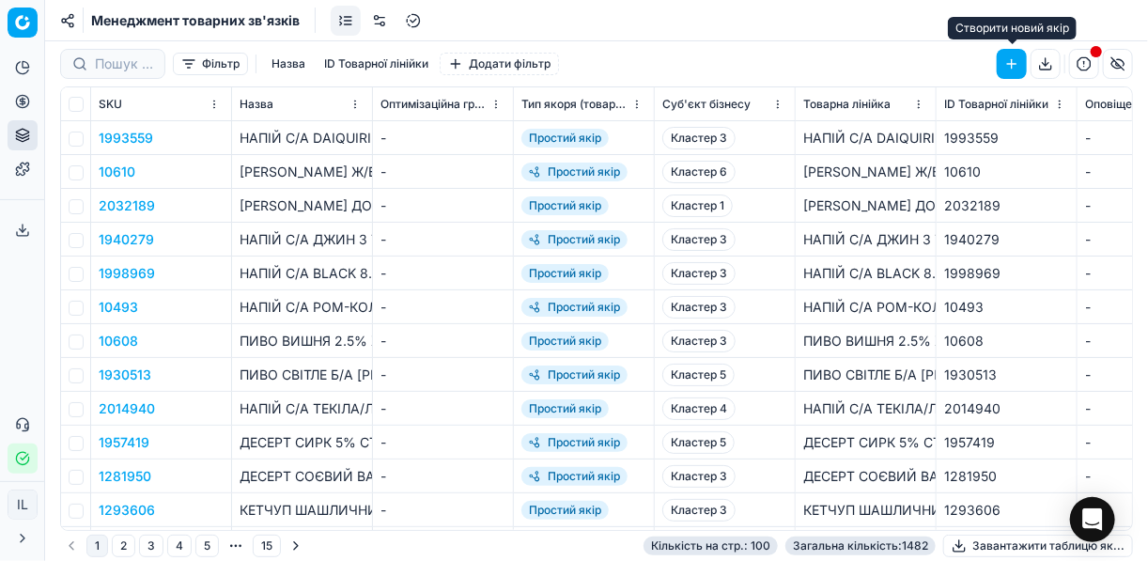
click at [1010, 64] on button "button" at bounding box center [1011, 64] width 30 height 30
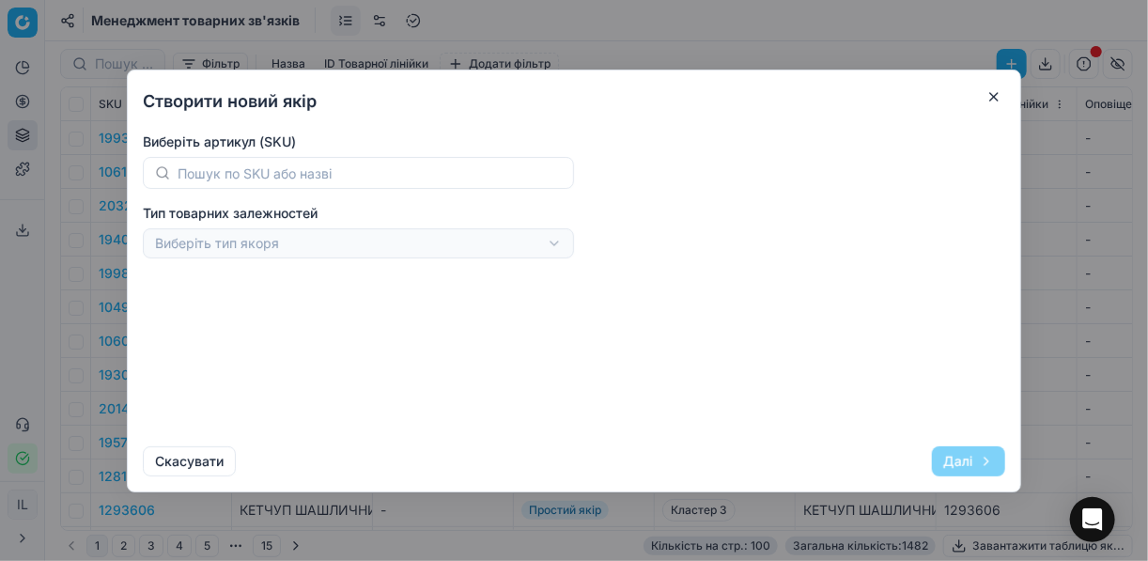
click at [991, 95] on button "button" at bounding box center [993, 96] width 23 height 23
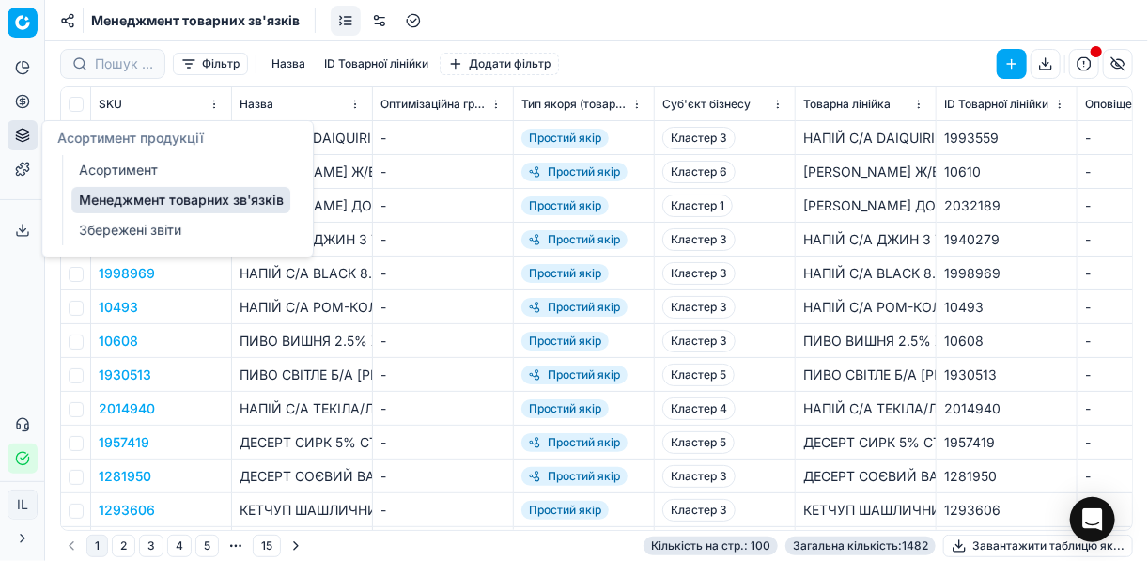
click at [104, 196] on link "Менеджмент товарних зв'язків" at bounding box center [180, 200] width 219 height 26
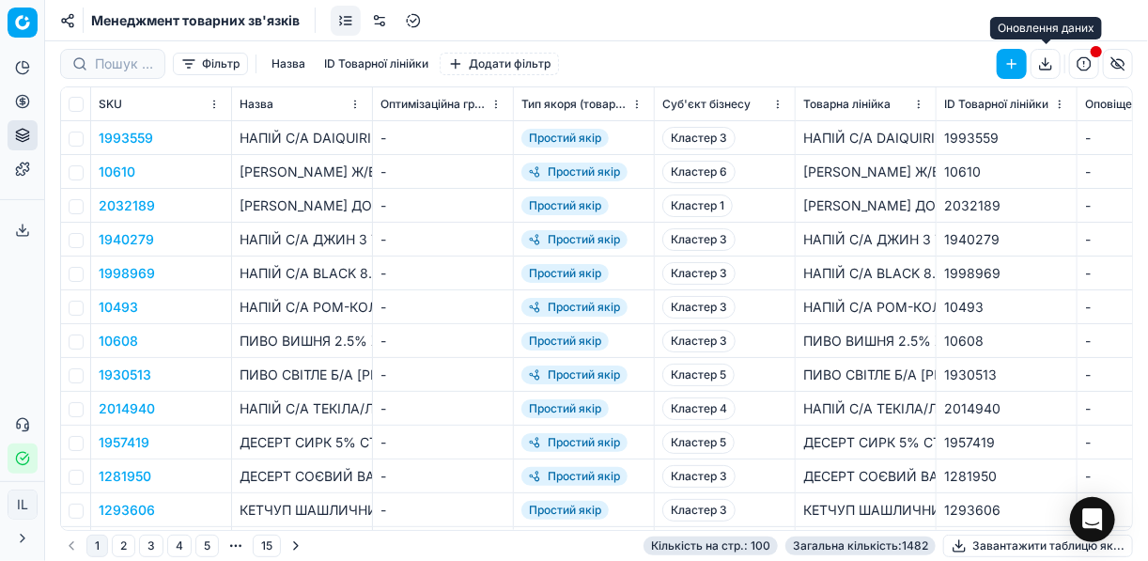
click at [1046, 61] on button "button" at bounding box center [1045, 64] width 30 height 30
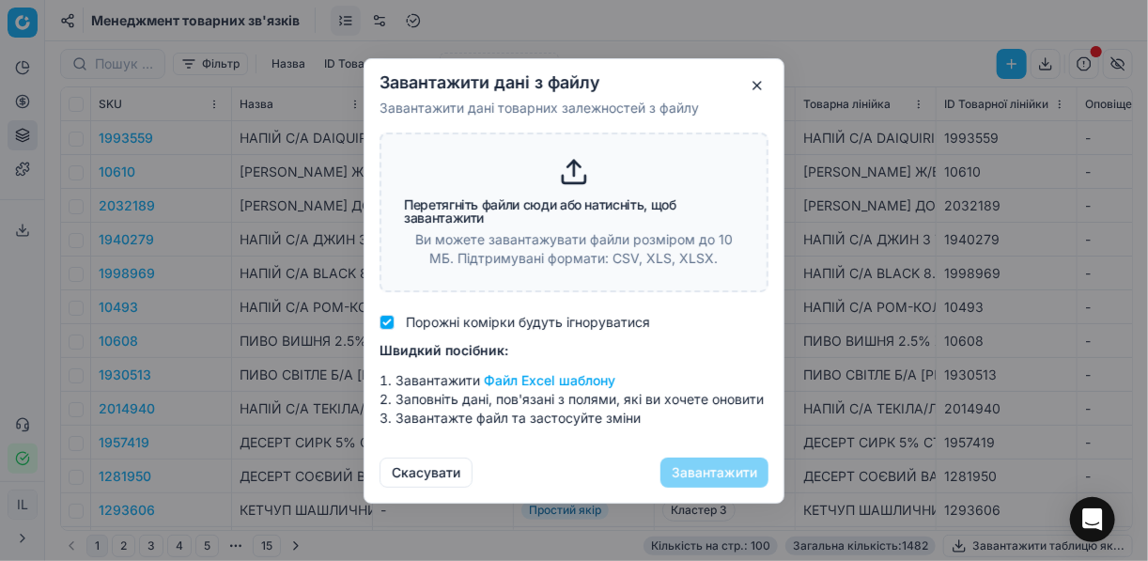
click at [565, 379] on button "Файл Excel шаблону" at bounding box center [549, 380] width 131 height 19
click at [1037, 134] on div "Завантажити дані з файлу Завантажити дані товарних залежностей з файлу Перетягн…" at bounding box center [574, 280] width 1148 height 561
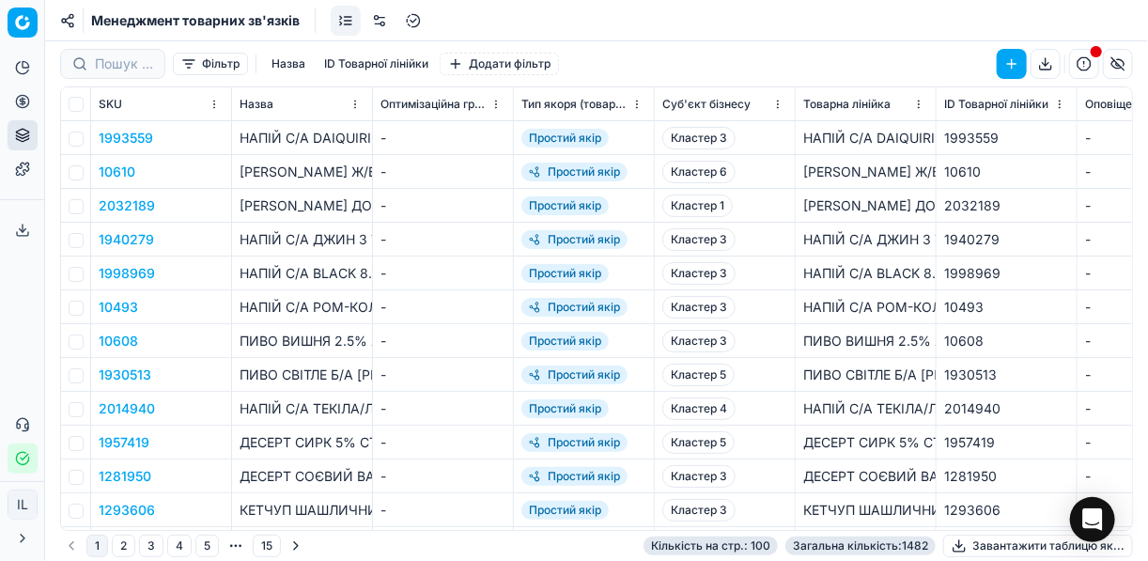
click at [1050, 66] on button "button" at bounding box center [1045, 64] width 30 height 30
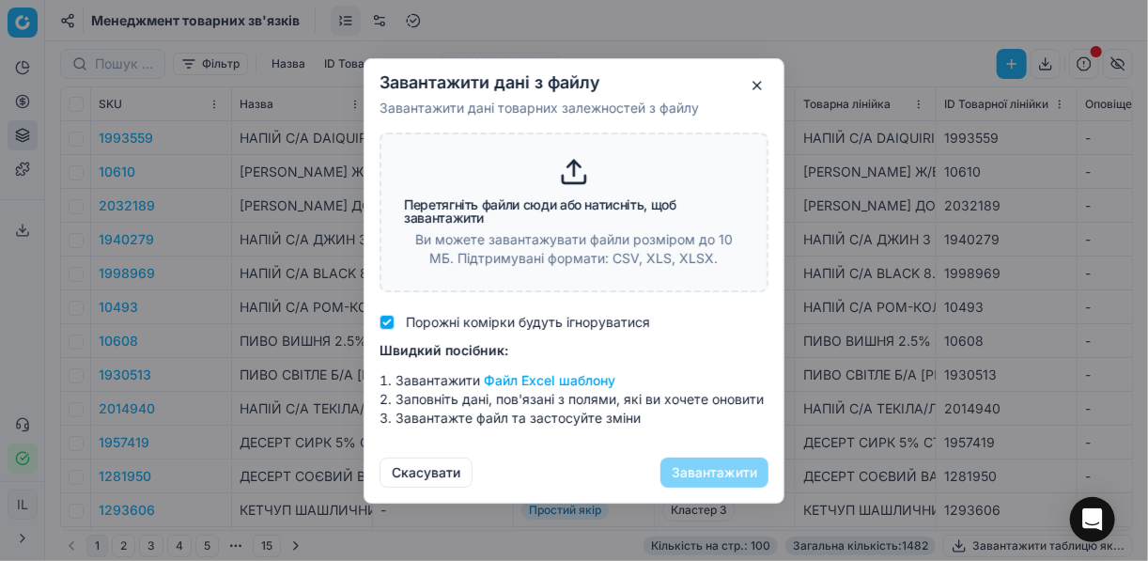
click at [569, 170] on icon at bounding box center [574, 172] width 30 height 30
type input "C:\fakepath\03.10.25 заливка якорі нопої повторно.xlsx"
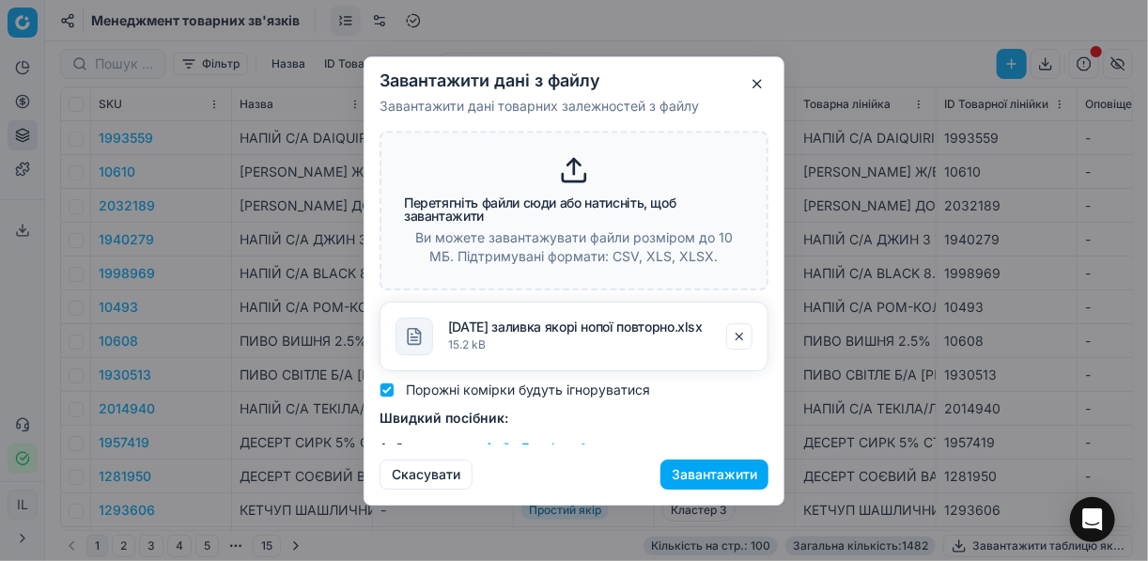
click at [703, 473] on button "Завантажити" at bounding box center [714, 473] width 108 height 30
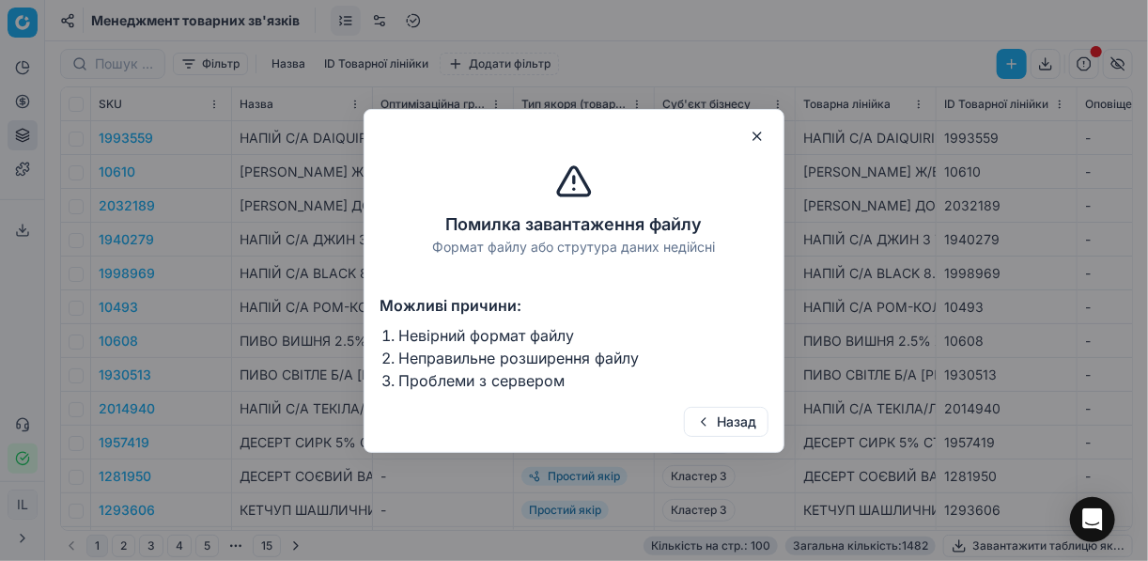
click at [764, 141] on button "button" at bounding box center [757, 136] width 23 height 23
